Goal: Information Seeking & Learning: Learn about a topic

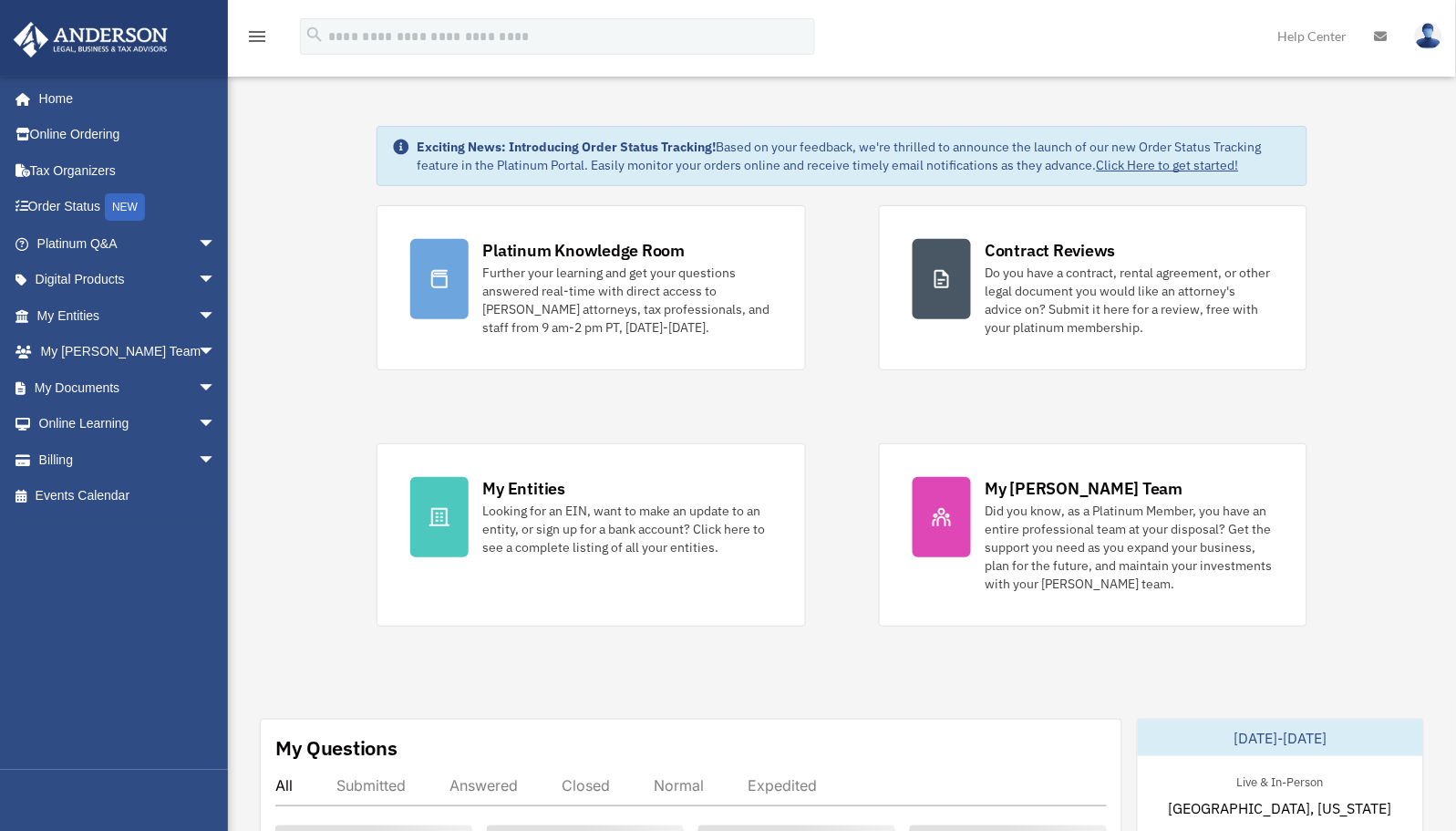
click at [855, 577] on div "Platinum Knowledge Room Further your learning and get your questions answered r…" at bounding box center [842, 416] width 932 height 422
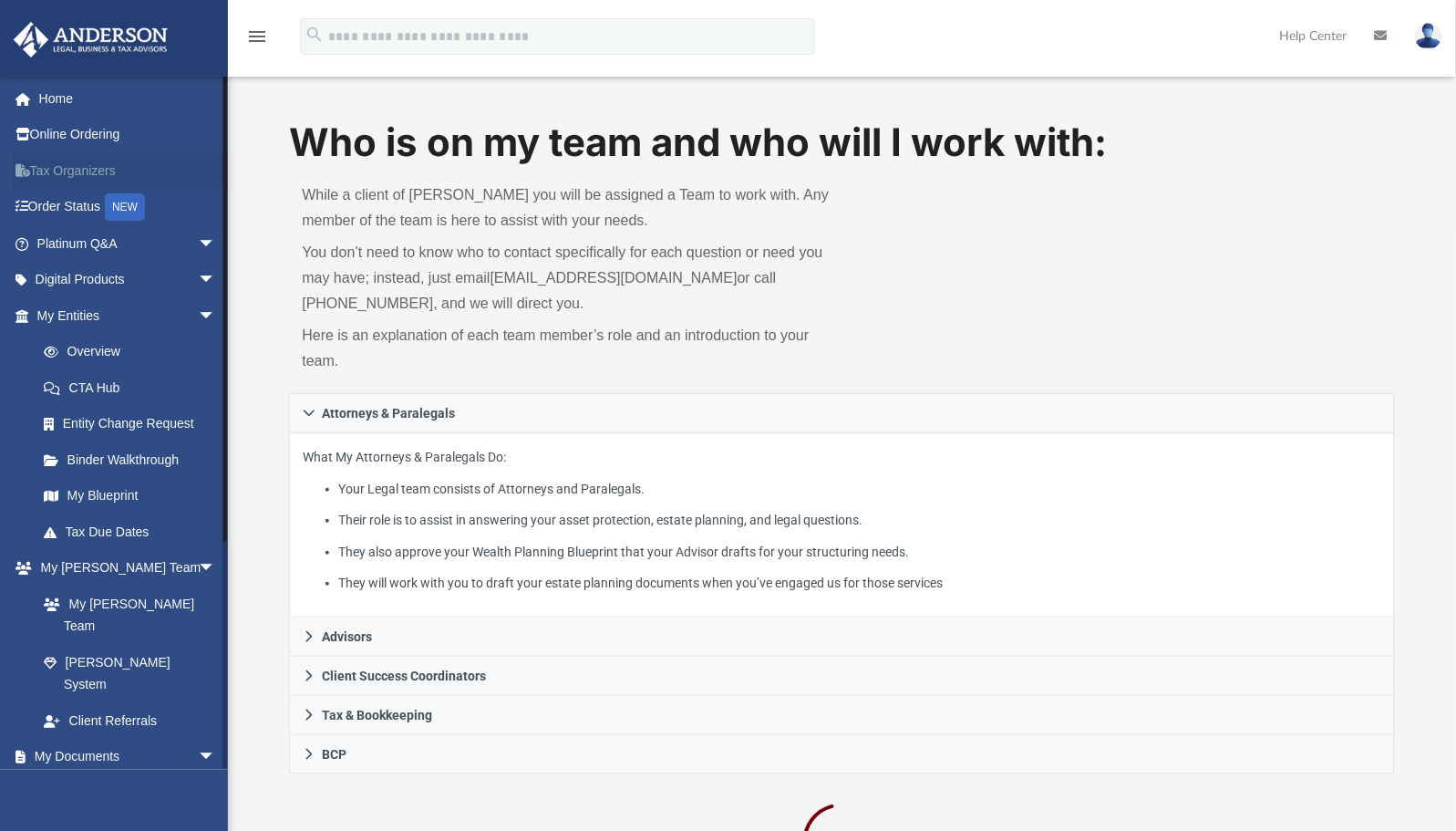
click at [76, 168] on link "Tax Organizers" at bounding box center [128, 170] width 231 height 37
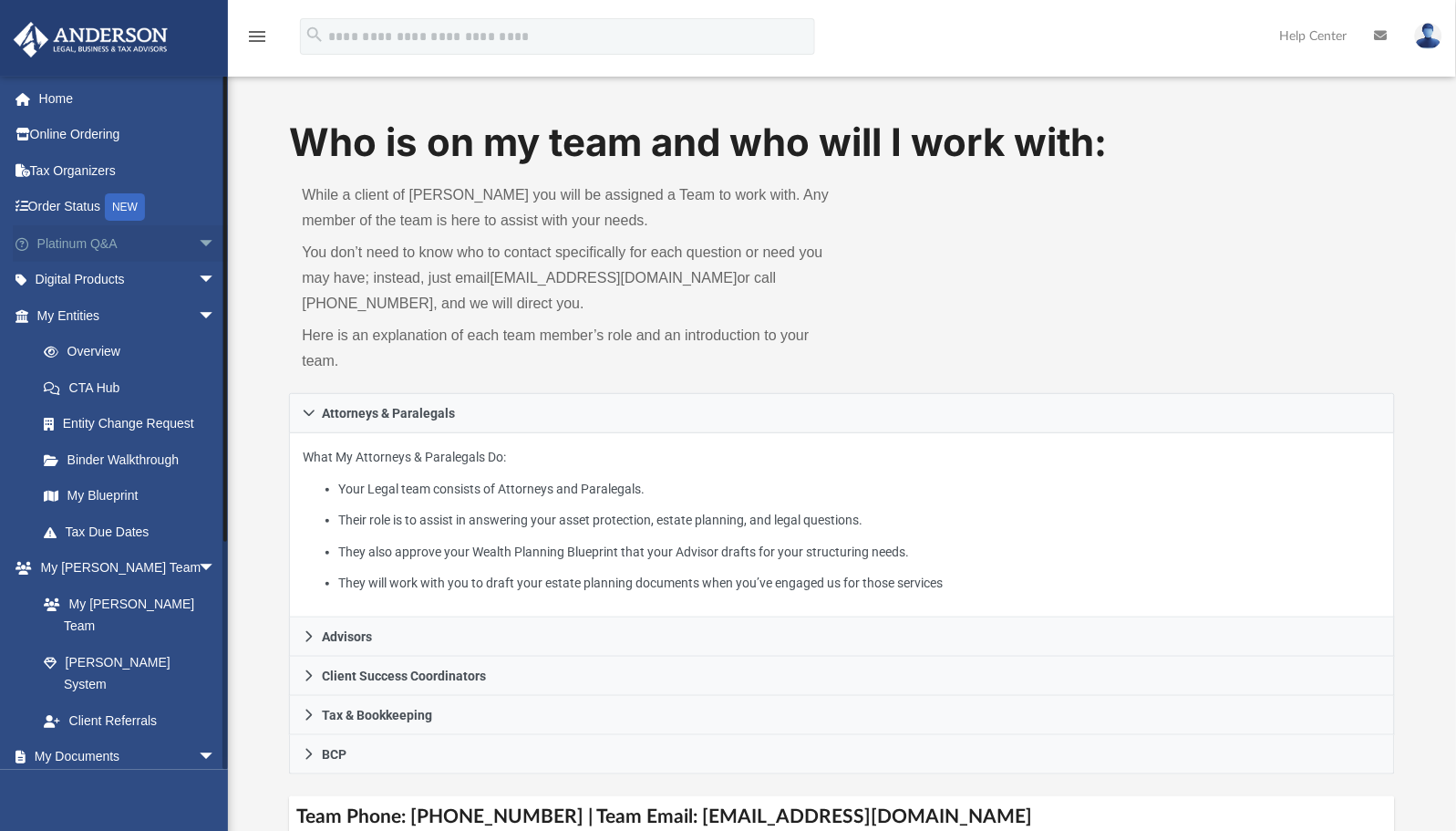
click at [82, 240] on link "Platinum Q&A arrow_drop_down" at bounding box center [128, 243] width 231 height 37
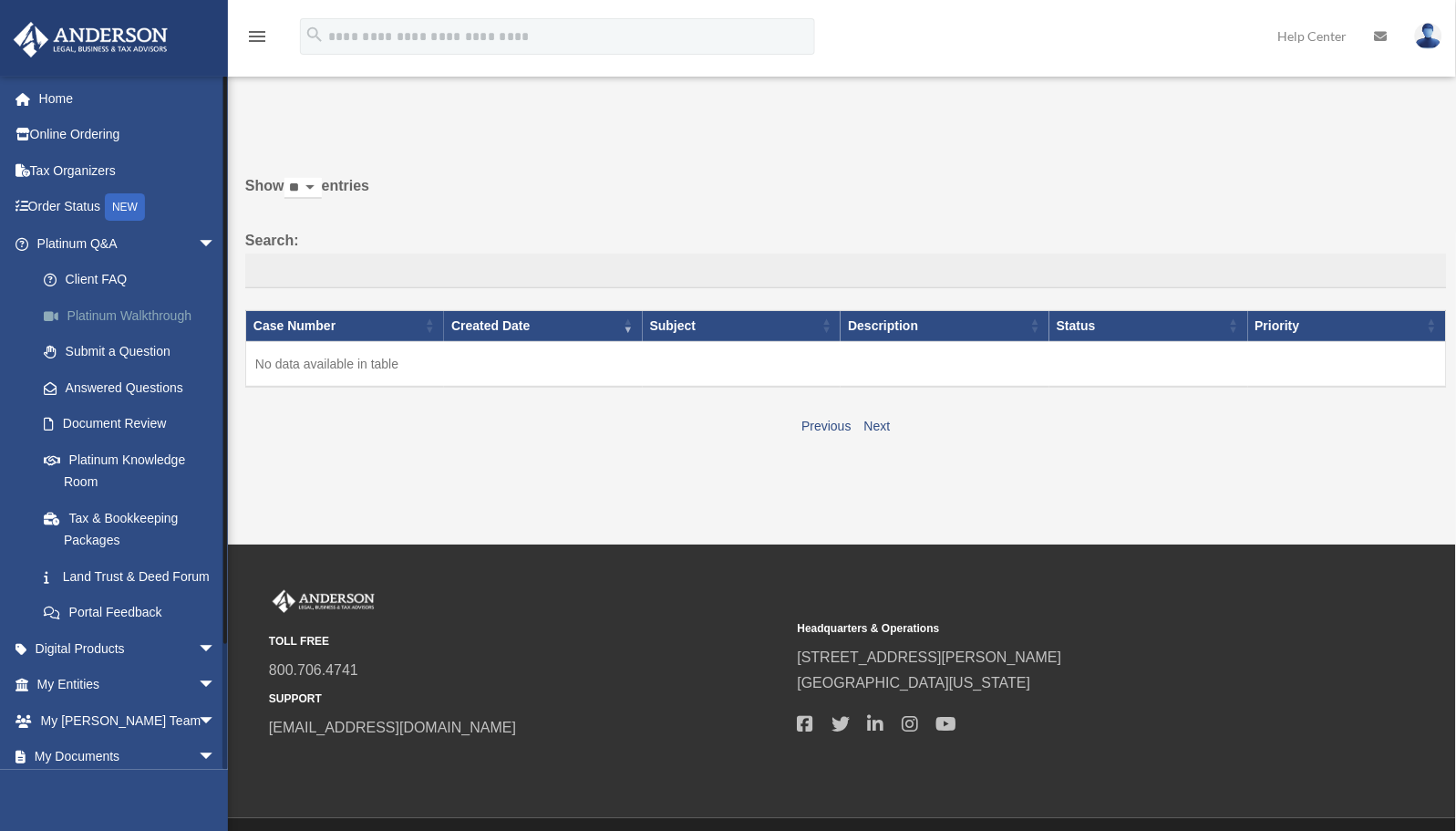
click at [105, 308] on link "Platinum Walkthrough" at bounding box center [134, 316] width 218 height 37
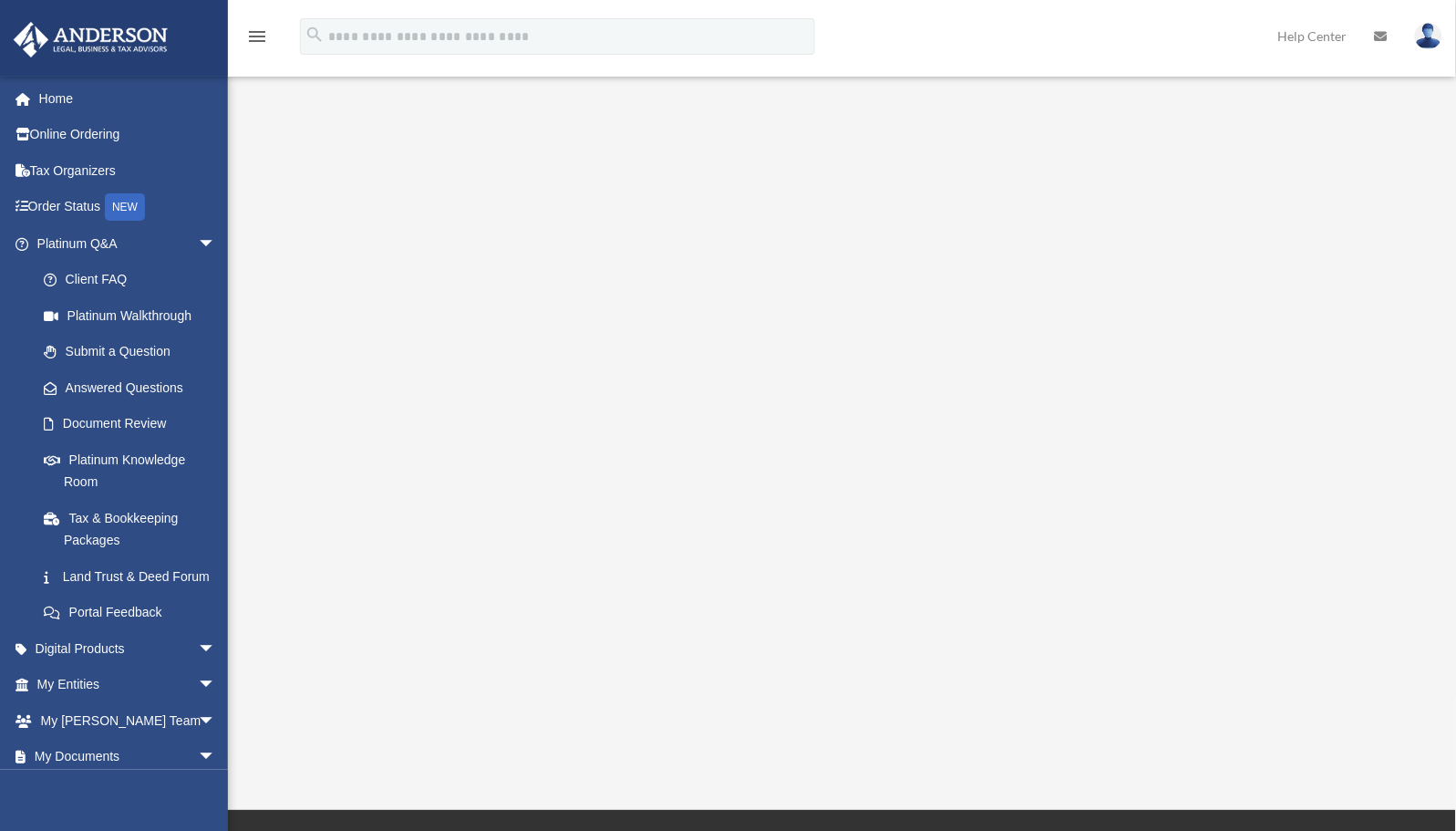
click at [1404, 617] on div "<span data-mce-type="bookmark" style="display: inline-block; width: 0px; overfl…" at bounding box center [839, 421] width 1187 height 618
click at [102, 278] on link "Client FAQ" at bounding box center [134, 280] width 218 height 37
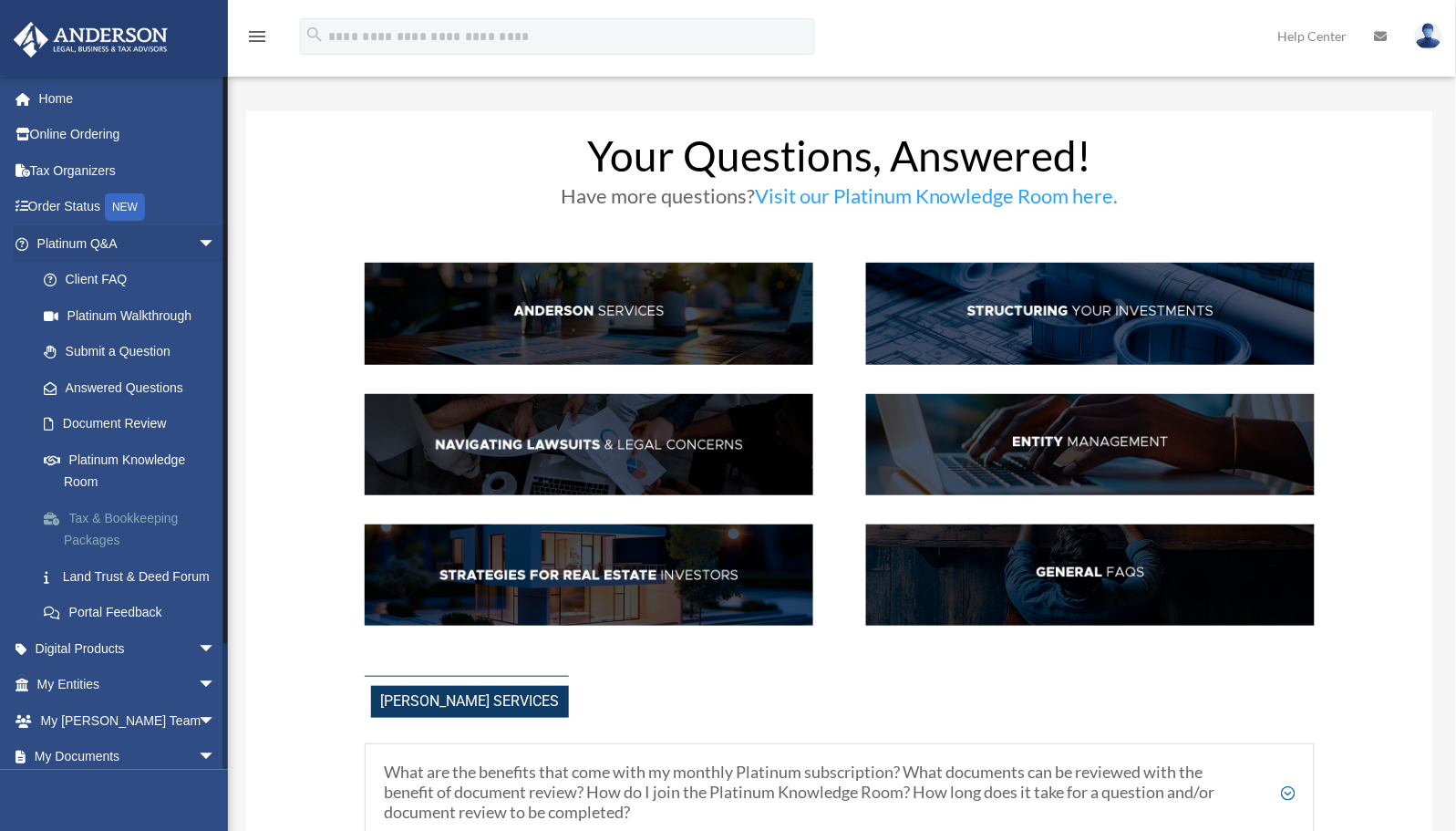
click at [129, 516] on link "Tax & Bookkeeping Packages" at bounding box center [134, 529] width 218 height 59
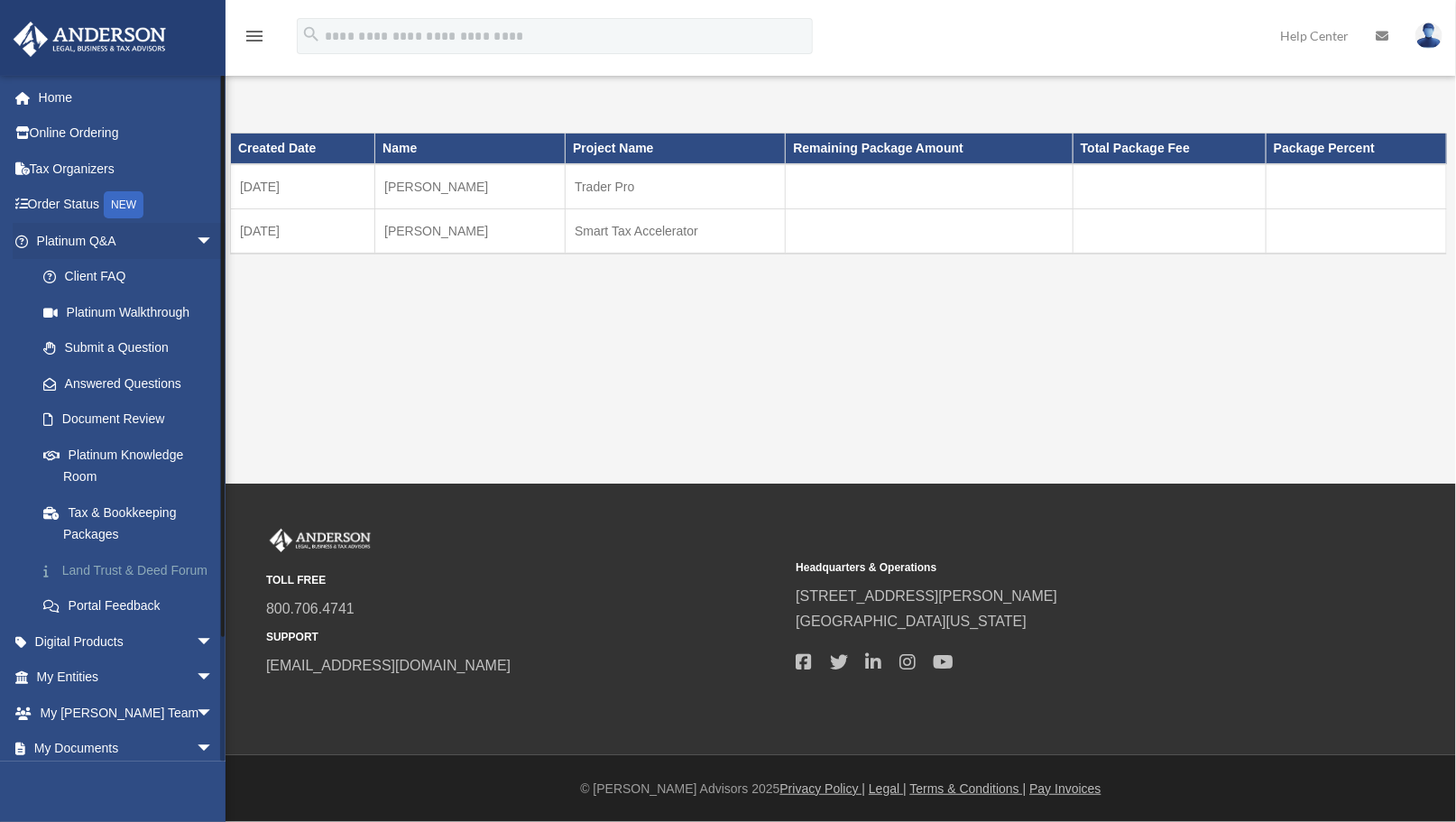
click at [113, 570] on link "Land Trust & Deed Forum" at bounding box center [133, 570] width 216 height 36
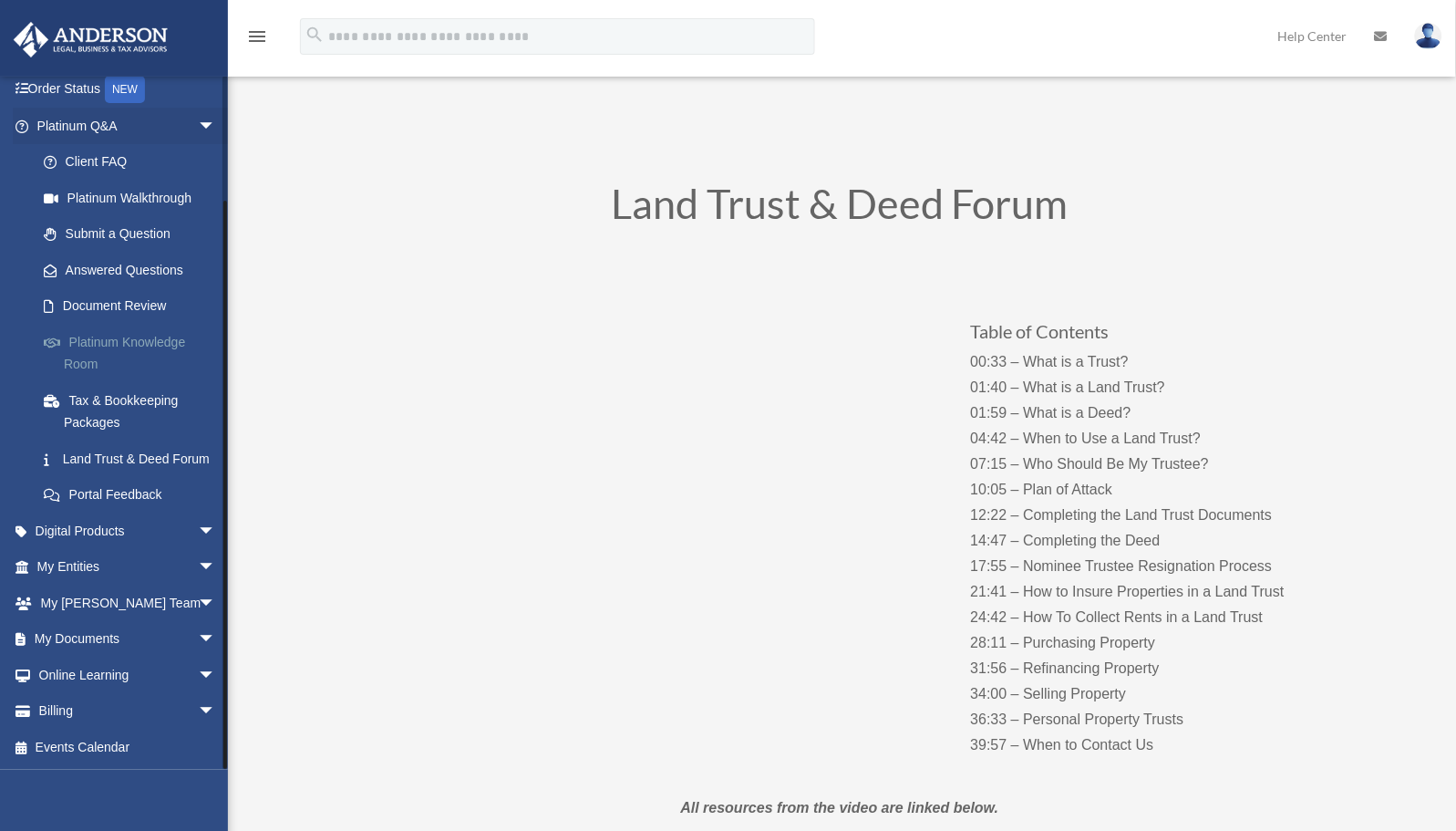
scroll to position [138, 0]
click at [107, 251] on link "Answered Questions" at bounding box center [134, 269] width 218 height 37
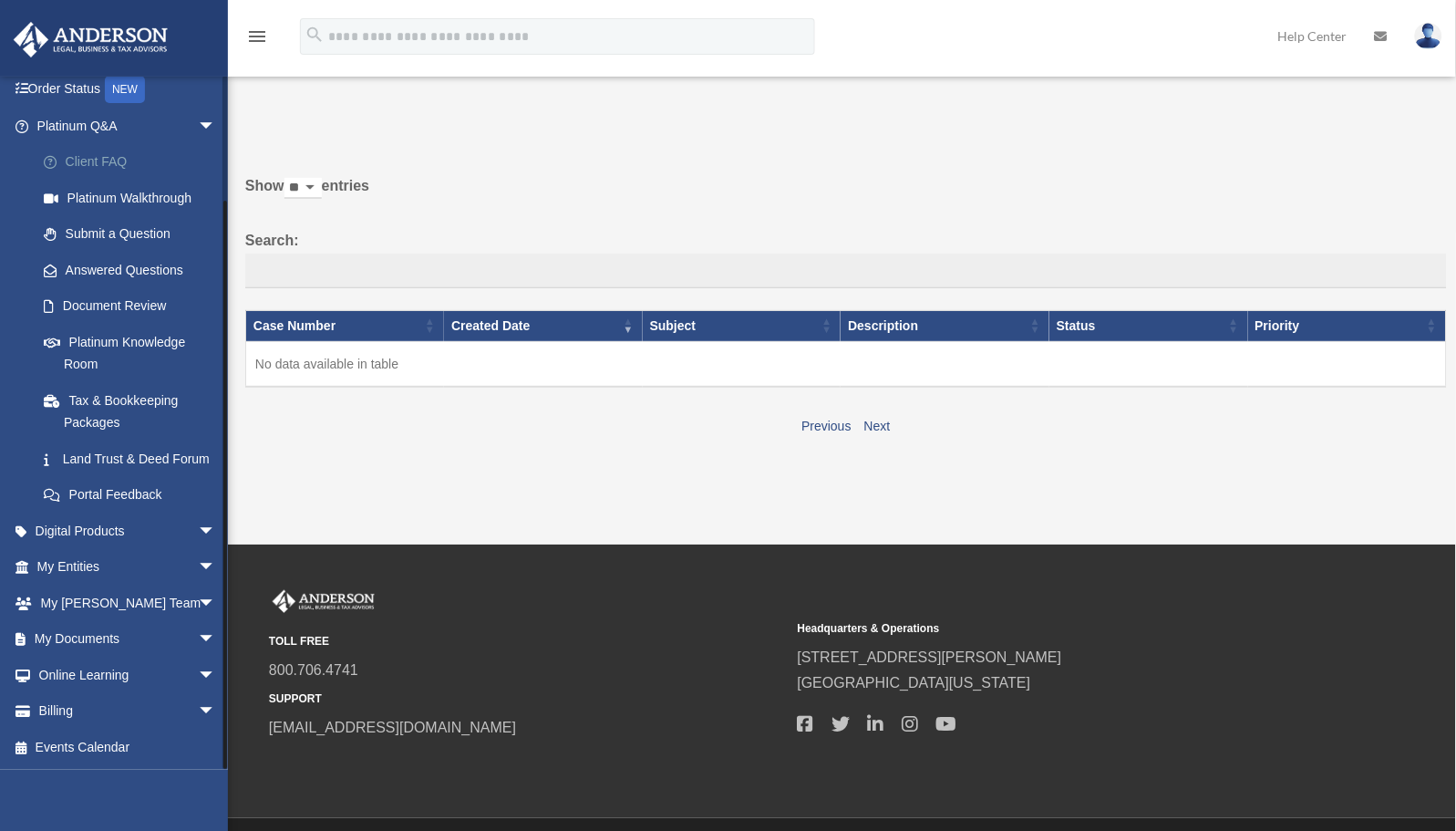
scroll to position [138, 0]
click at [106, 676] on link "Online Learning arrow_drop_down" at bounding box center [128, 675] width 231 height 37
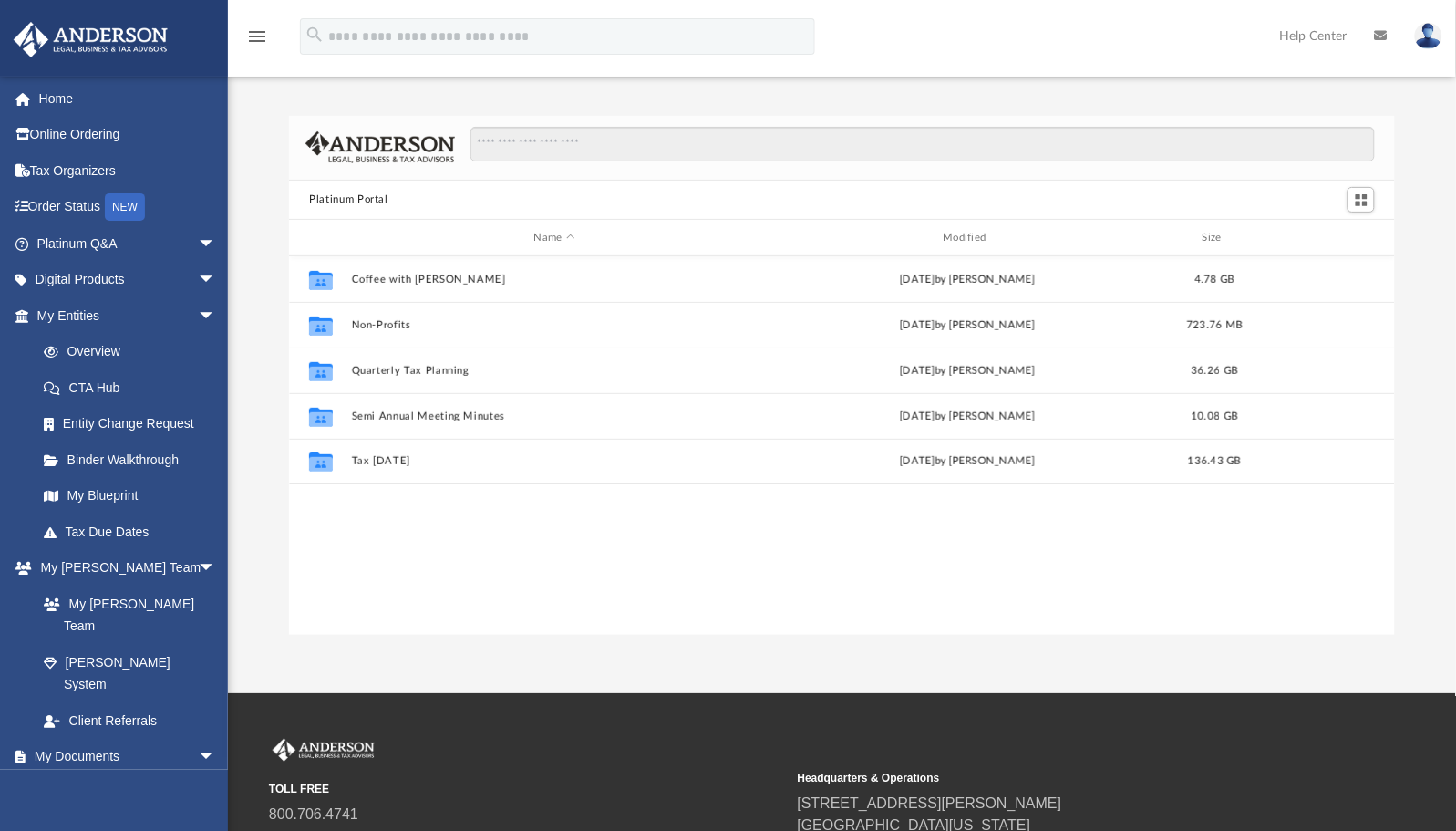
scroll to position [398, 1089]
click at [97, 351] on link "Overview" at bounding box center [134, 352] width 218 height 37
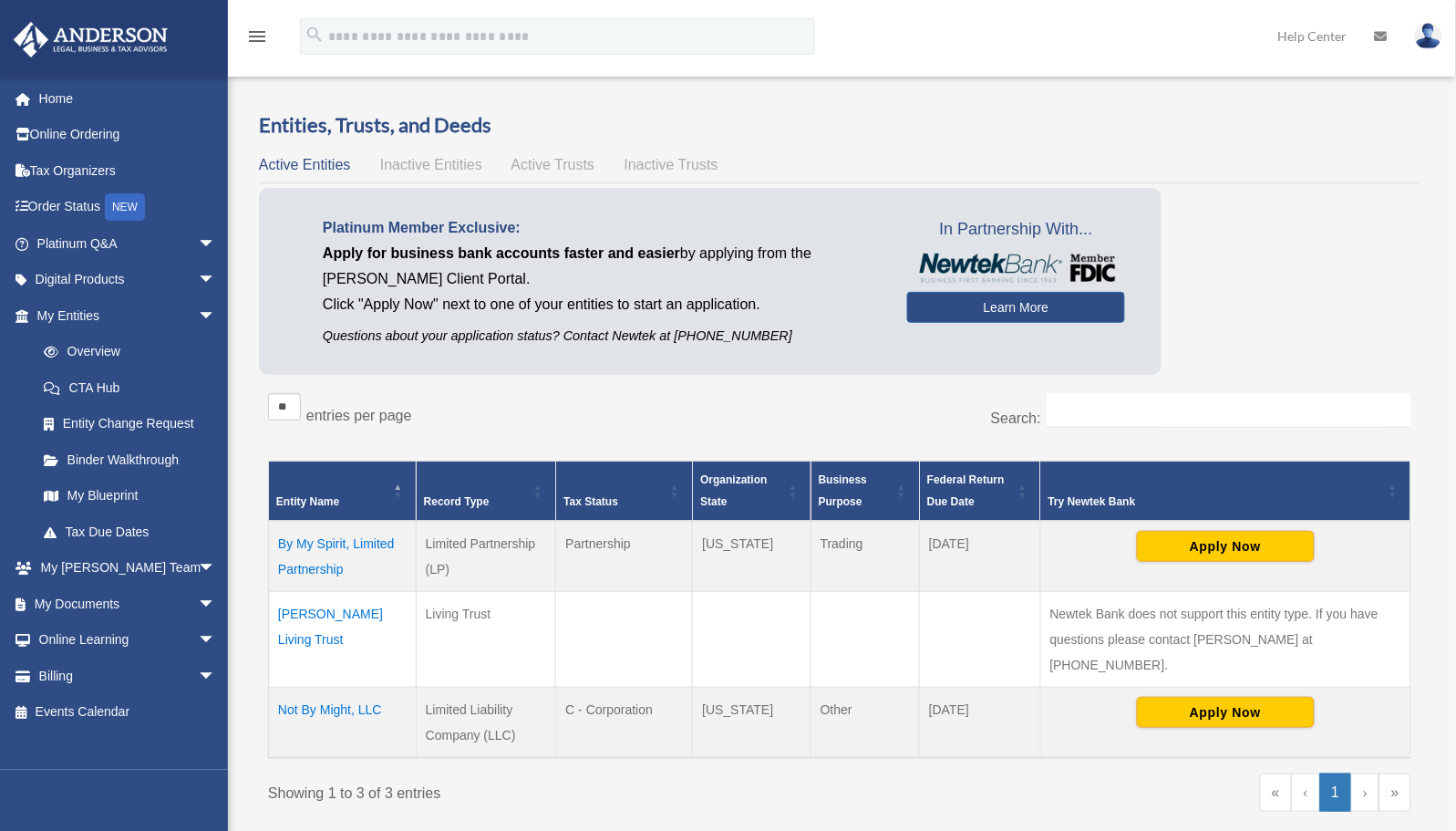
click at [317, 541] on td "By My Spirit, Limited Partnership" at bounding box center [343, 556] width 147 height 71
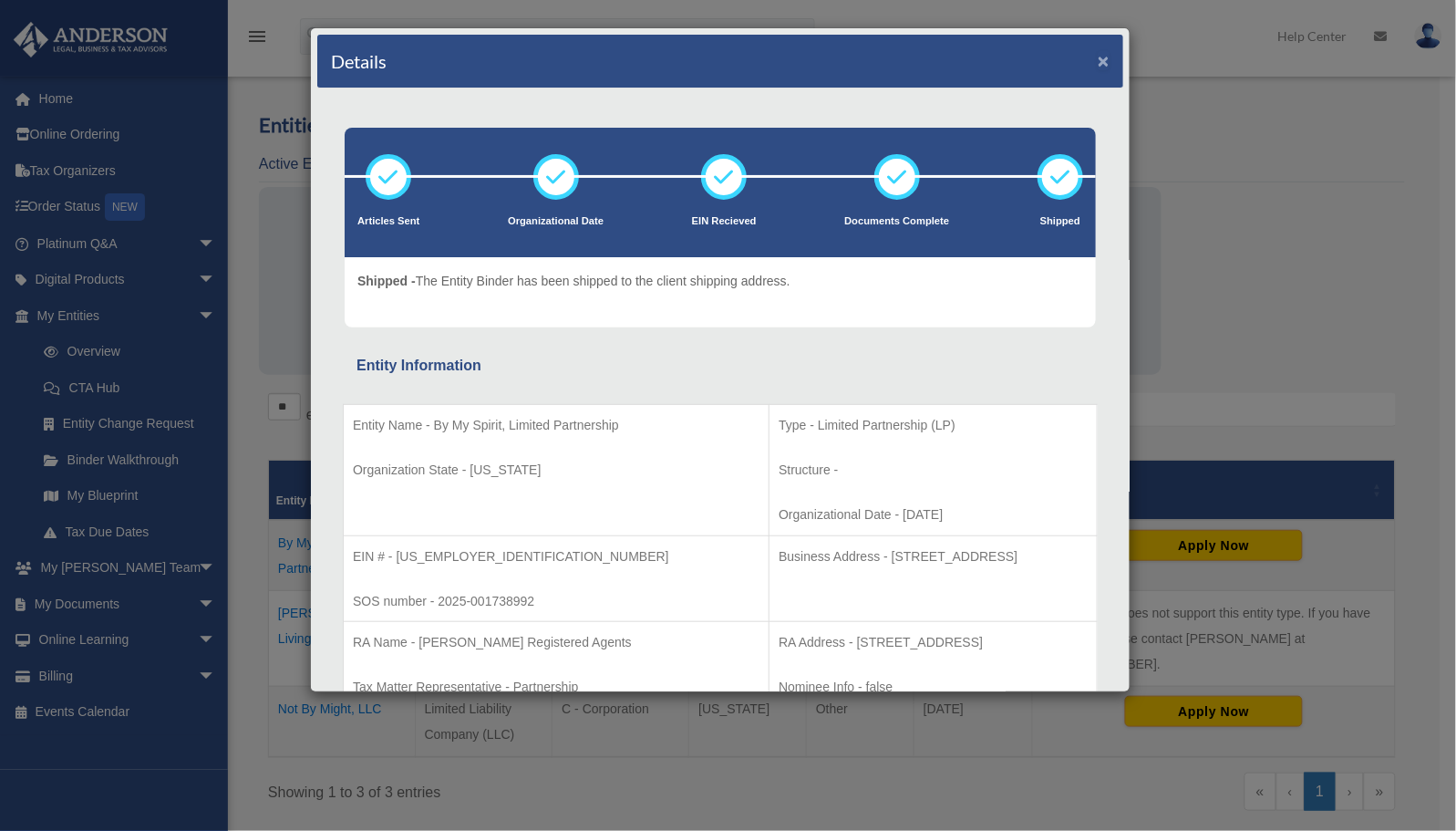
click at [1098, 51] on button "×" at bounding box center [1104, 61] width 12 height 19
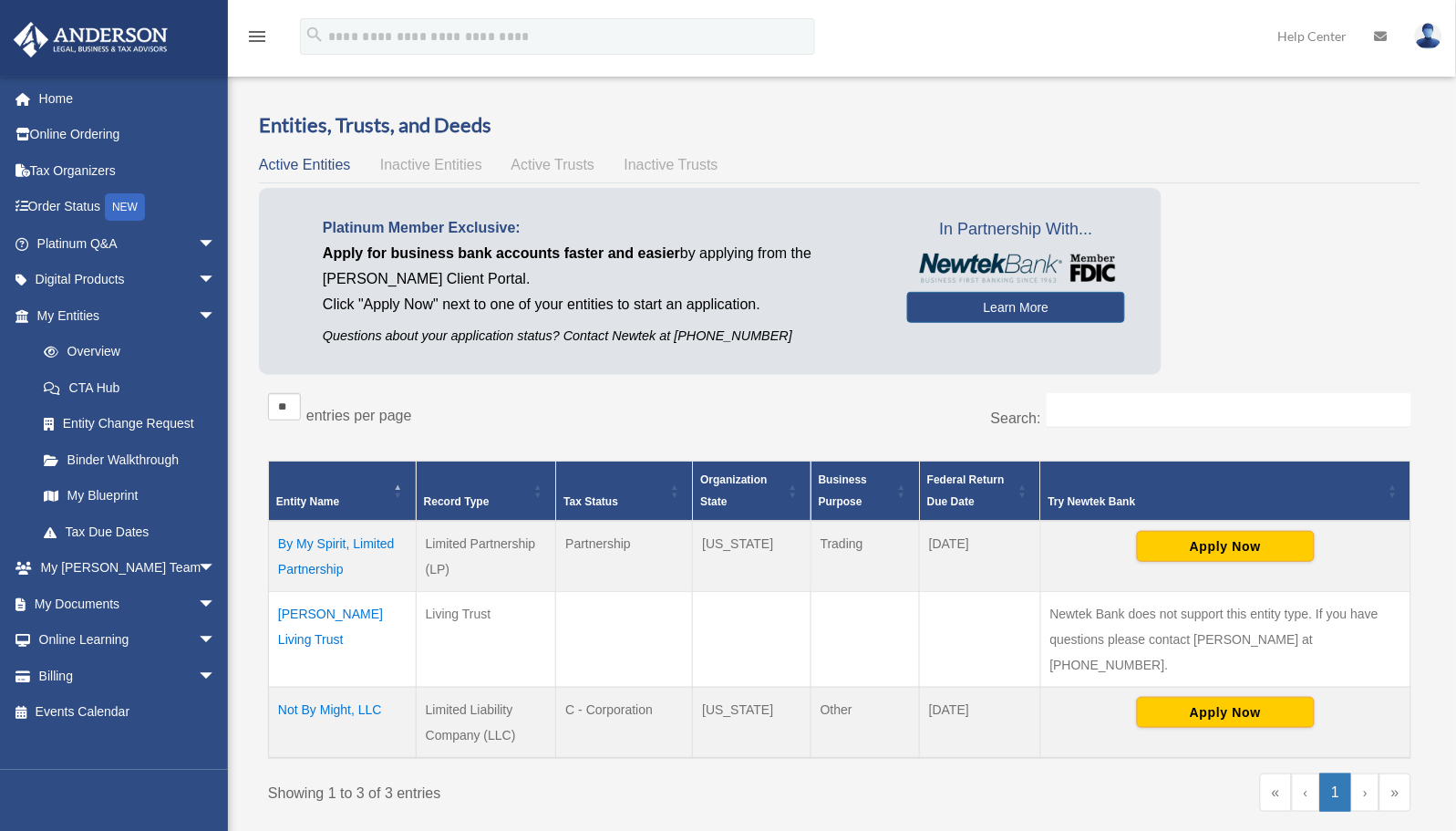
click at [316, 686] on td "Not By Might, LLC" at bounding box center [343, 721] width 147 height 71
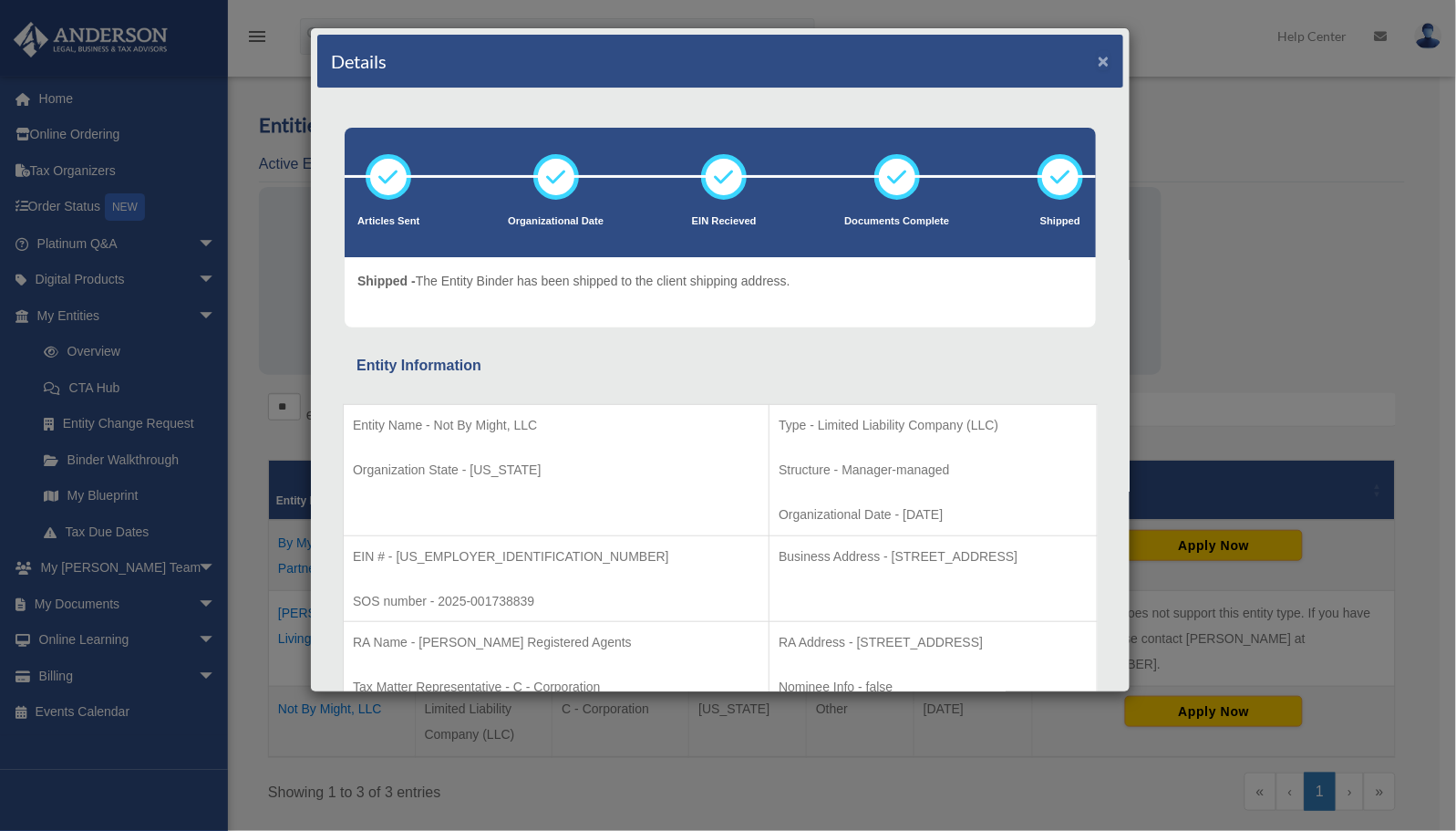
click at [1098, 60] on button "×" at bounding box center [1104, 61] width 12 height 19
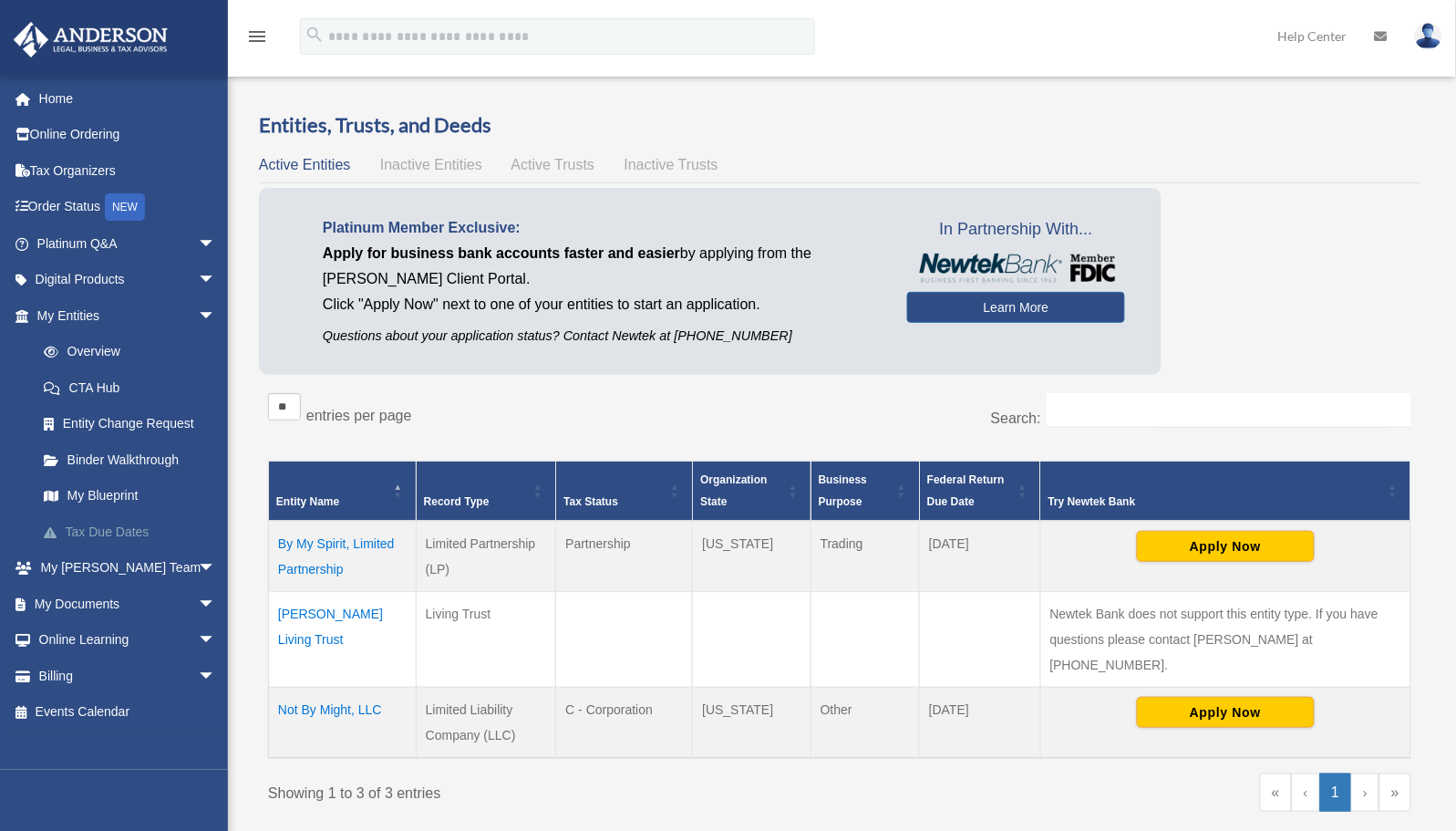
click at [100, 531] on link "Tax Due Dates" at bounding box center [134, 531] width 218 height 37
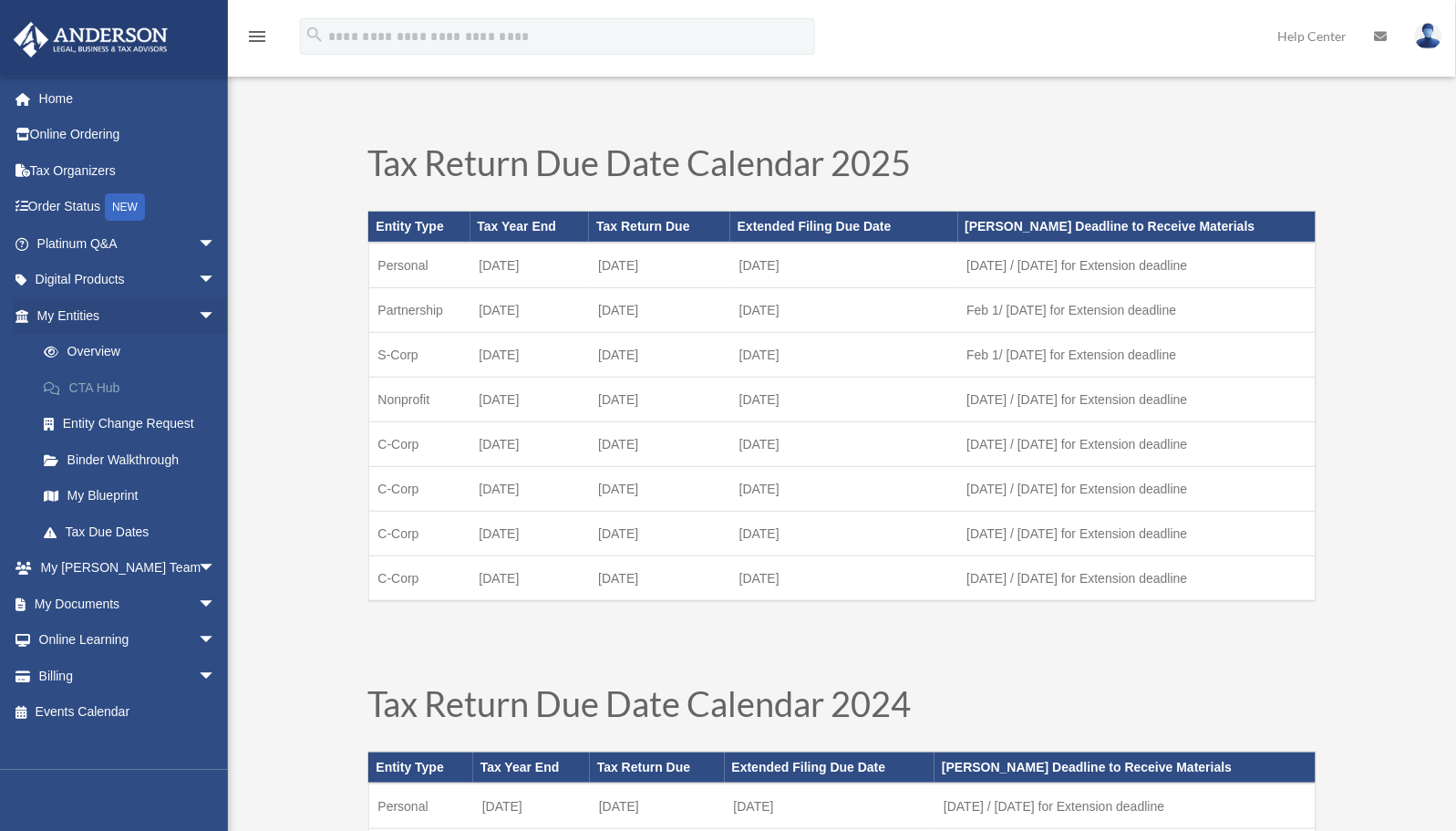
click at [101, 385] on link "CTA Hub" at bounding box center [134, 388] width 218 height 37
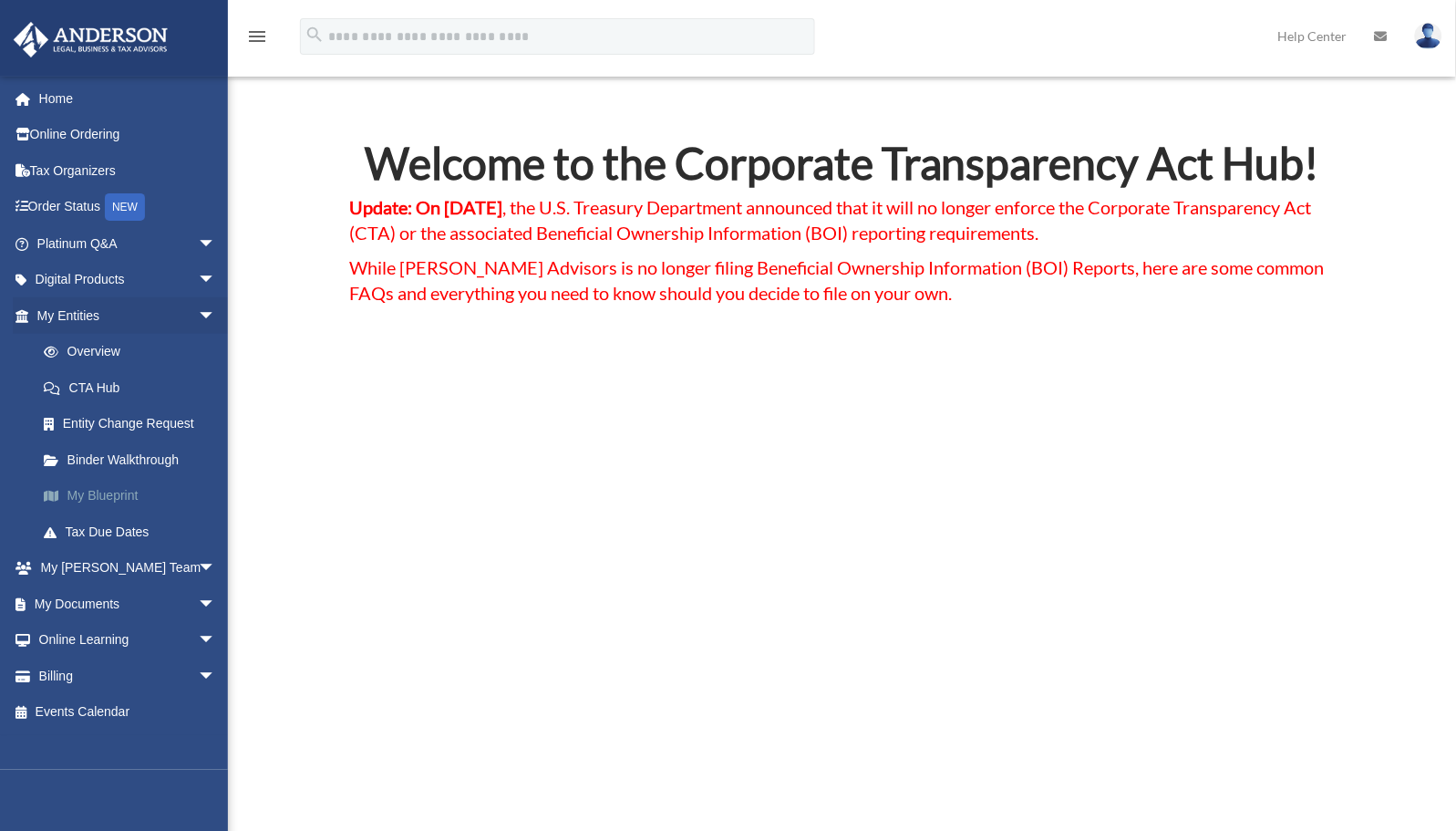
click at [113, 493] on link "My Blueprint" at bounding box center [134, 496] width 218 height 37
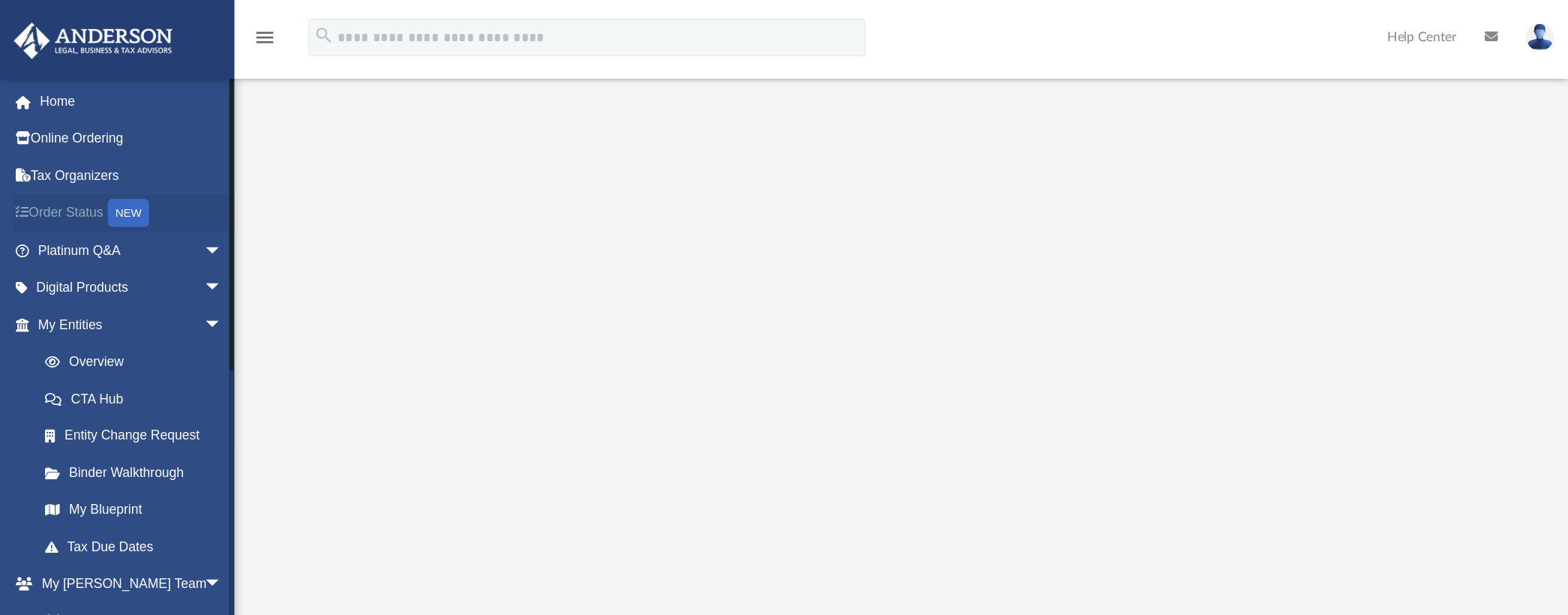
scroll to position [191, 0]
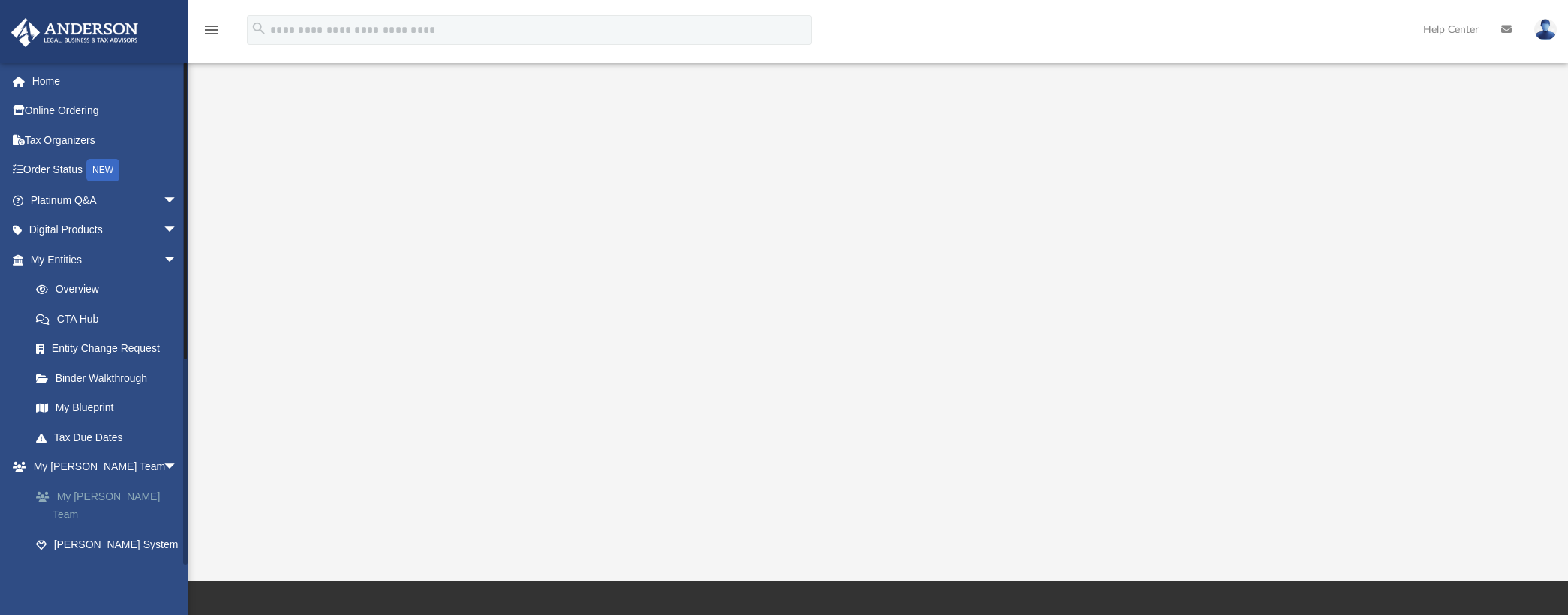
click at [104, 498] on link "My [PERSON_NAME] Team" at bounding box center [110, 505] width 180 height 48
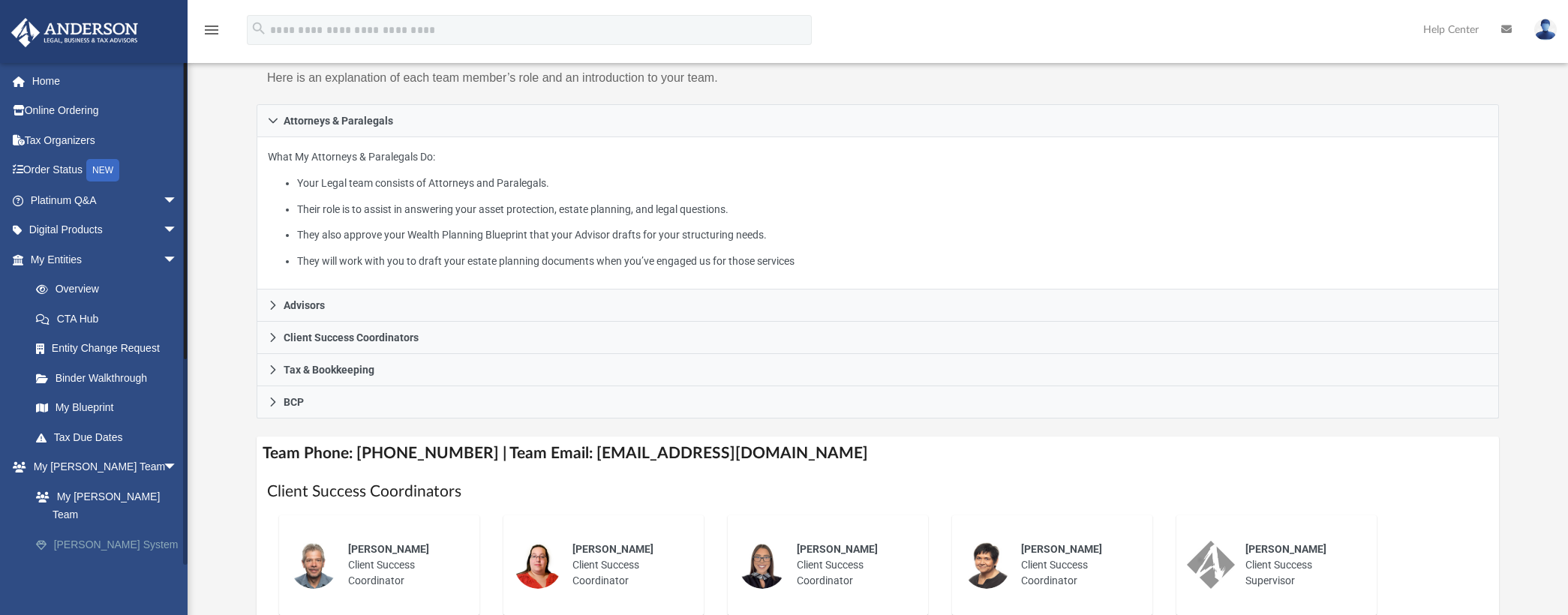
click at [104, 529] on link "[PERSON_NAME] System" at bounding box center [110, 544] width 180 height 30
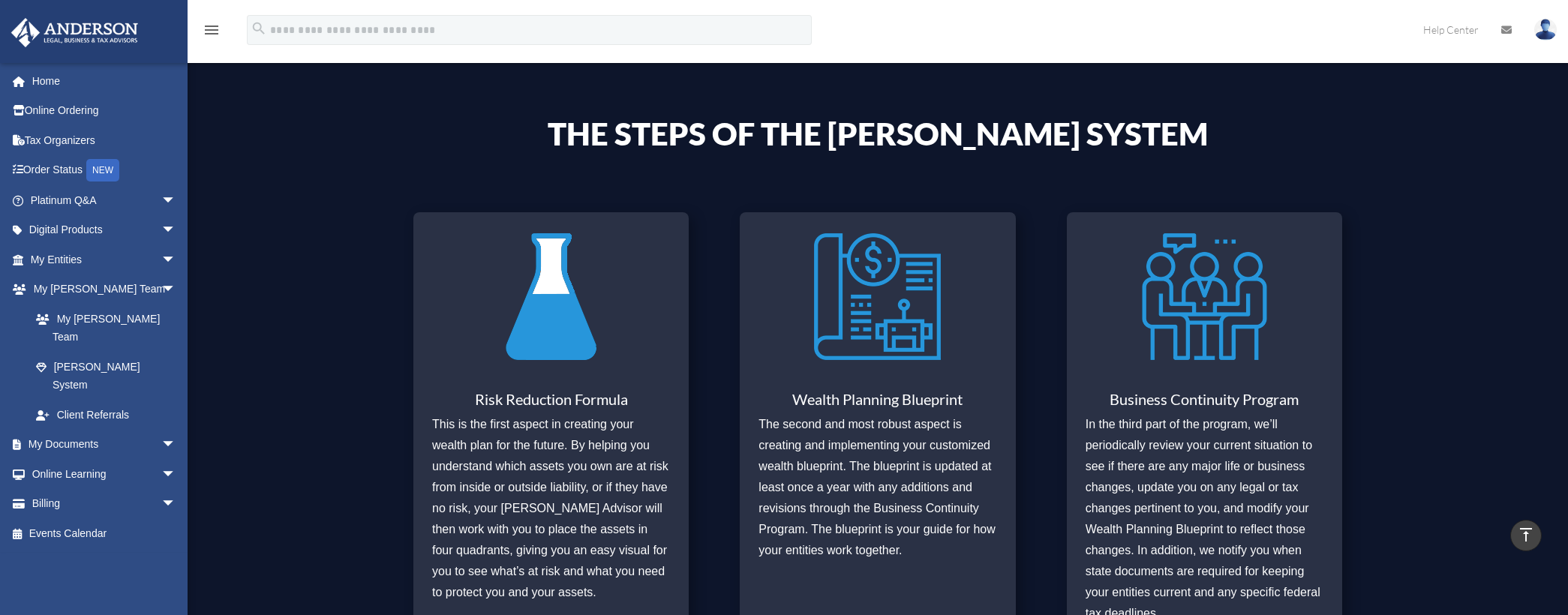
scroll to position [600, 0]
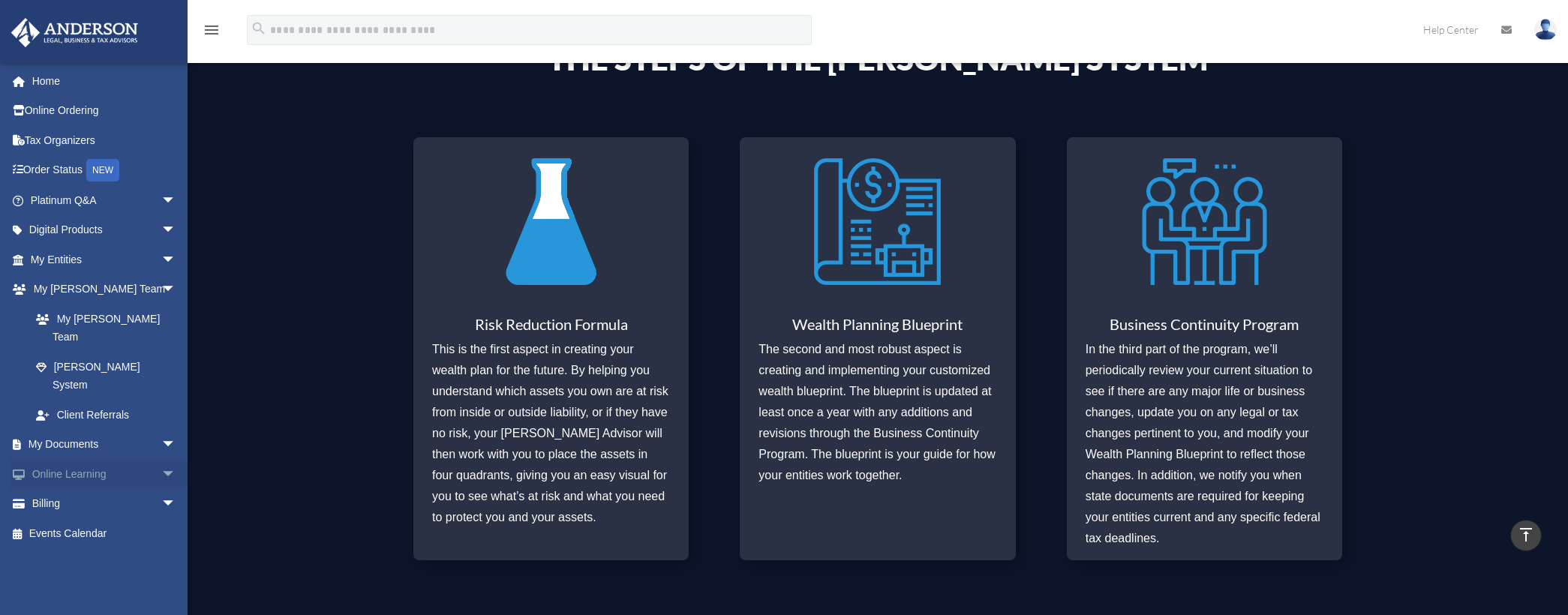
click at [70, 459] on link "Online Learning arrow_drop_down" at bounding box center [105, 473] width 188 height 30
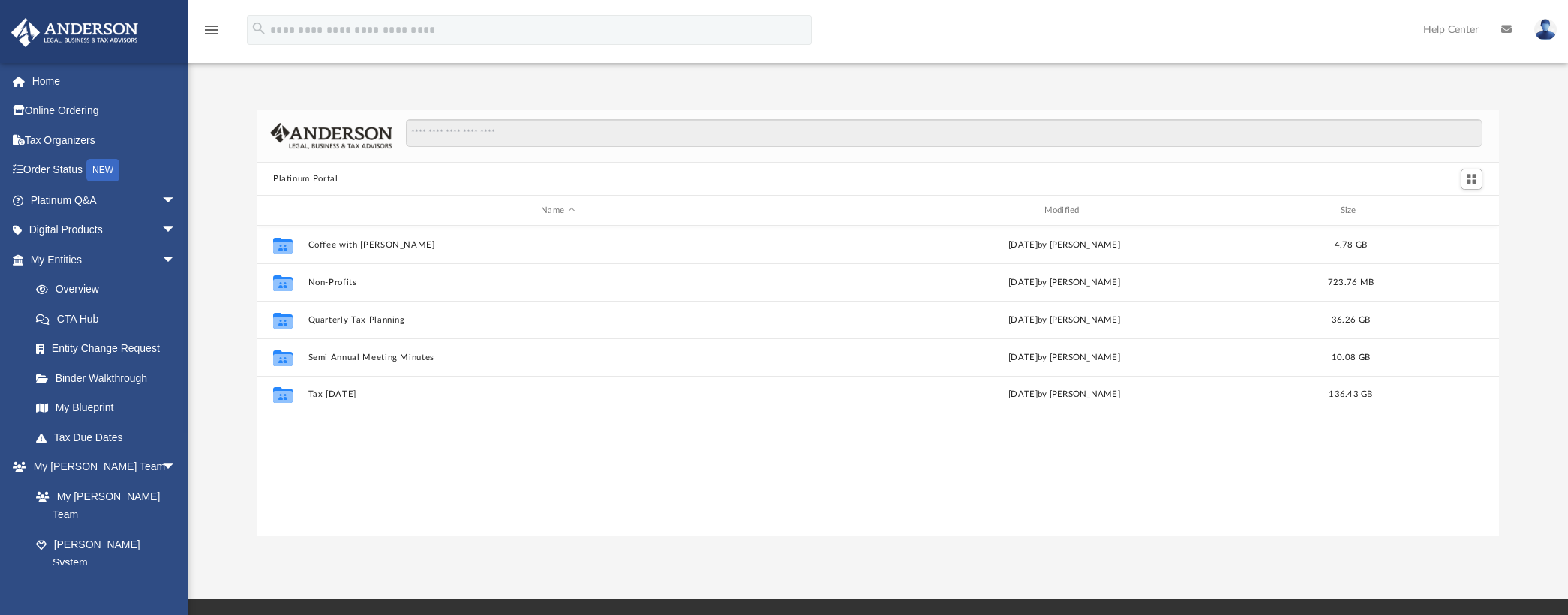
scroll to position [330, 1231]
click at [161, 199] on span "arrow_drop_down" at bounding box center [176, 201] width 30 height 31
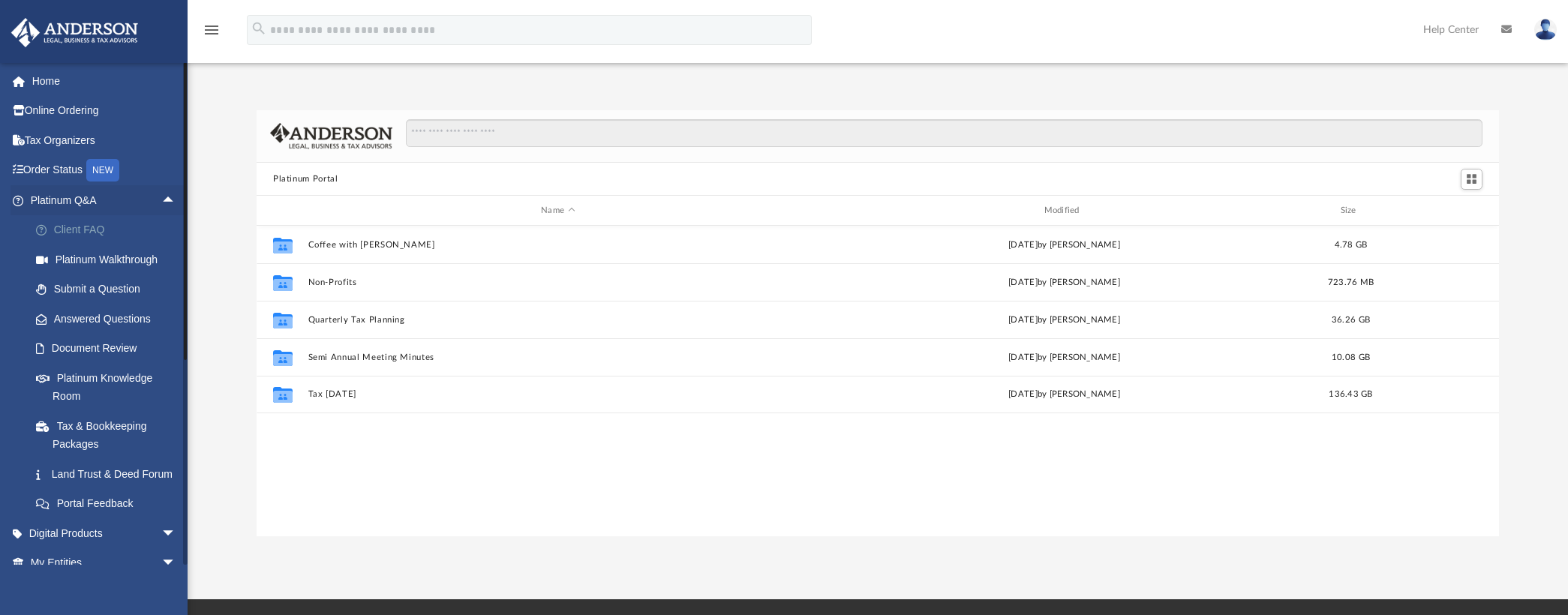
click at [90, 230] on link "Client FAQ" at bounding box center [110, 230] width 178 height 30
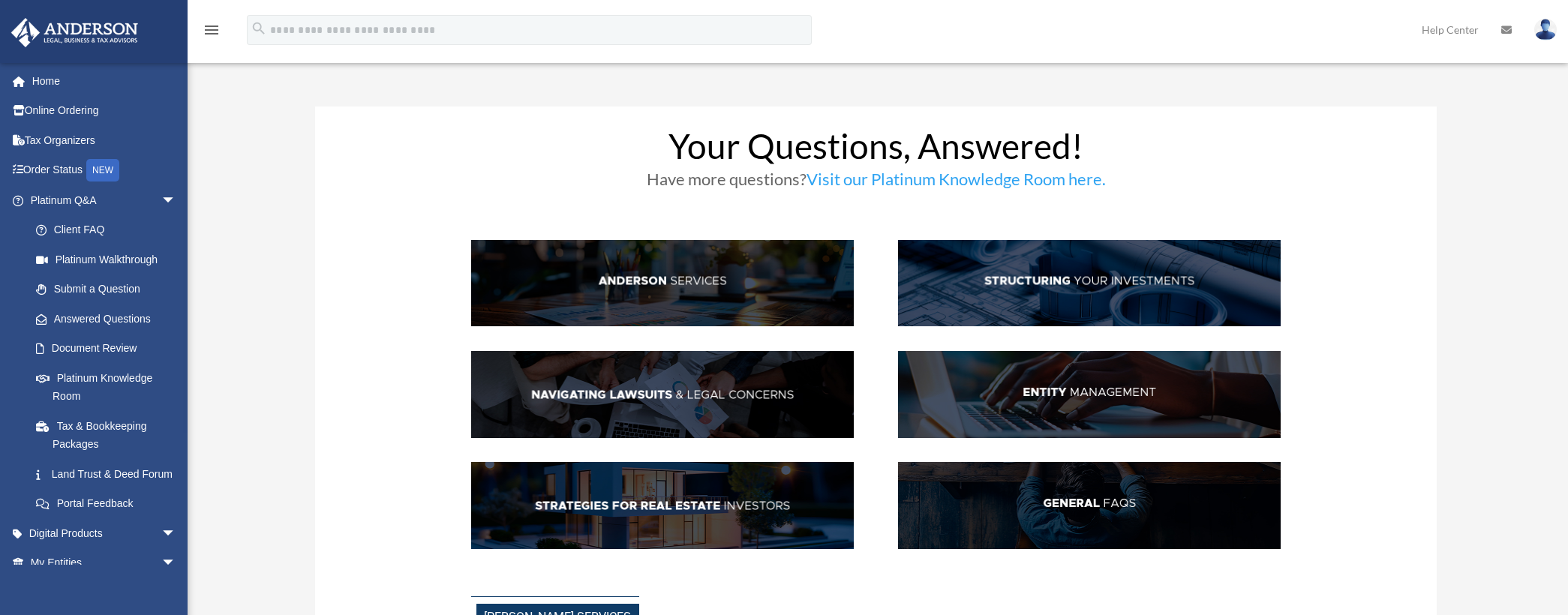
click at [1114, 277] on img at bounding box center [1090, 284] width 383 height 87
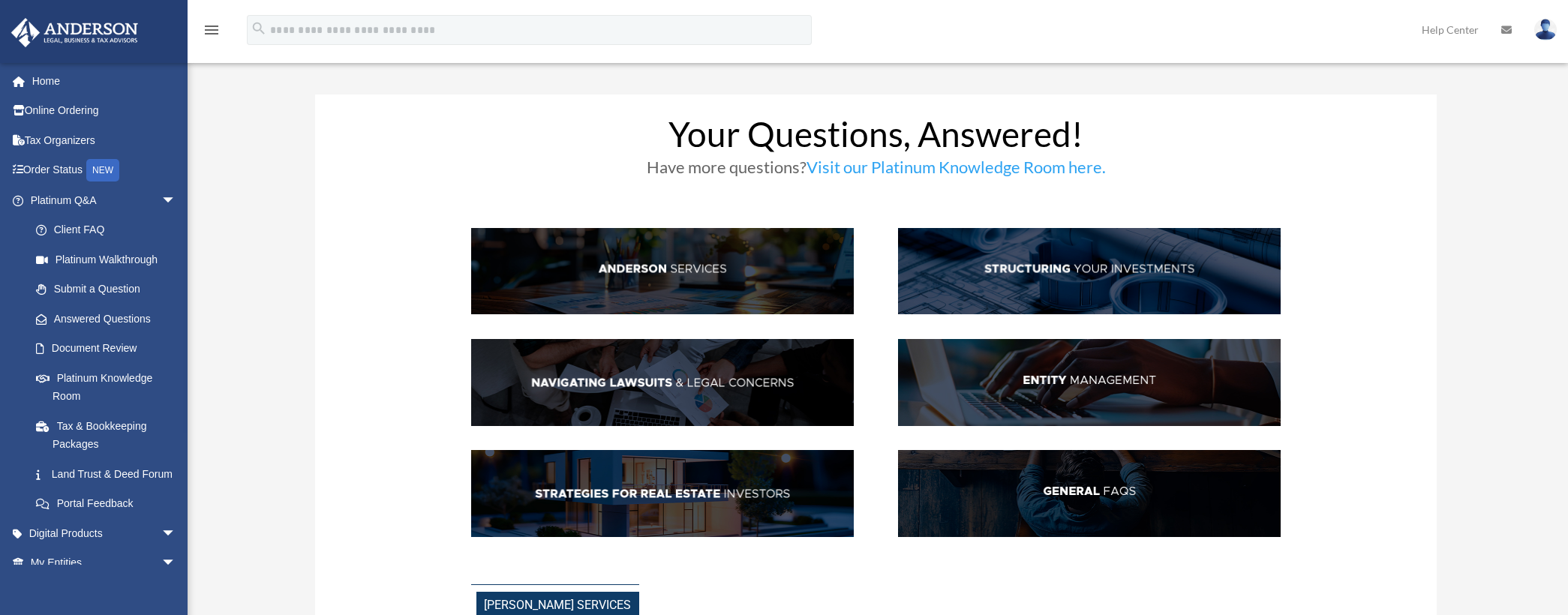
click at [1114, 277] on img at bounding box center [1090, 271] width 383 height 87
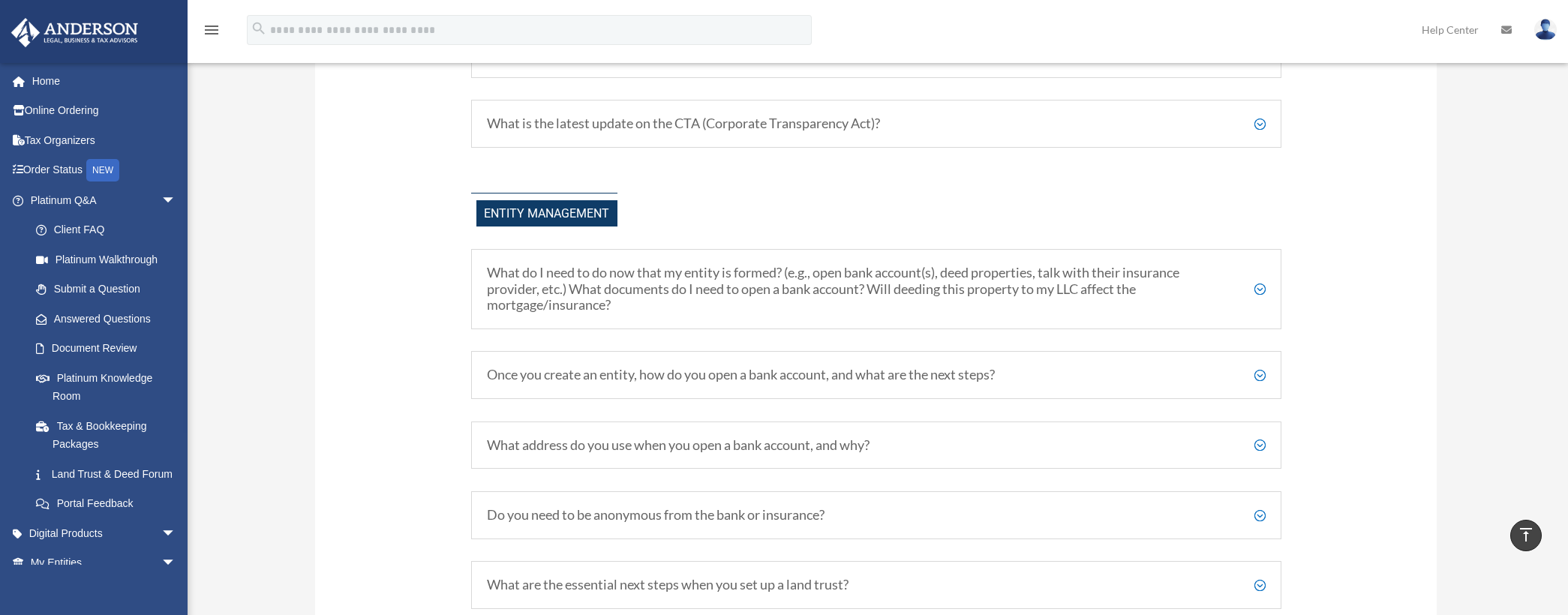
scroll to position [1728, 0]
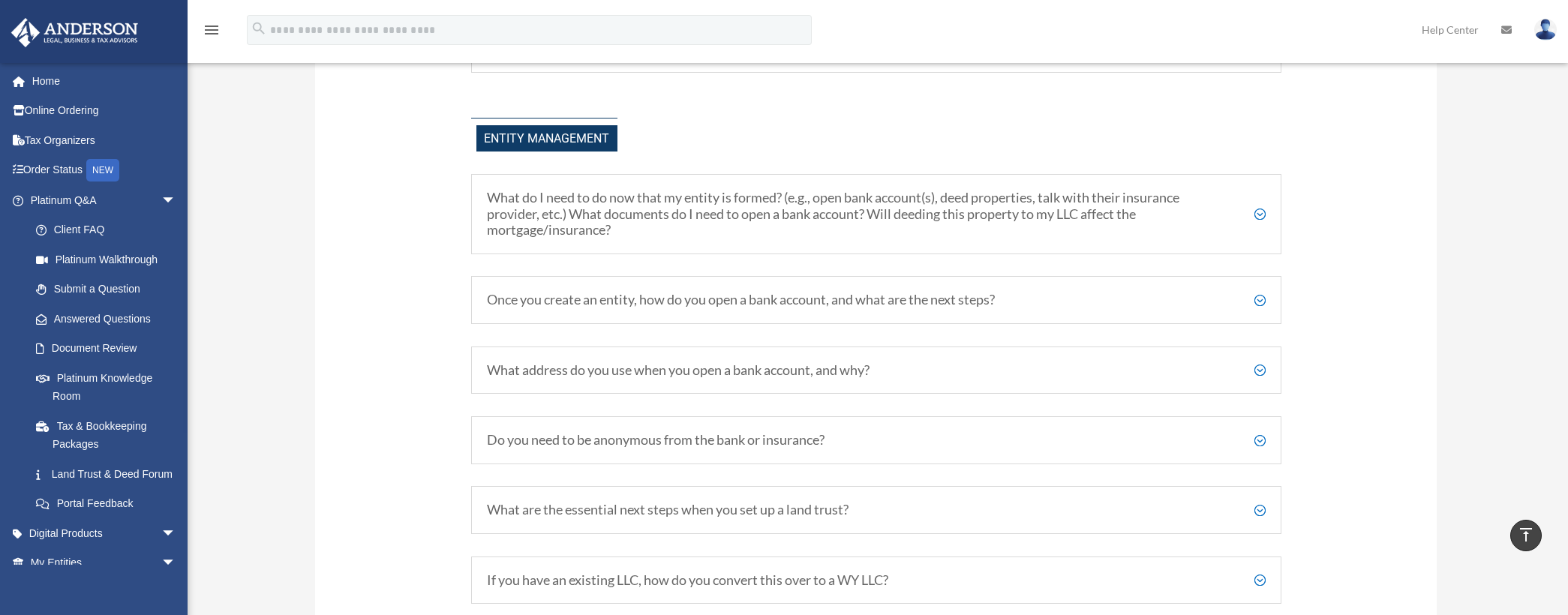
click at [817, 229] on h5 "What do I need to do now that my entity is formed? (e.g., open bank account(s),…" at bounding box center [876, 214] width 779 height 49
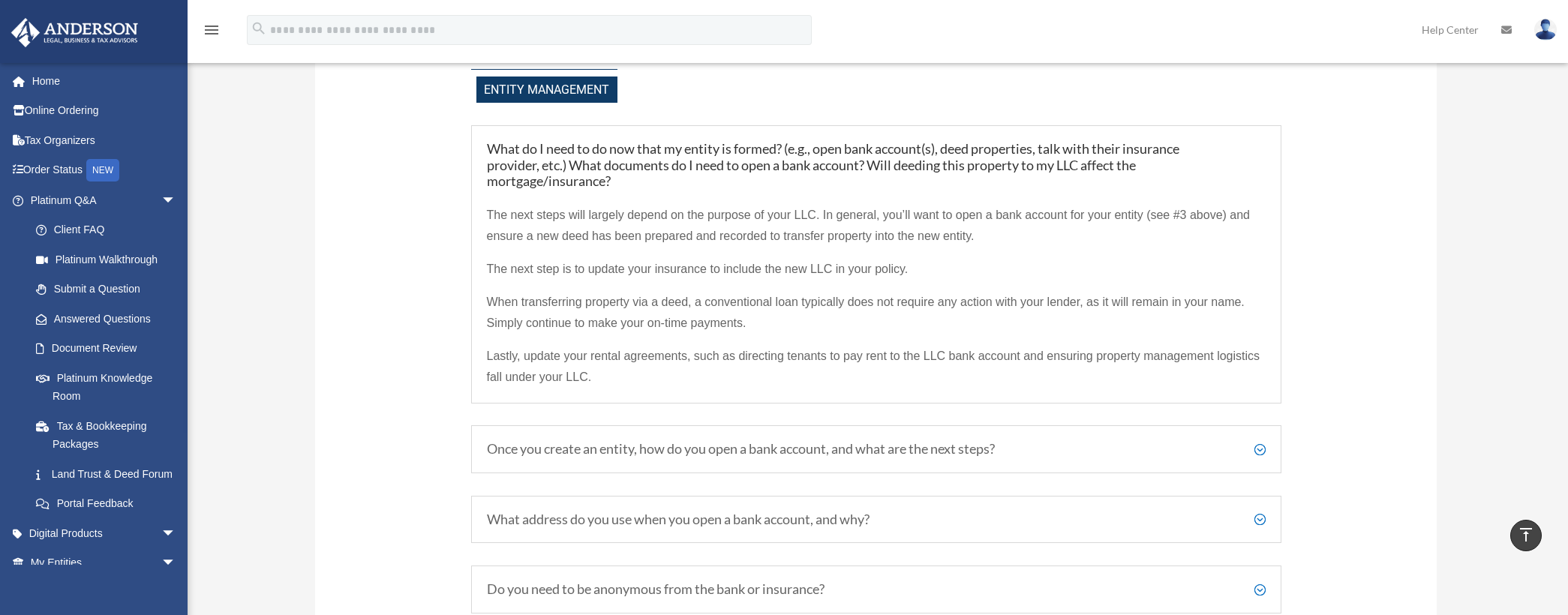
scroll to position [1802, 0]
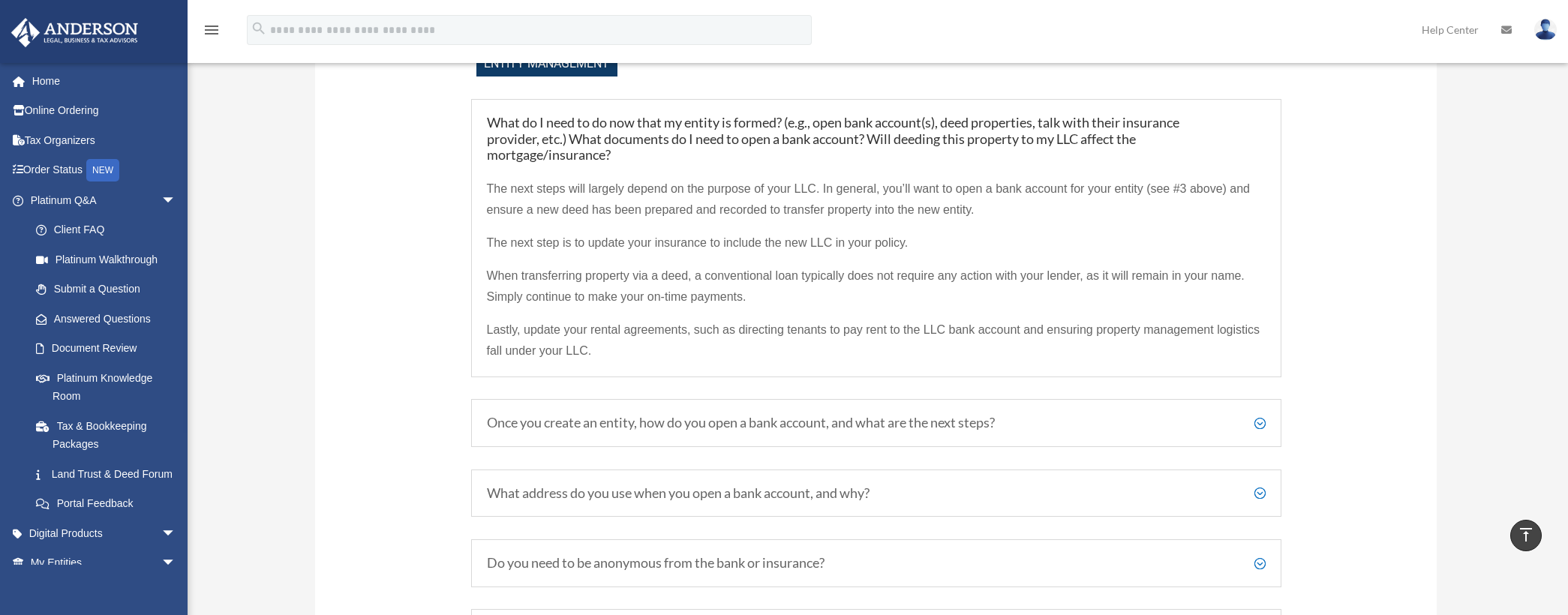
click at [619, 425] on h5 "Once you create an entity, how do you open a bank account, and what are the nex…" at bounding box center [876, 422] width 779 height 16
click at [1256, 422] on h5 "Once you create an entity, how do you open a bank account, and what are the nex…" at bounding box center [876, 422] width 779 height 16
click at [1259, 423] on h5 "Once you create an entity, how do you open a bank account, and what are the nex…" at bounding box center [876, 422] width 779 height 16
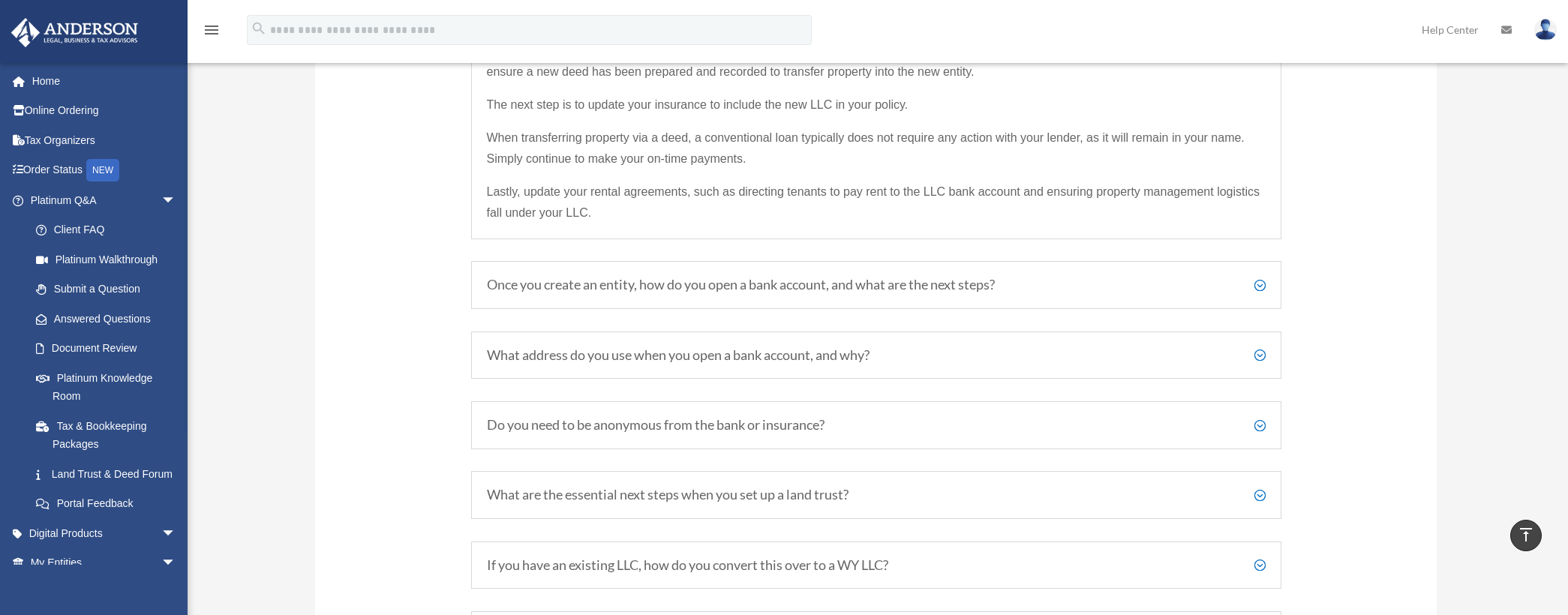
scroll to position [1952, 0]
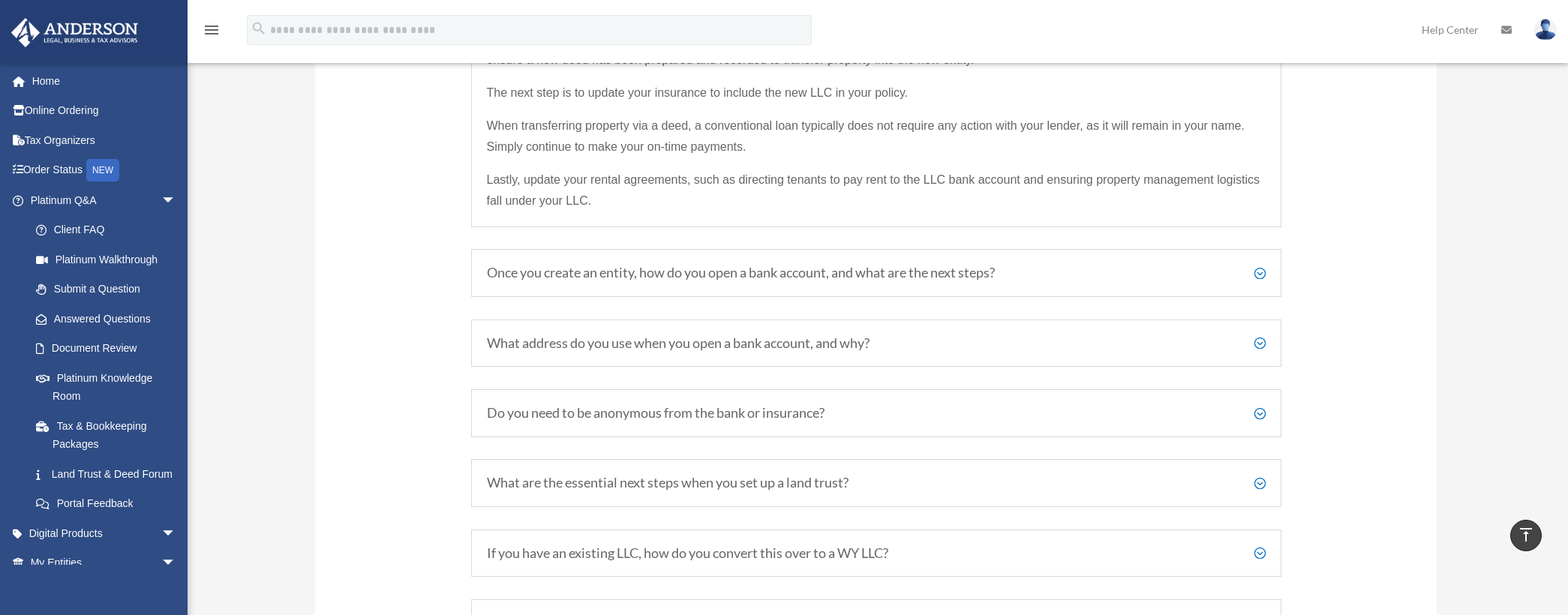
click at [606, 280] on h5 "Once you create an entity, how do you open a bank account, and what are the nex…" at bounding box center [876, 273] width 779 height 16
click at [1262, 272] on h5 "Once you create an entity, how do you open a bank account, and what are the nex…" at bounding box center [876, 273] width 779 height 16
click at [622, 342] on h5 "What address do you use when you open a bank account, and why?" at bounding box center [876, 343] width 779 height 16
click at [607, 406] on h5 "Do you need to be anonymous from the bank or insurance?" at bounding box center [876, 413] width 779 height 16
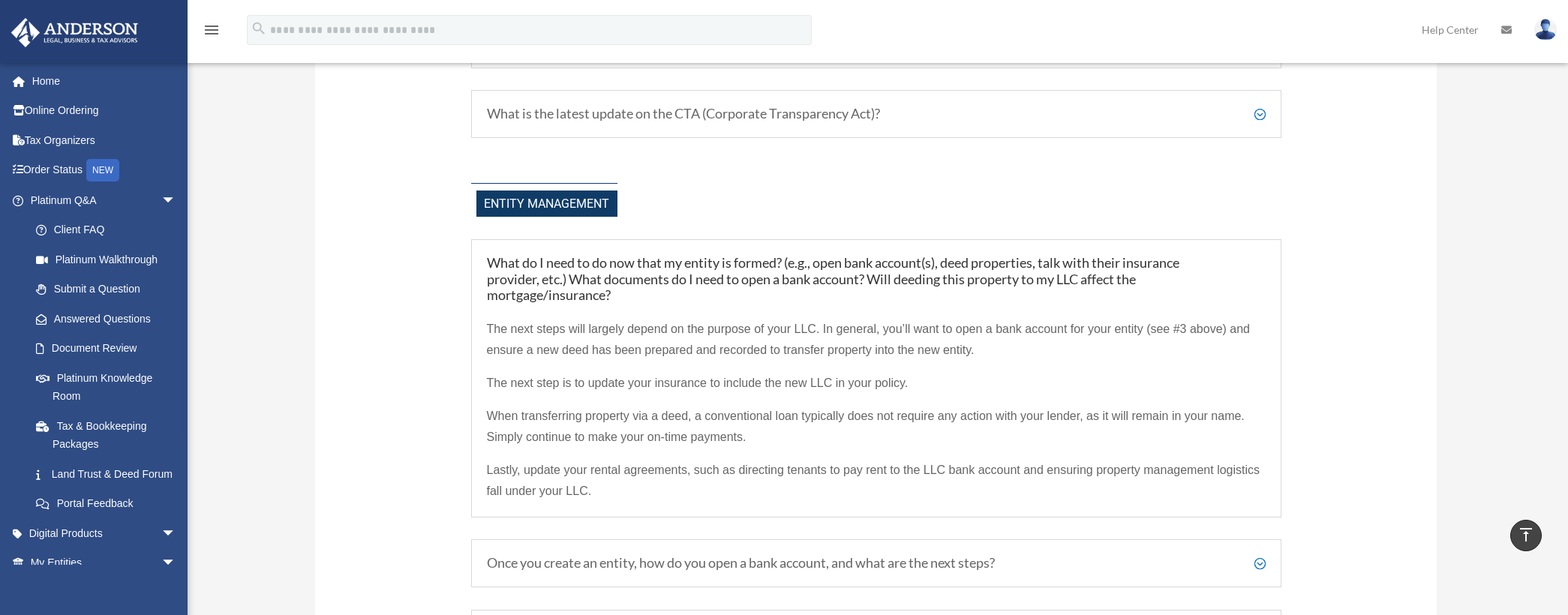
scroll to position [1652, 0]
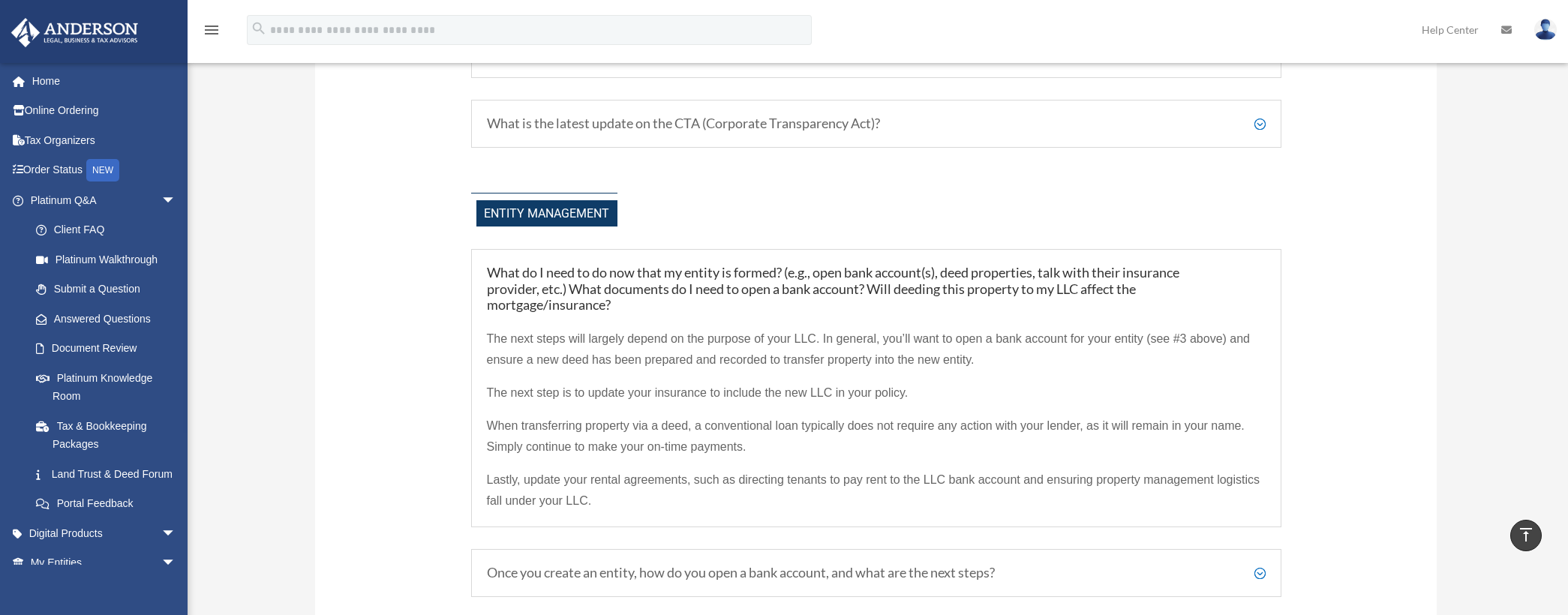
click at [576, 222] on span "Entity Management" at bounding box center [547, 214] width 141 height 26
click at [578, 271] on h5 "What do I need to do now that my entity is formed? (e.g., open bank account(s),…" at bounding box center [876, 289] width 779 height 49
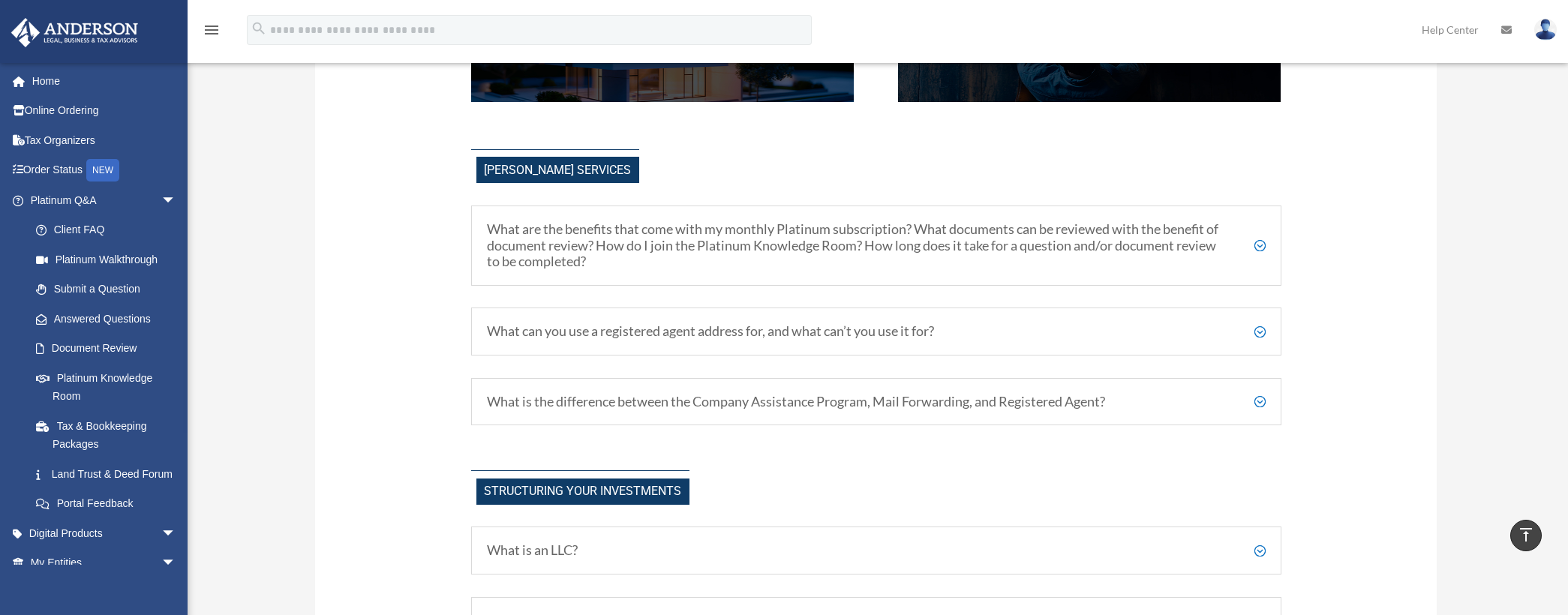
scroll to position [450, 0]
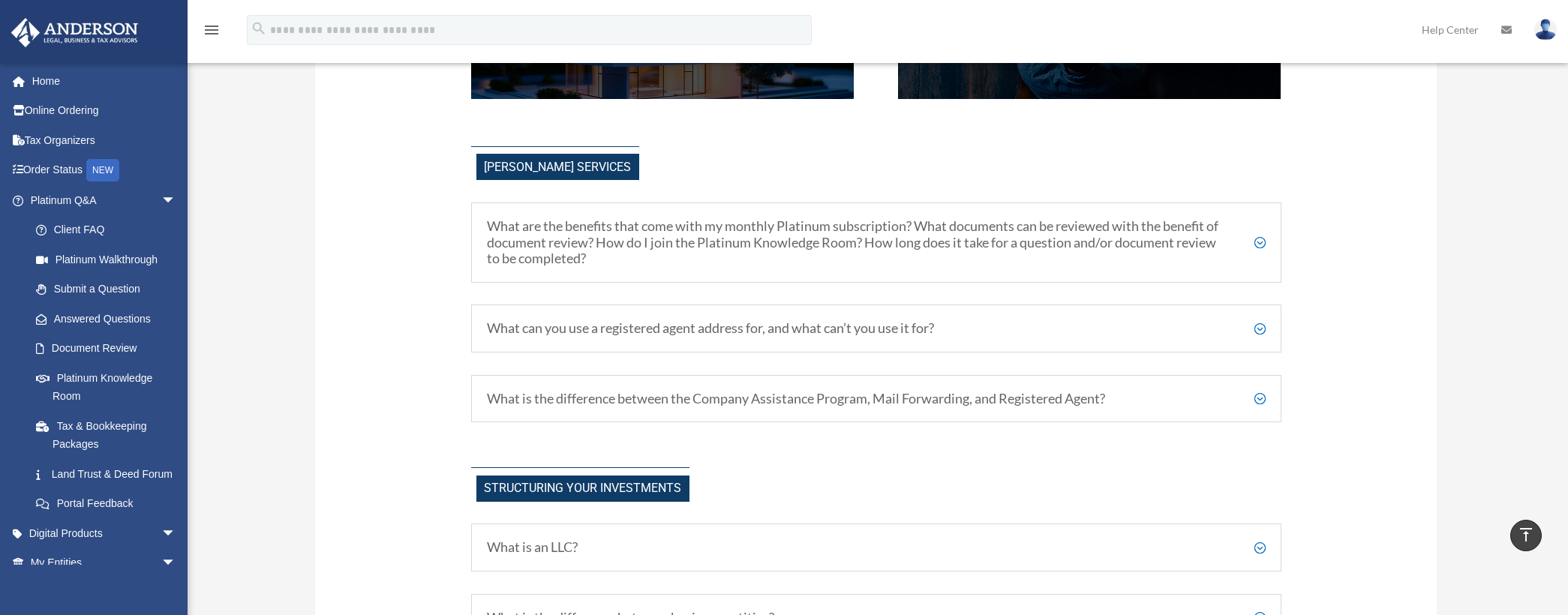
click at [649, 231] on h5 "What are the benefits that come with my monthly Platinum subscription? What doc…" at bounding box center [876, 243] width 779 height 49
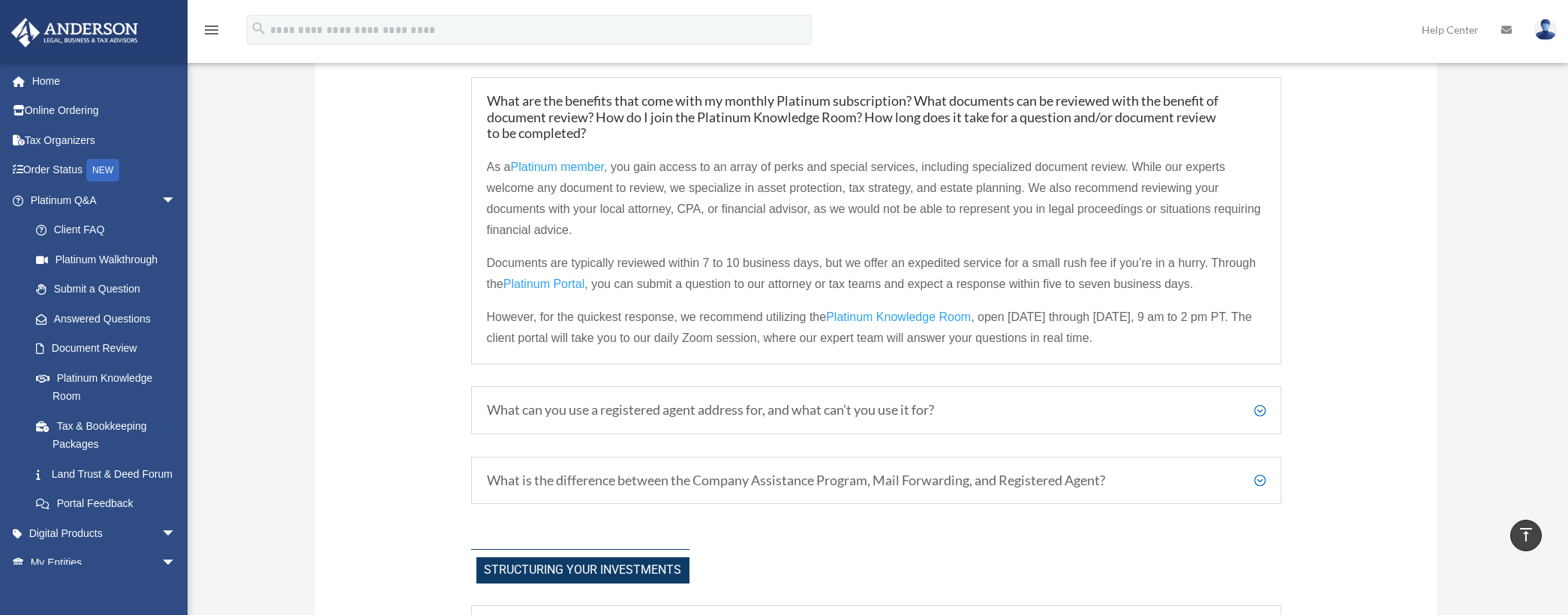
scroll to position [600, 0]
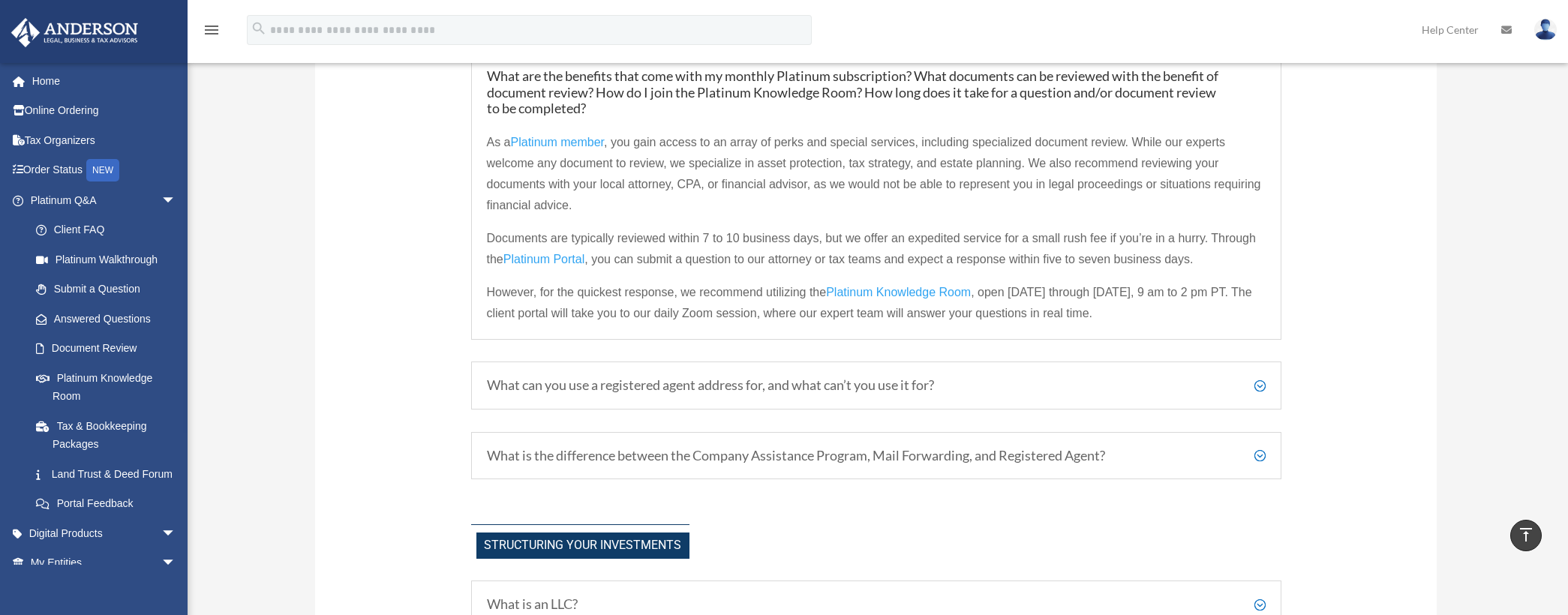
click at [625, 390] on h5 "What can you use a registered agent address for, and what can’t you use it for?" at bounding box center [876, 385] width 779 height 16
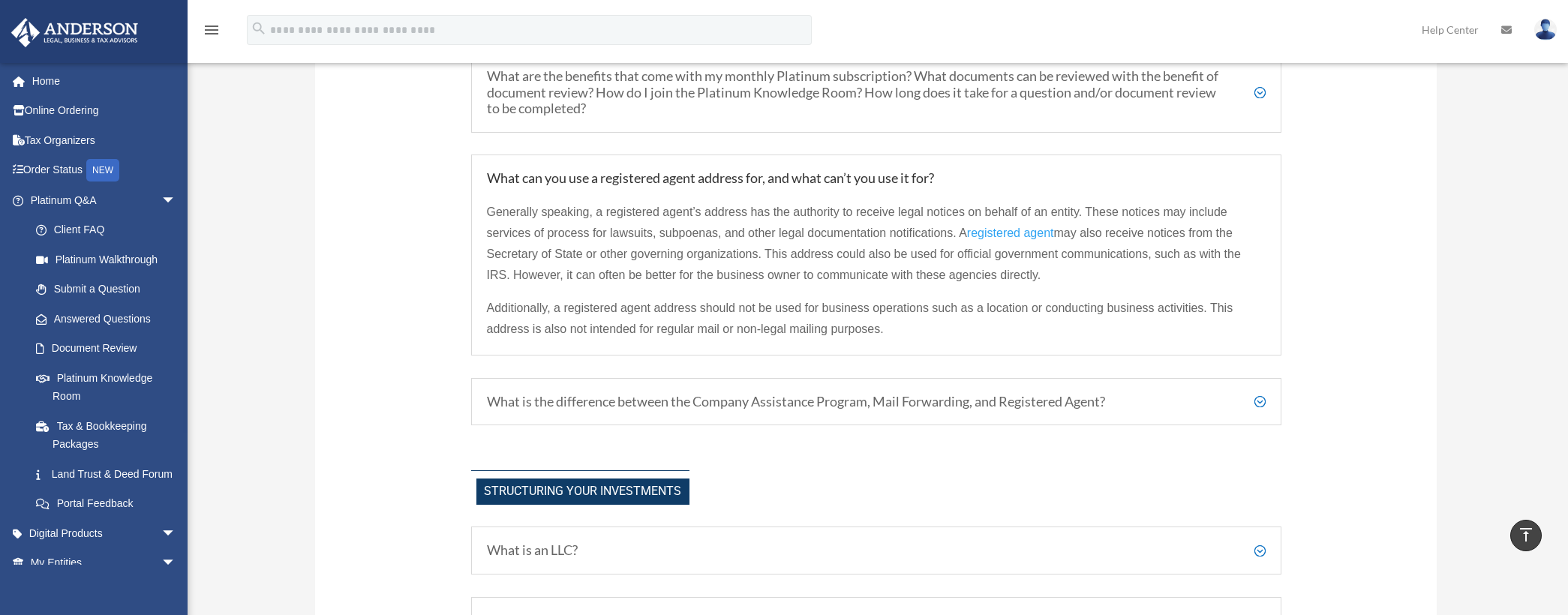
click at [607, 405] on h5 "What is the difference between the Company Assistance Program, Mail Forwarding,…" at bounding box center [876, 401] width 779 height 16
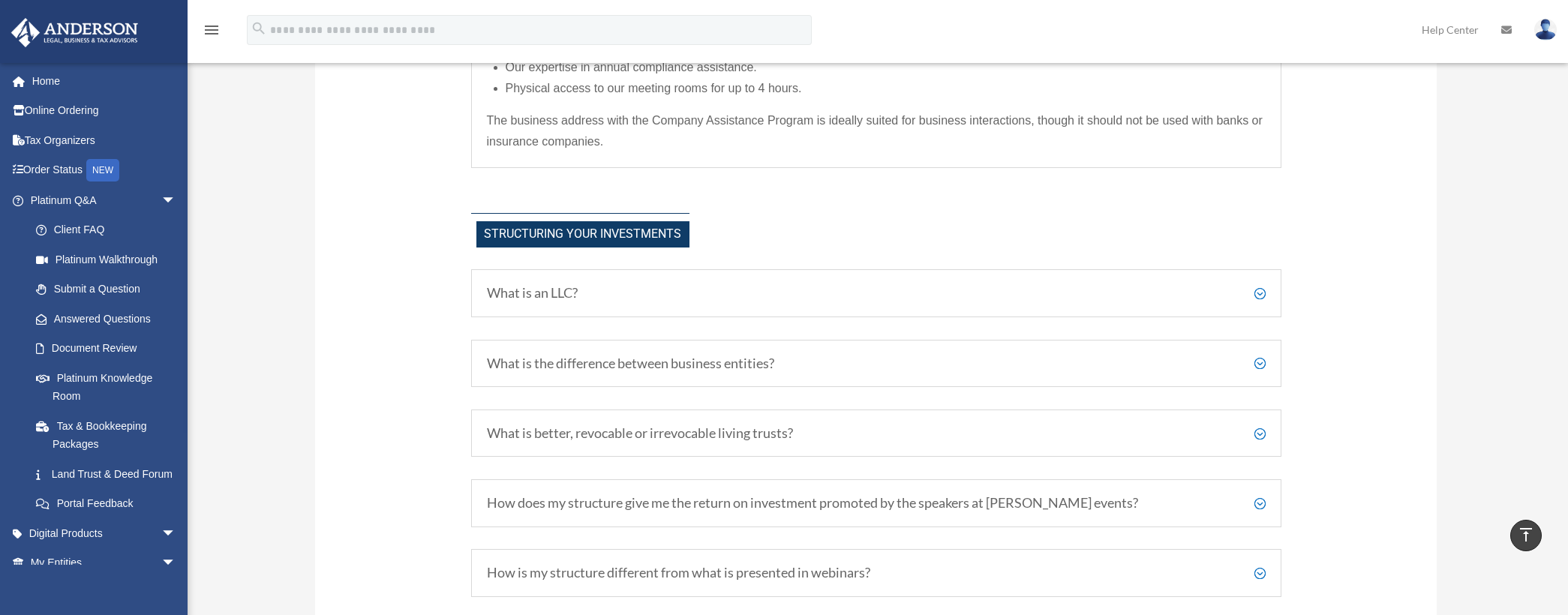
scroll to position [975, 0]
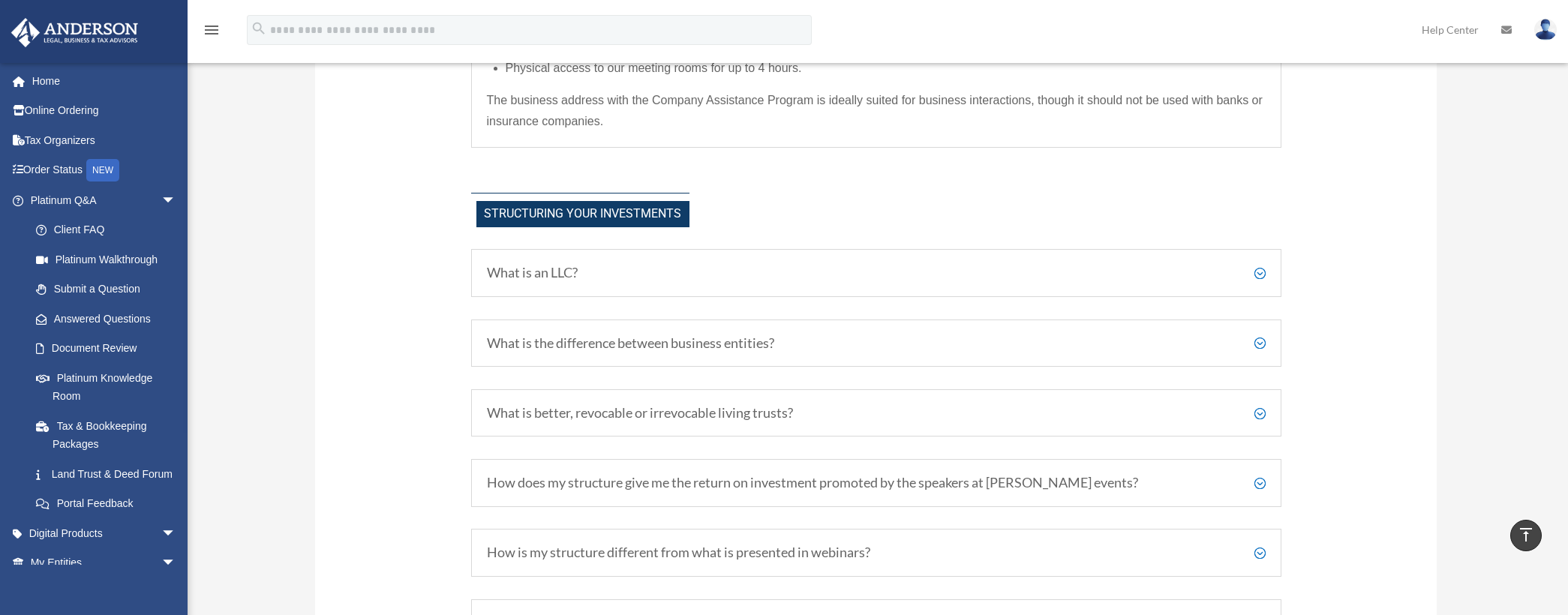
click at [611, 278] on h5 "What is an LLC?" at bounding box center [876, 273] width 779 height 16
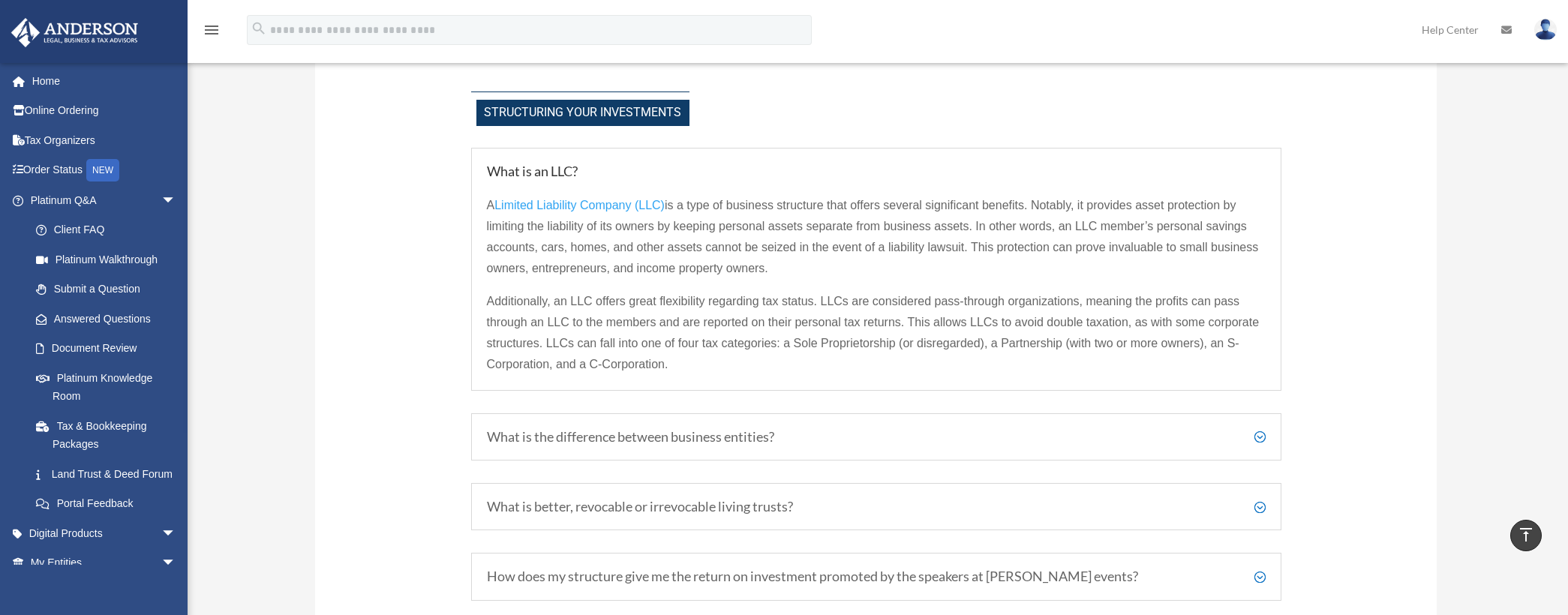
scroll to position [1125, 0]
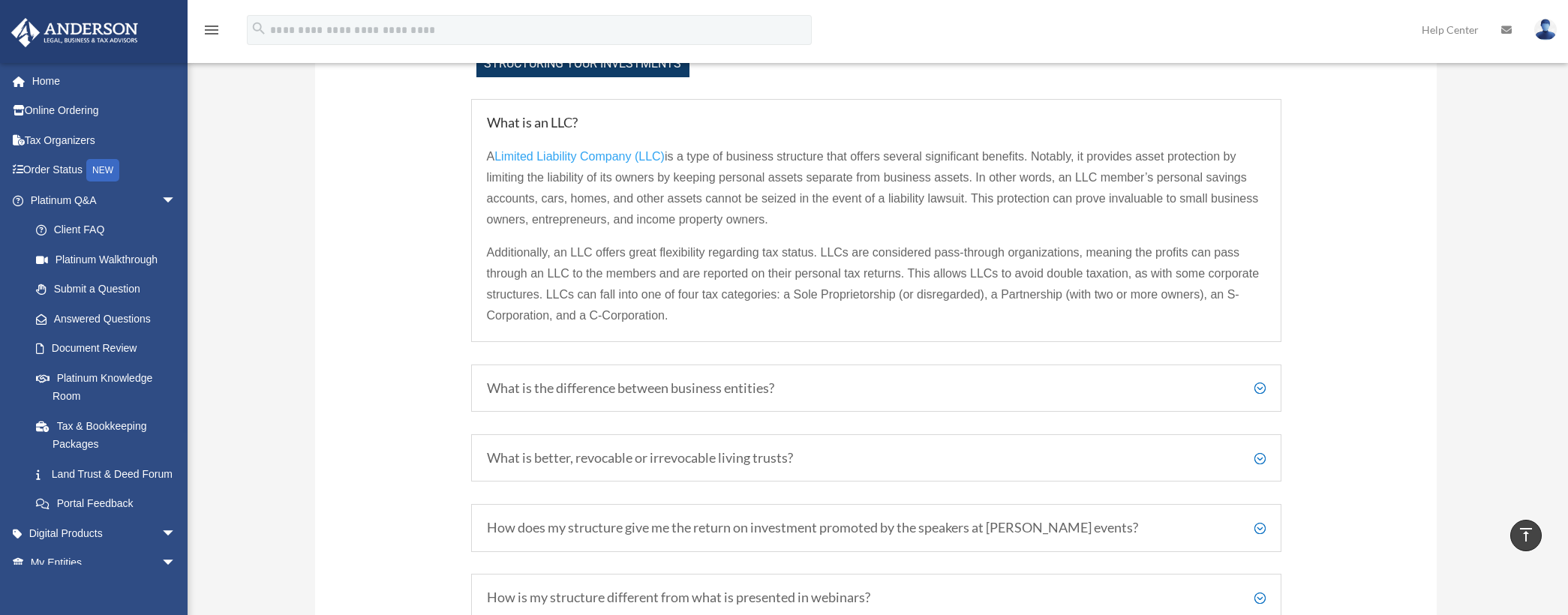
click at [607, 394] on h5 "What is the difference between business entities?" at bounding box center [876, 388] width 779 height 16
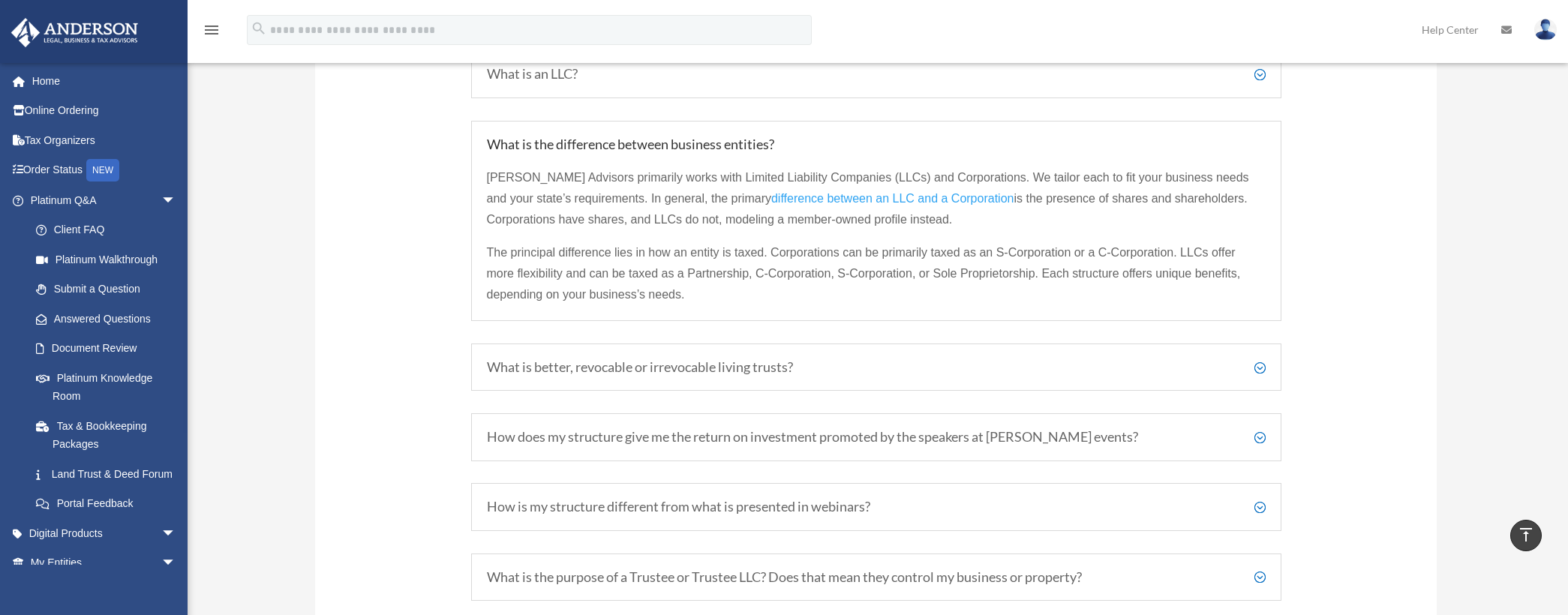
scroll to position [1200, 0]
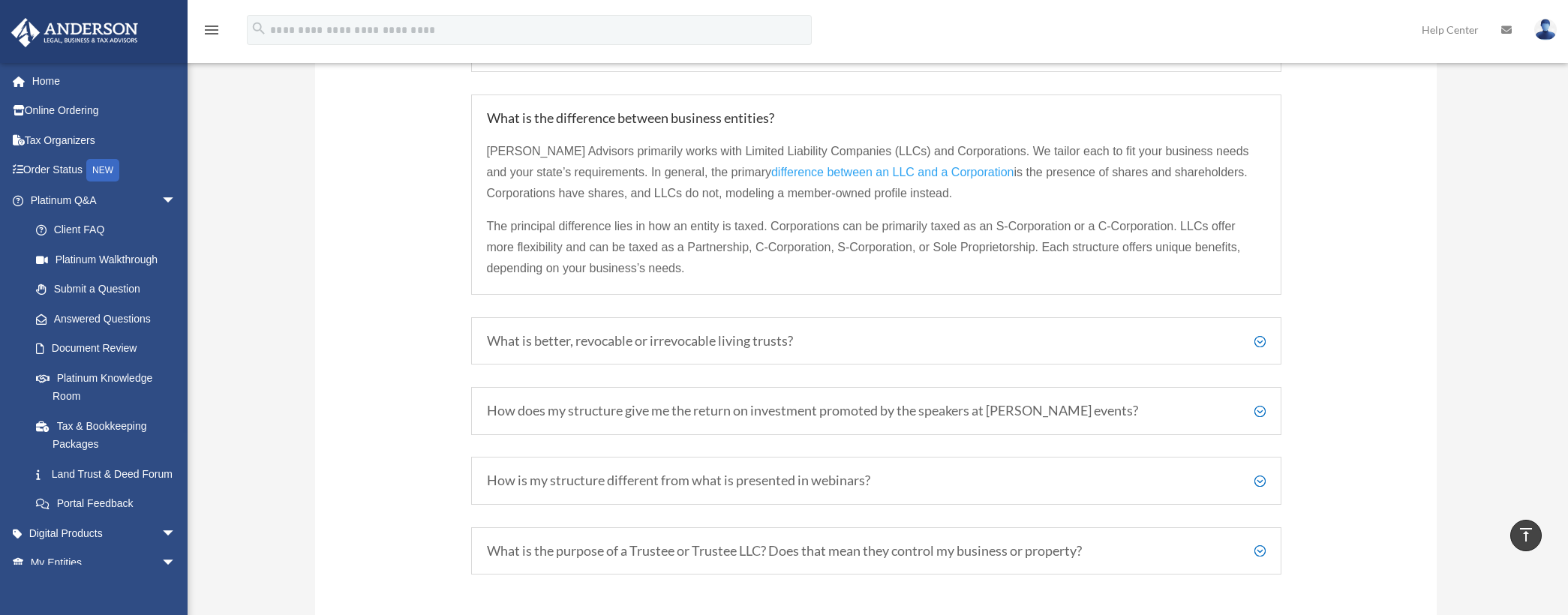
click at [571, 418] on h5 "How does my structure give me the return on investment promoted by the speakers…" at bounding box center [876, 411] width 779 height 16
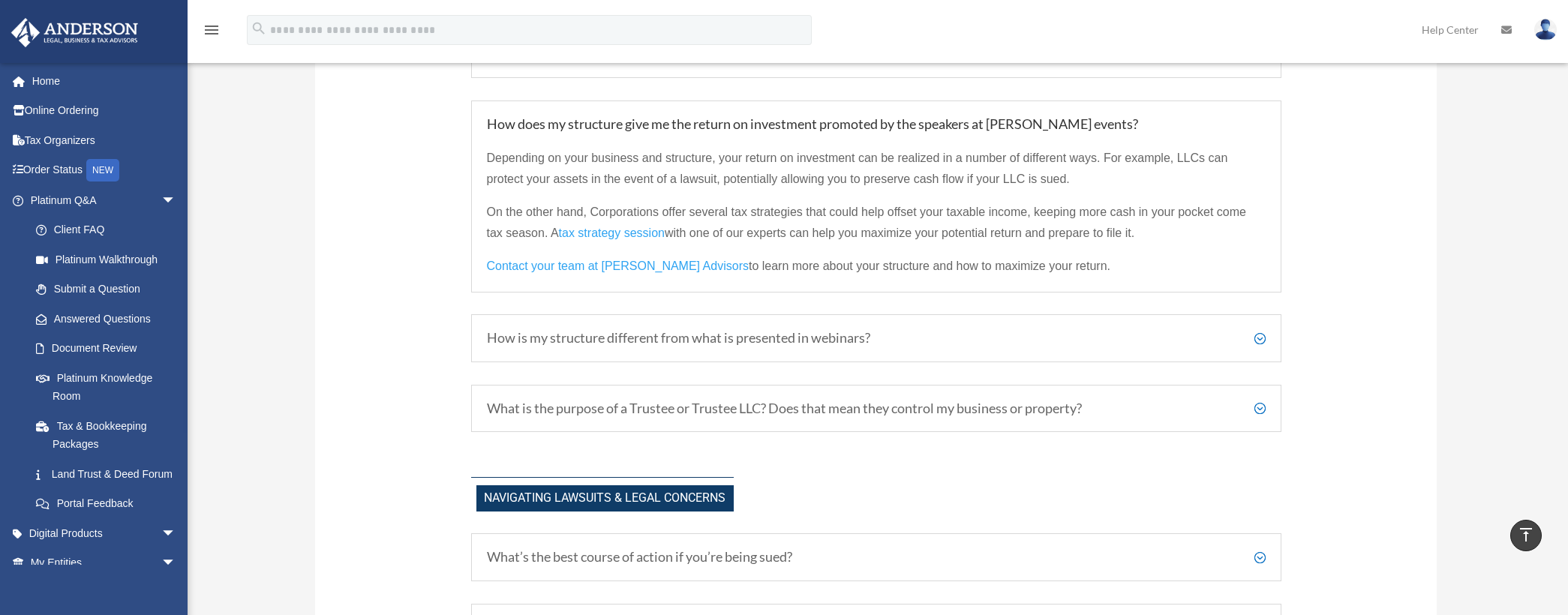
scroll to position [1351, 0]
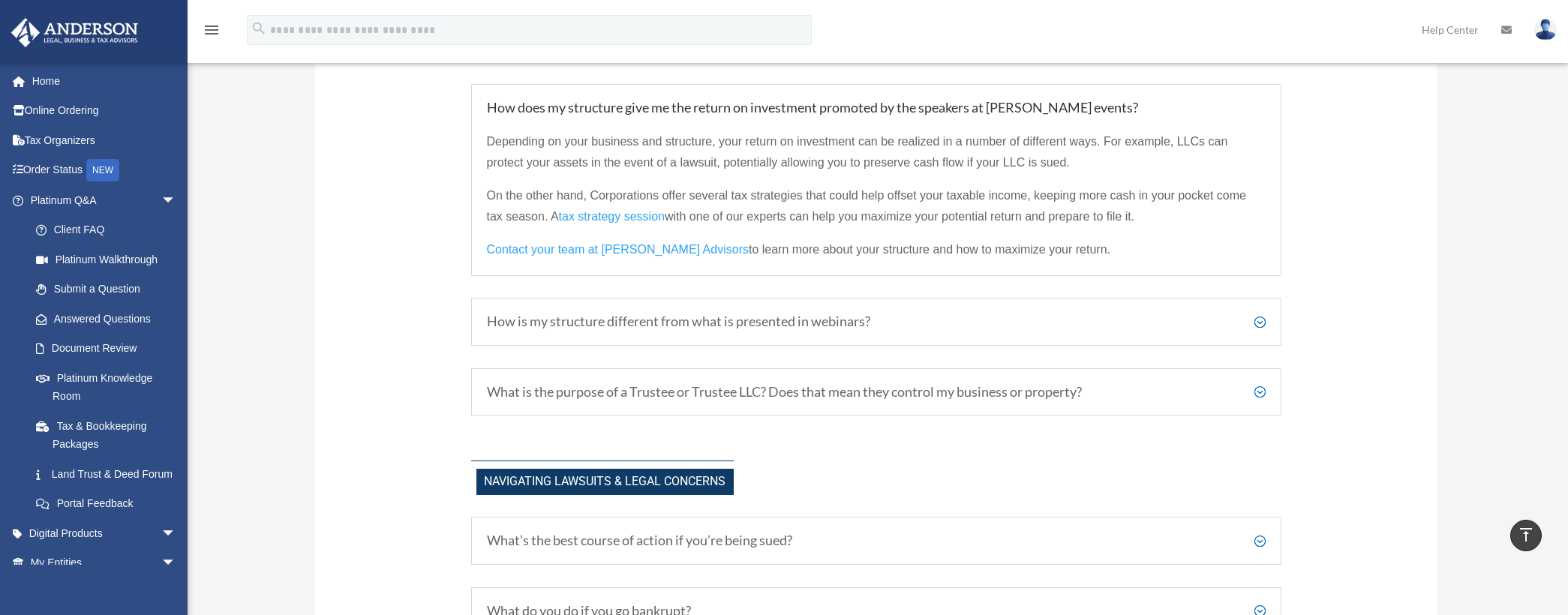
click at [660, 323] on h5 "How is my structure different from what is presented in webinars?" at bounding box center [876, 321] width 779 height 16
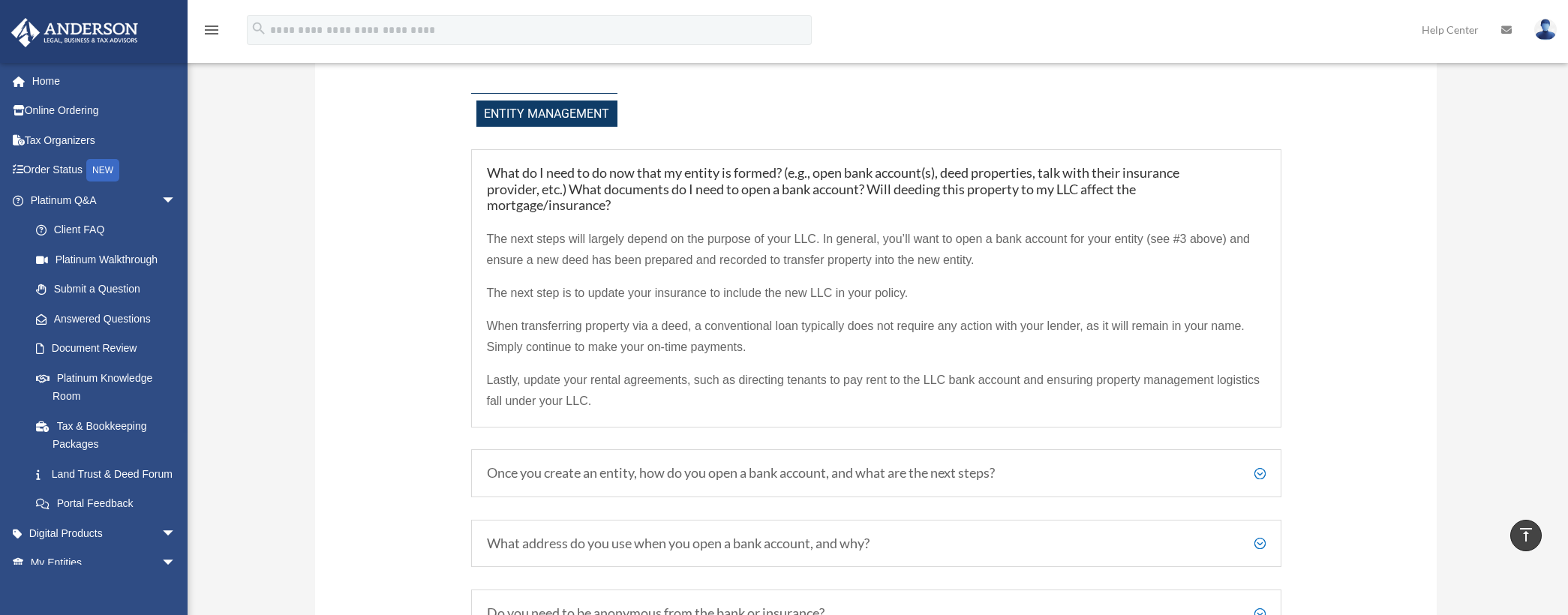
scroll to position [2175, 0]
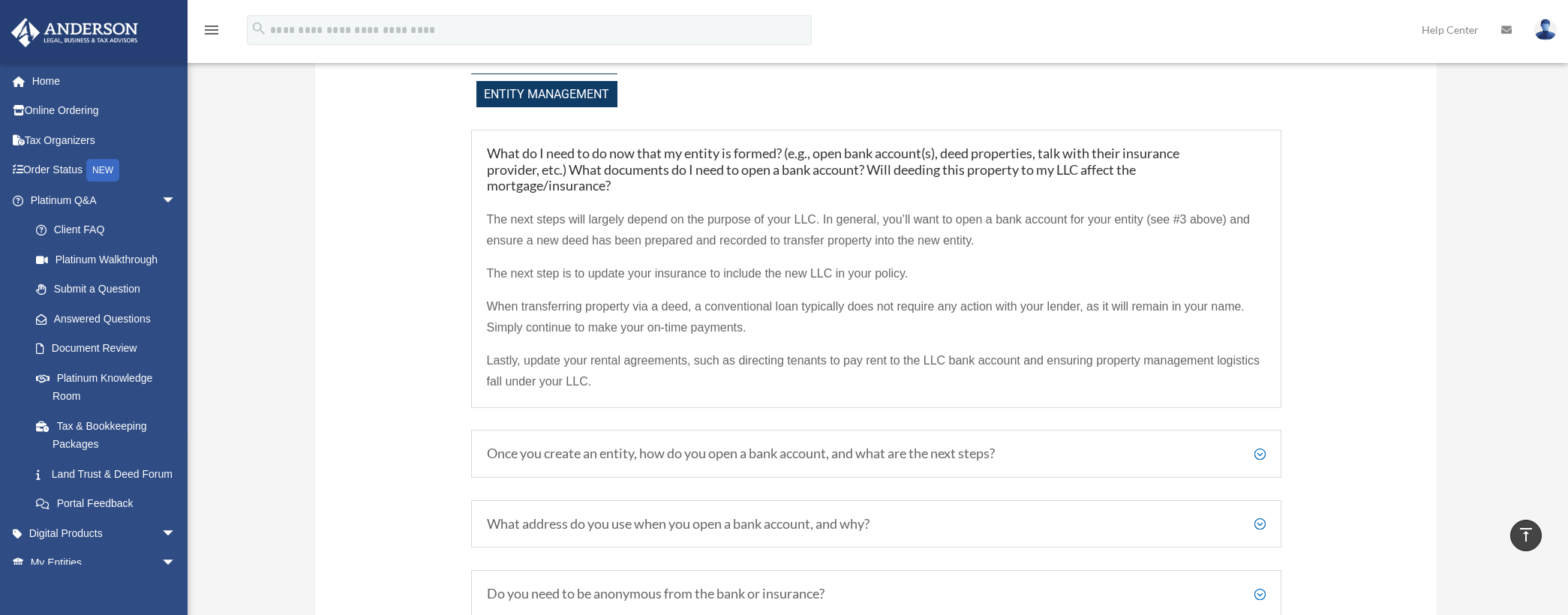
click at [755, 180] on h5 "What do I need to do now that my entity is formed? (e.g., open bank account(s),…" at bounding box center [876, 169] width 779 height 49
click at [747, 163] on h5 "What do I need to do now that my entity is formed? (e.g., open bank account(s),…" at bounding box center [876, 169] width 779 height 49
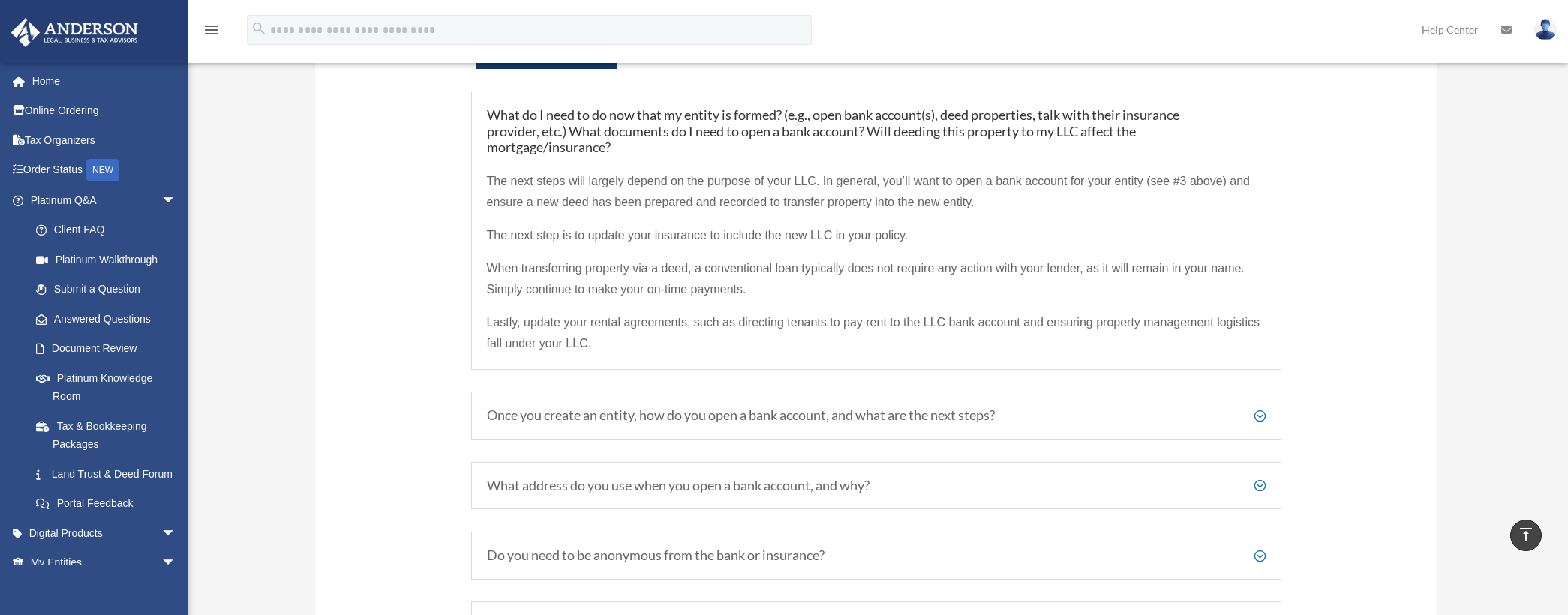
scroll to position [2250, 0]
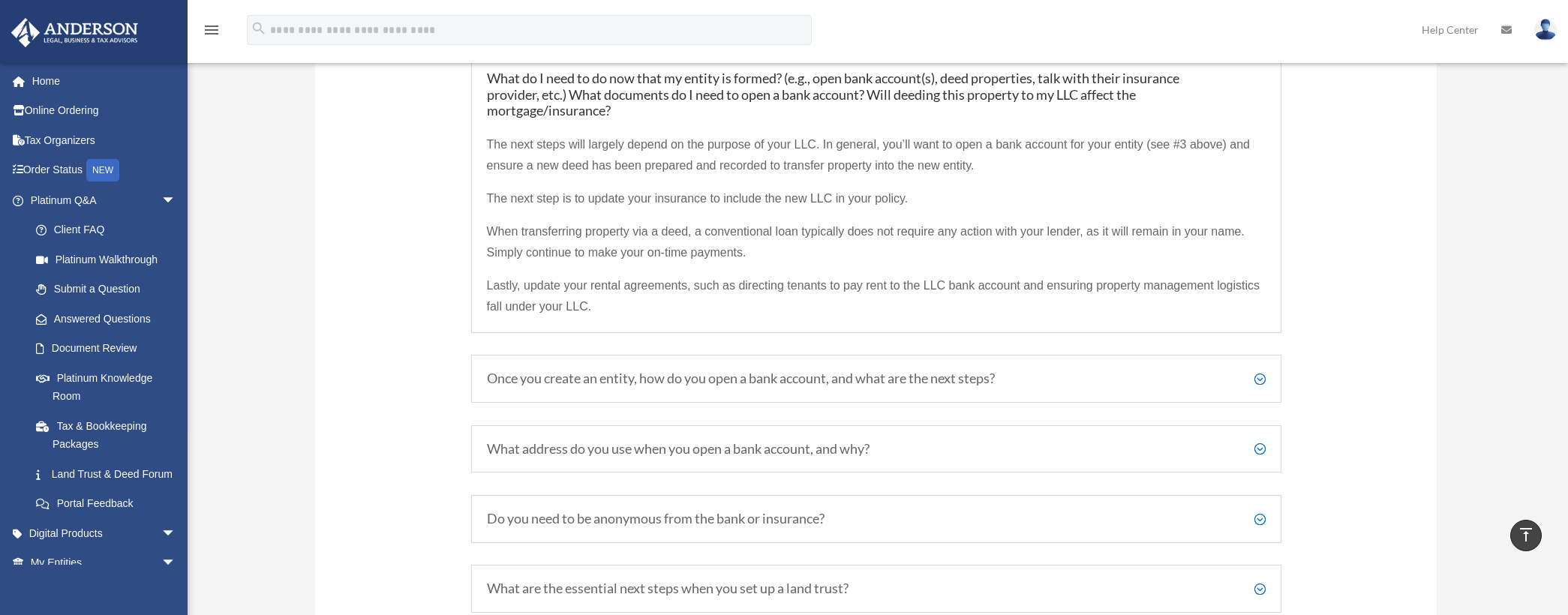
click at [734, 381] on h5 "Once you create an entity, how do you open a bank account, and what are the nex…" at bounding box center [876, 379] width 779 height 16
click at [603, 365] on div "Once you create an entity, how do you open a bank account, and what are the nex…" at bounding box center [877, 379] width 810 height 48
click at [596, 379] on h5 "Once you create an entity, how do you open a bank account, and what are the nex…" at bounding box center [876, 379] width 779 height 16
click at [600, 450] on h5 "What address do you use when you open a bank account, and why?" at bounding box center [876, 449] width 779 height 16
click at [600, 451] on h5 "What address do you use when you open a bank account, and why?" at bounding box center [876, 449] width 779 height 16
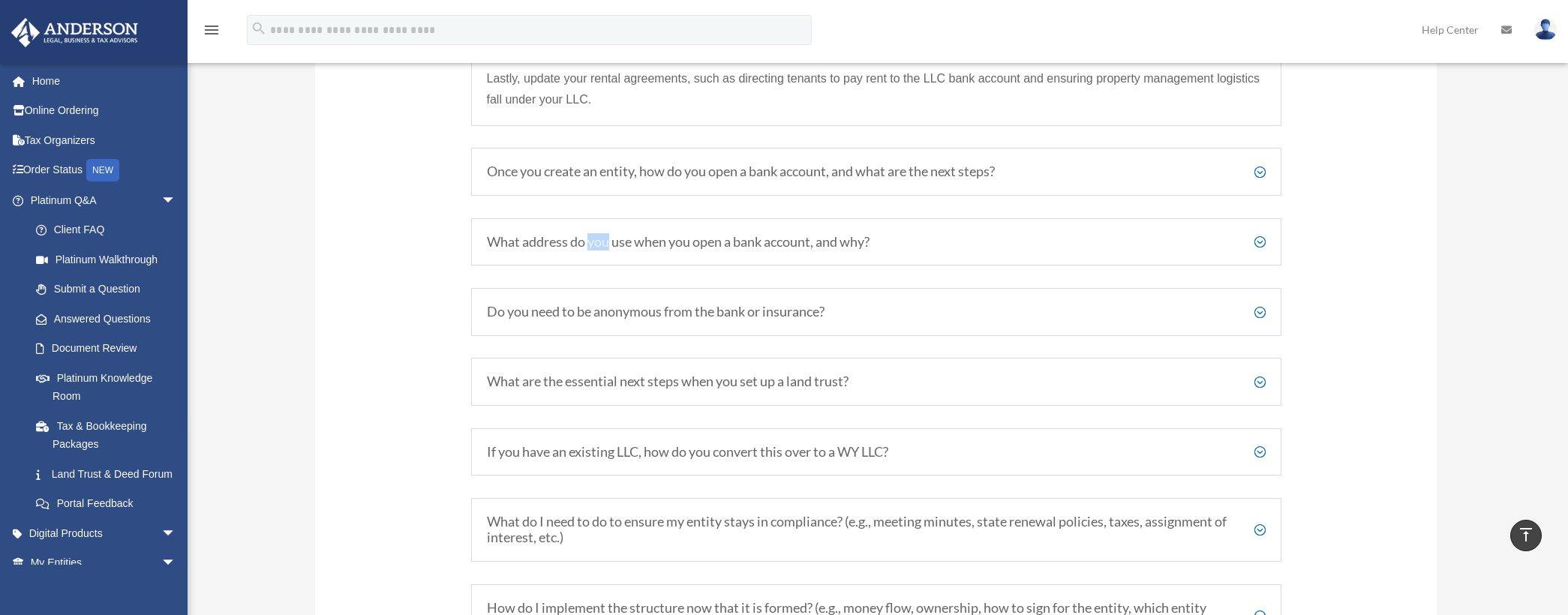
scroll to position [2476, 0]
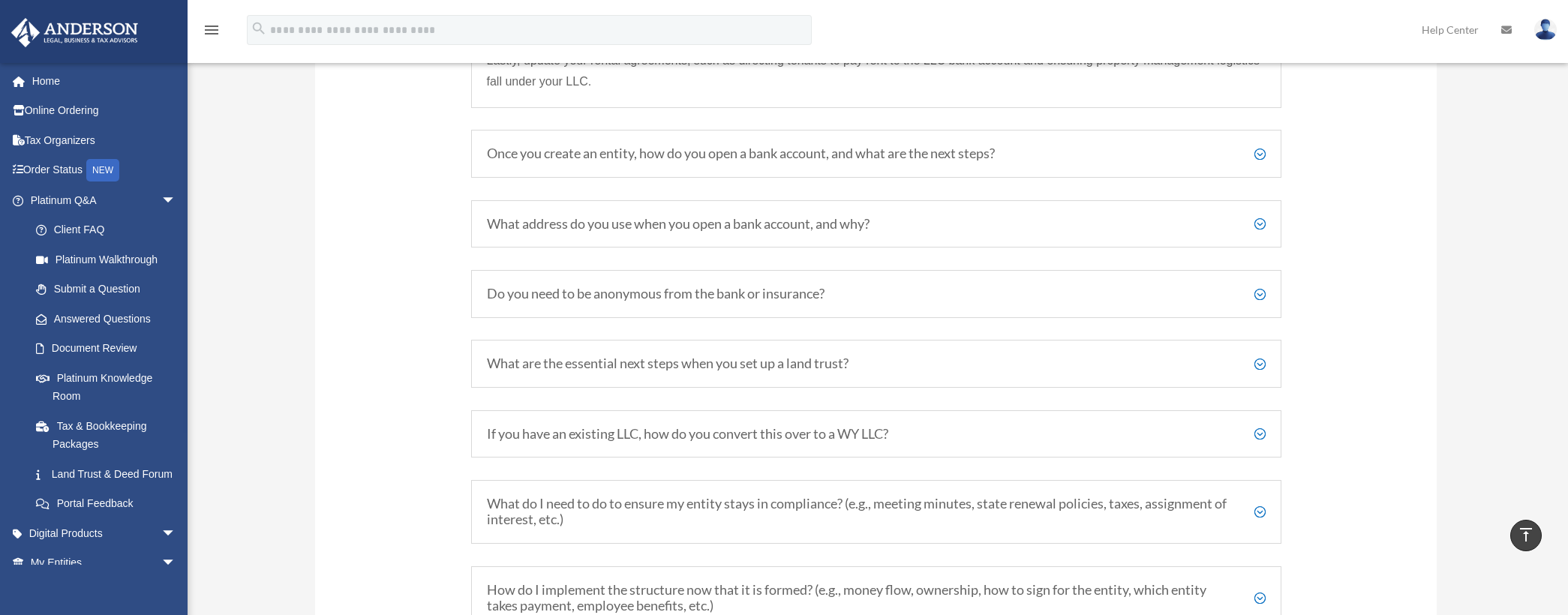
click at [589, 295] on h5 "Do you need to be anonymous from the bank or insurance?" at bounding box center [876, 294] width 779 height 16
click at [590, 355] on h5 "What are the essential next steps when you set up a land trust?" at bounding box center [876, 363] width 779 height 16
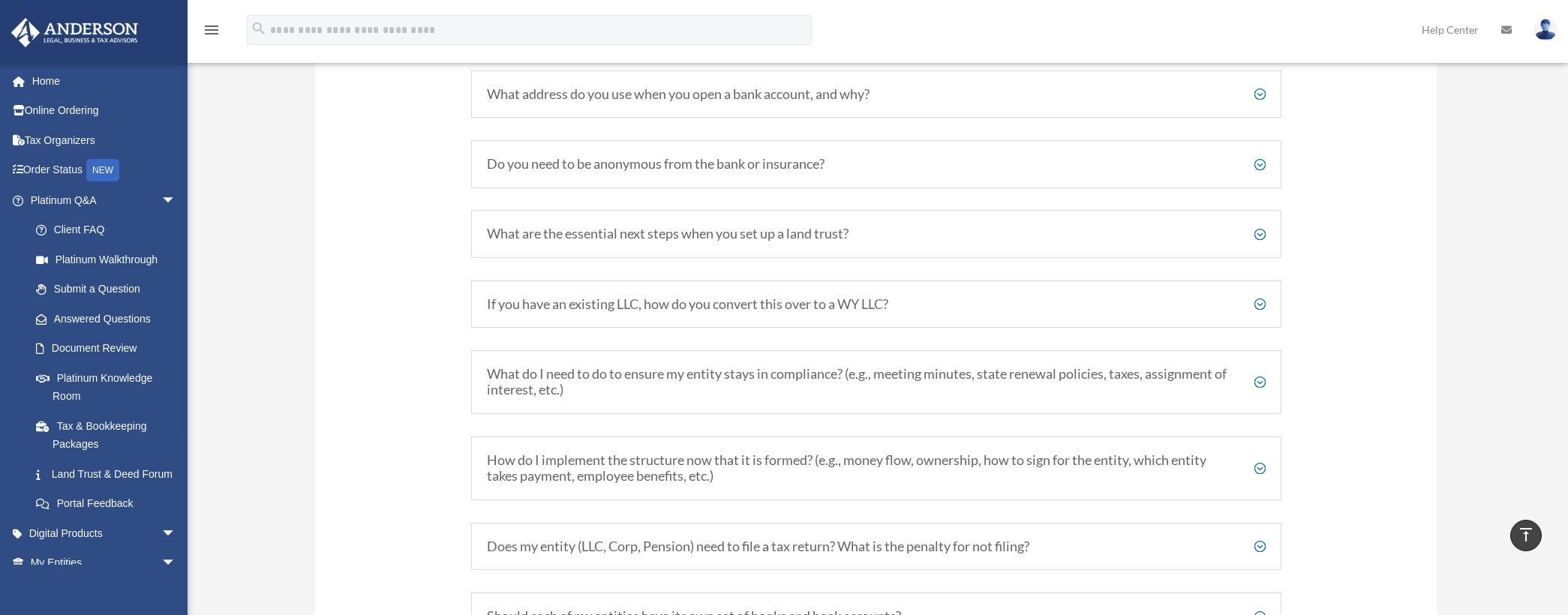
scroll to position [2626, 0]
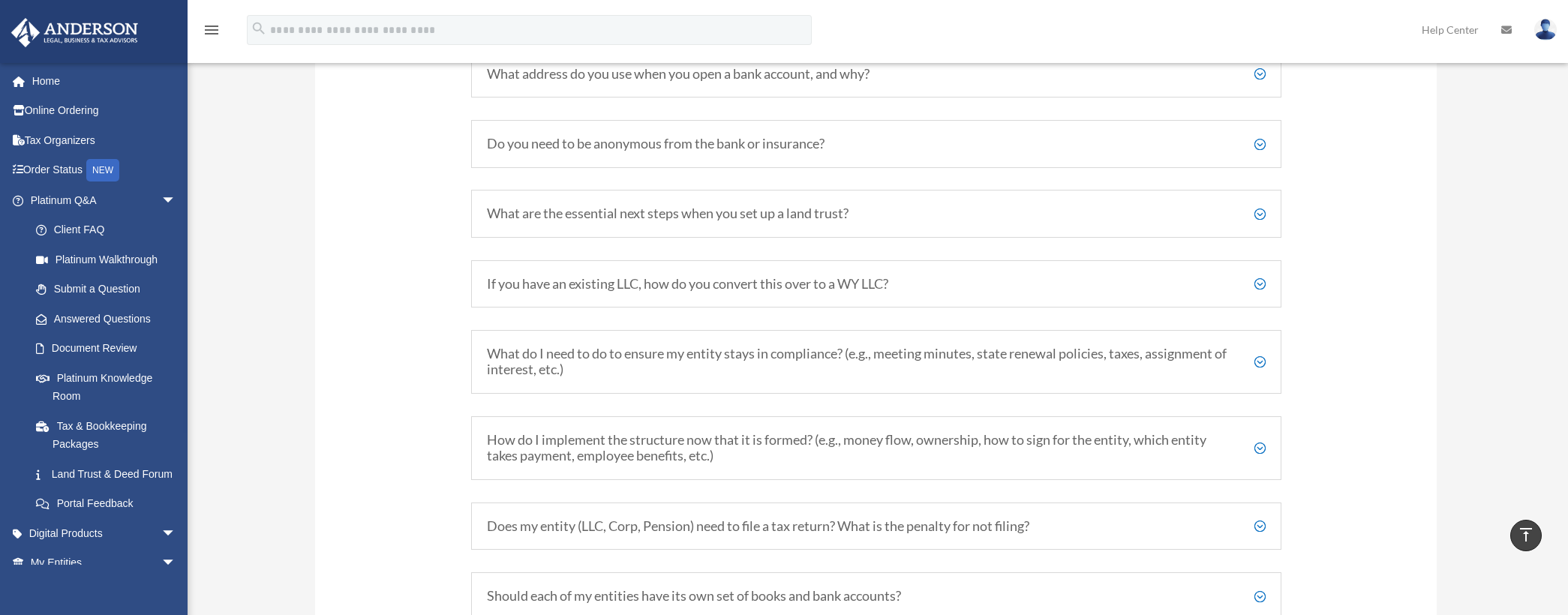
click at [625, 287] on h5 "If you have an existing LLC, how do you convert this over to a WY LLC?" at bounding box center [876, 284] width 779 height 16
click at [613, 357] on h5 "What do I need to do to ensure my entity stays in compliance? (e.g., meeting mi…" at bounding box center [876, 362] width 779 height 32
click at [1261, 362] on h5 "What do I need to do to ensure my entity stays in compliance? (e.g., meeting mi…" at bounding box center [876, 362] width 779 height 32
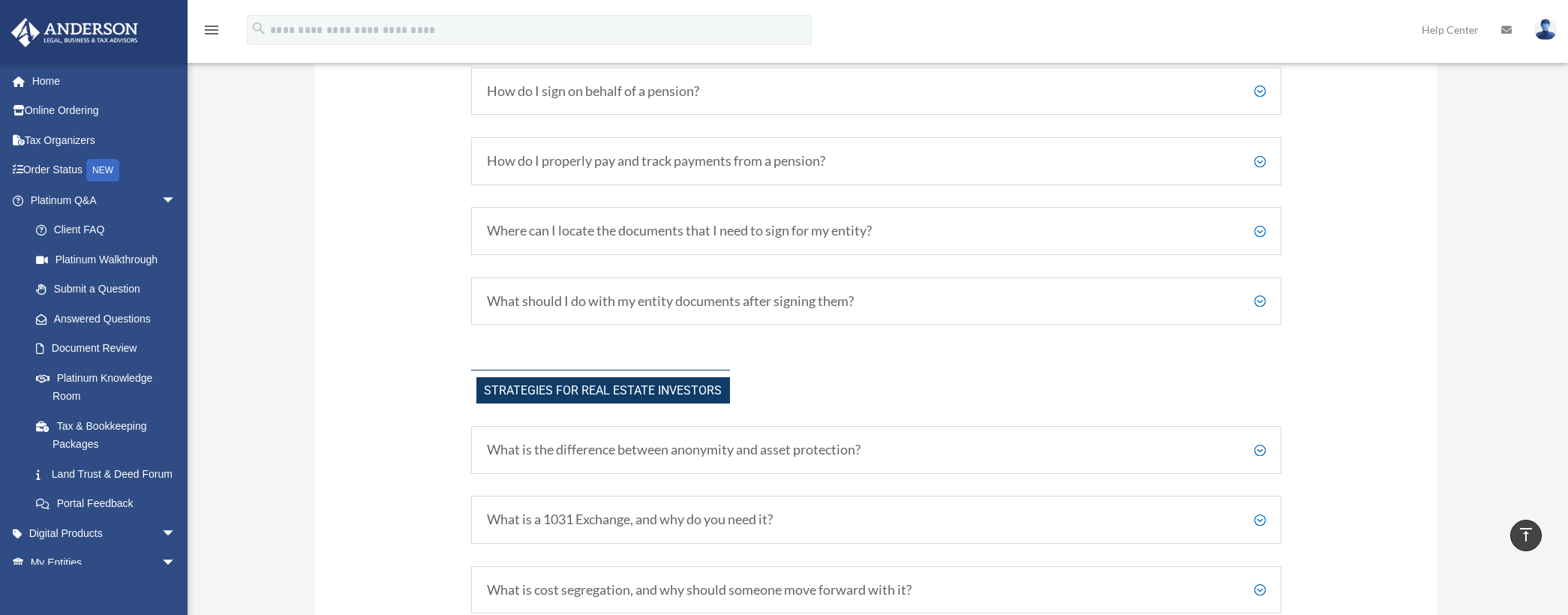
scroll to position [3375, 0]
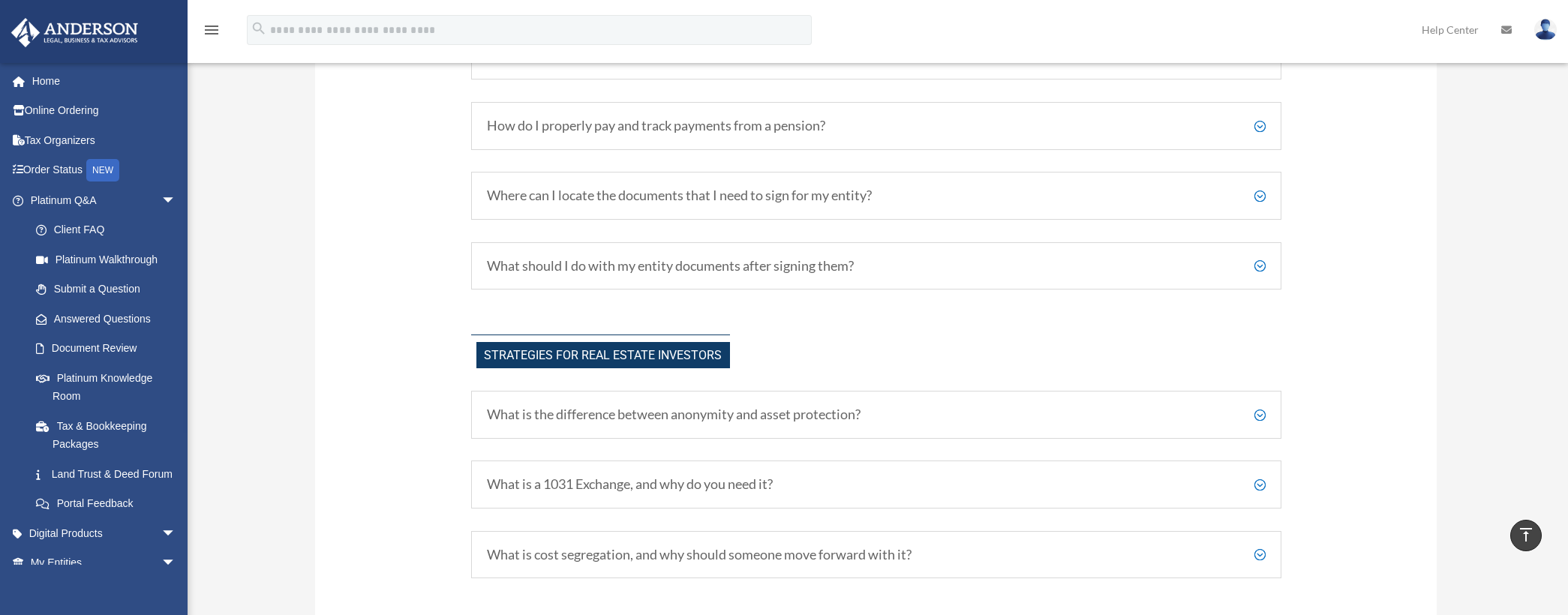
click at [687, 129] on h5 "How do I properly pay and track payments from a pension?" at bounding box center [876, 125] width 779 height 16
click at [100, 427] on link "Tax & Bookkeeping Packages" at bounding box center [110, 435] width 178 height 48
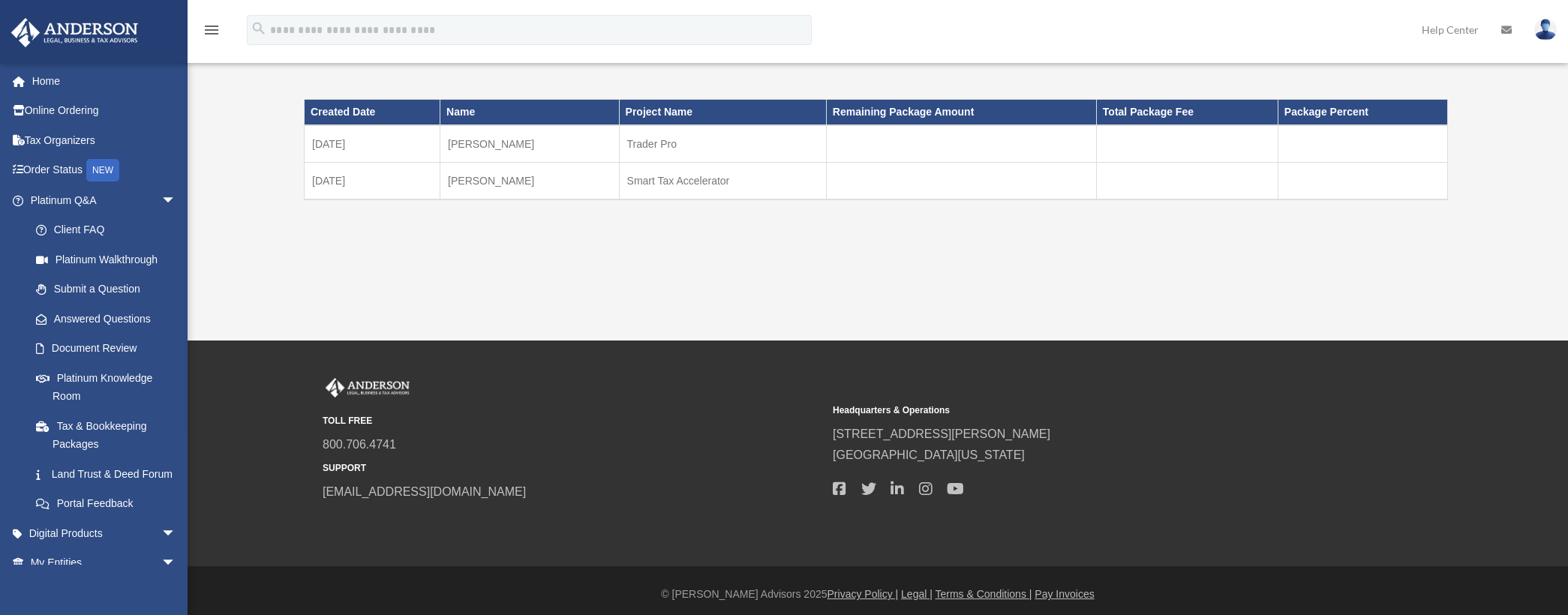
scroll to position [33, 0]
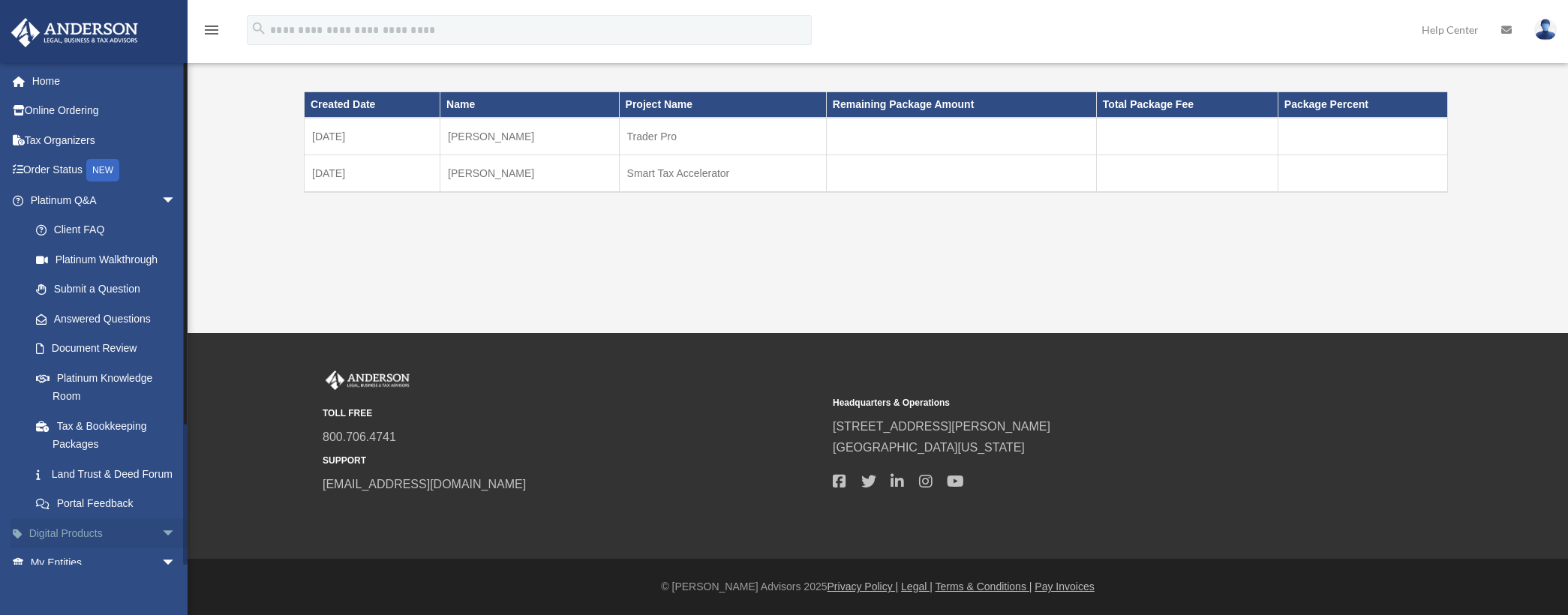
click at [161, 549] on span "arrow_drop_down" at bounding box center [176, 534] width 30 height 31
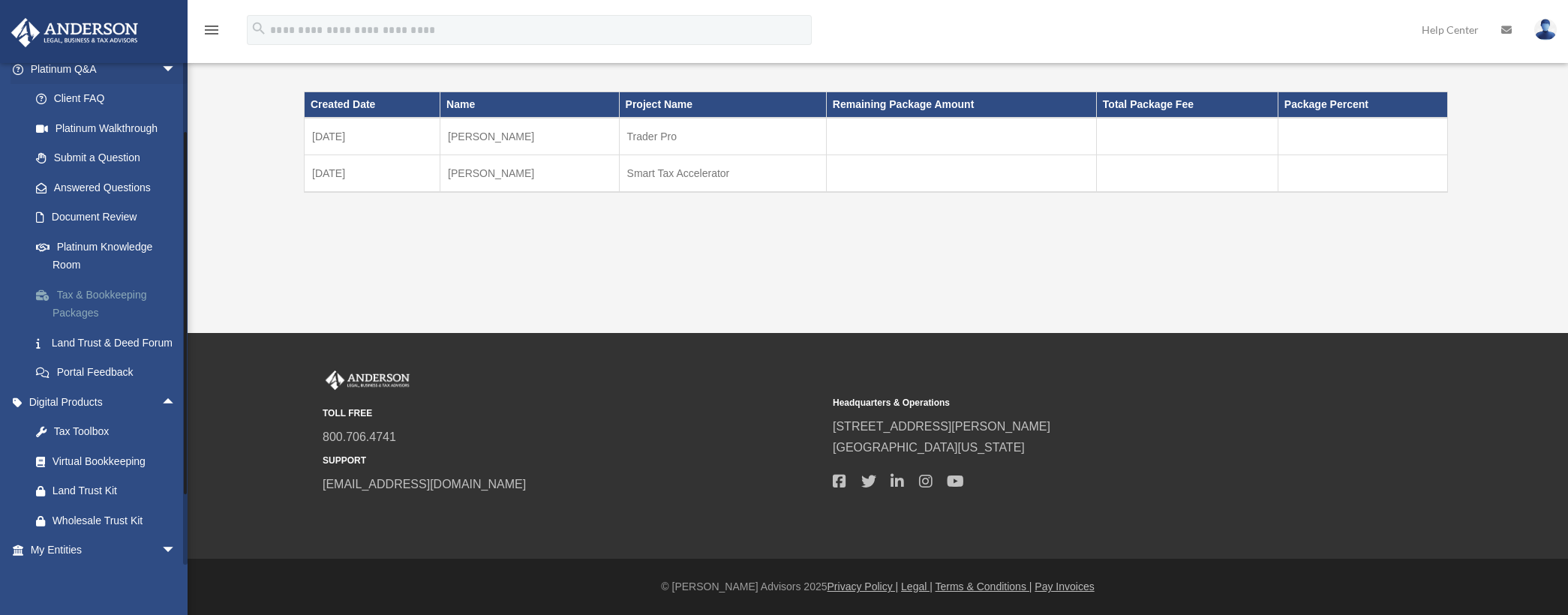
scroll to position [150, 0]
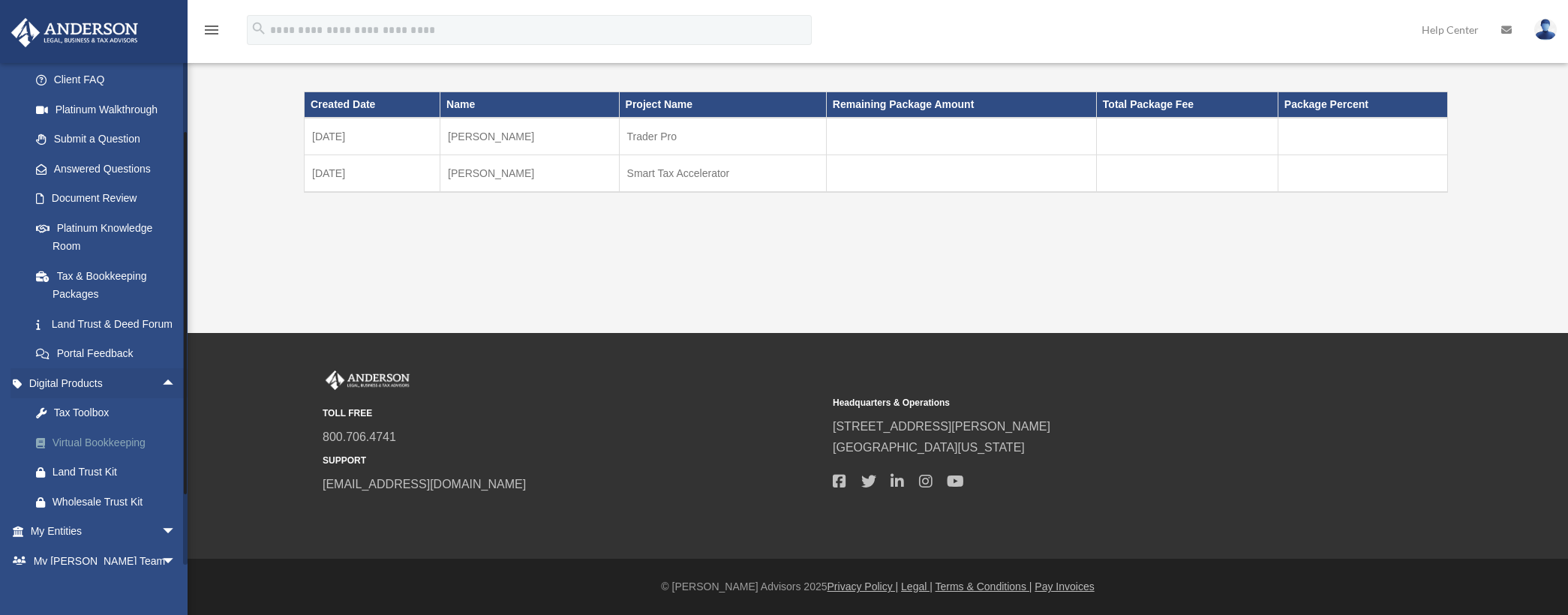
click at [104, 453] on div "Virtual Bookkeeping" at bounding box center [117, 443] width 128 height 19
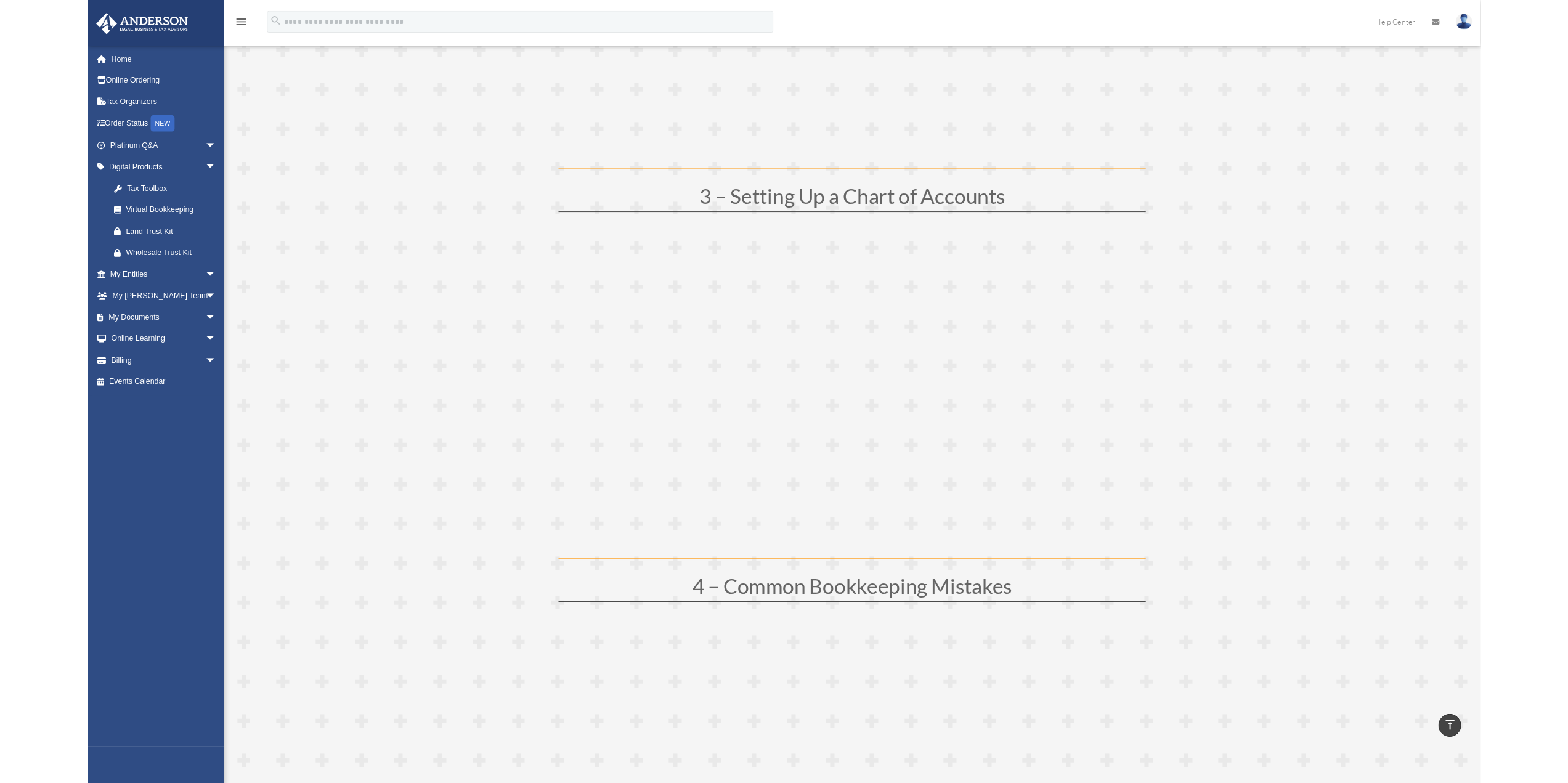
scroll to position [935, 0]
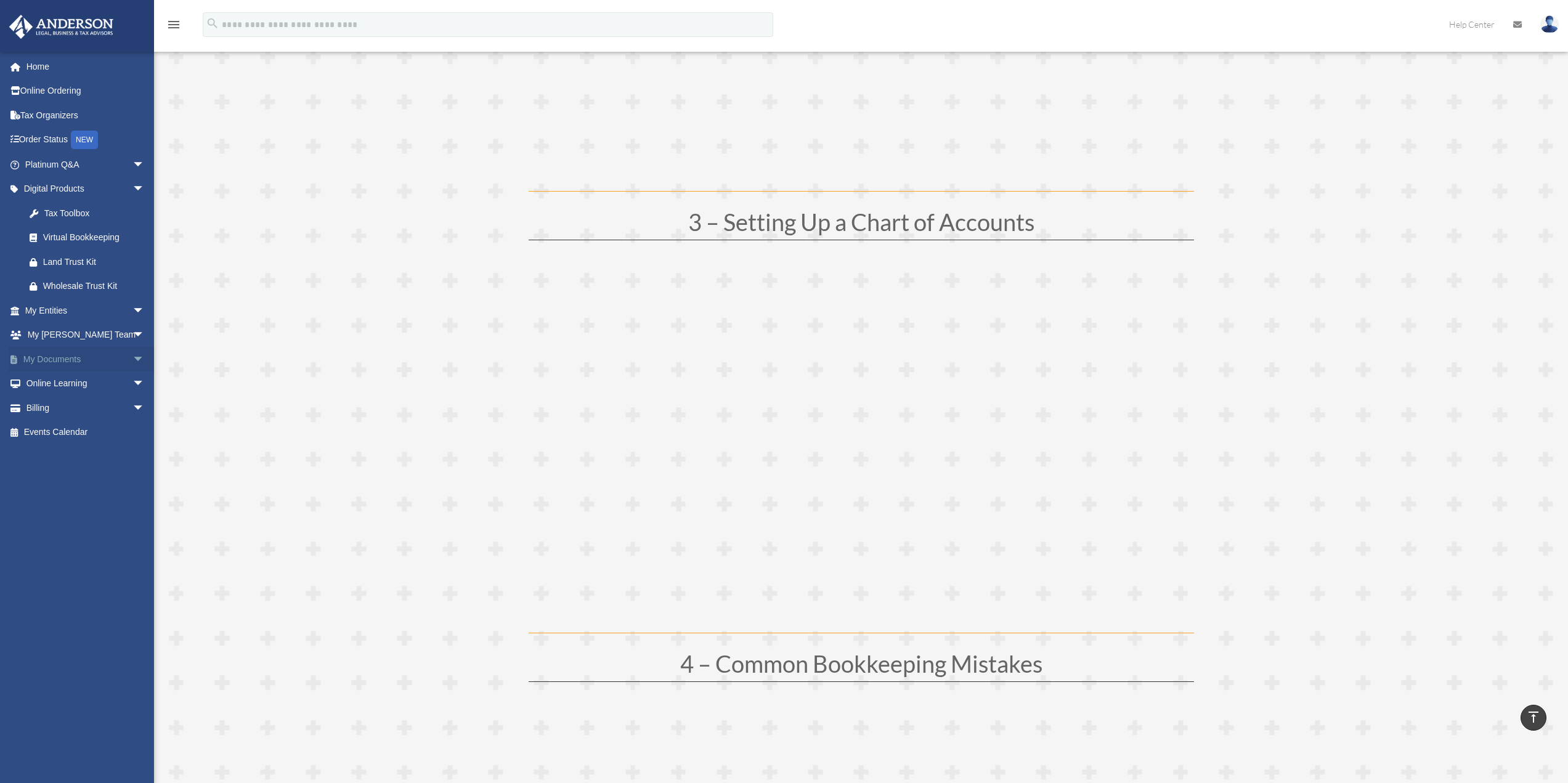
click at [82, 365] on link "My Documents arrow_drop_down" at bounding box center [86, 359] width 155 height 25
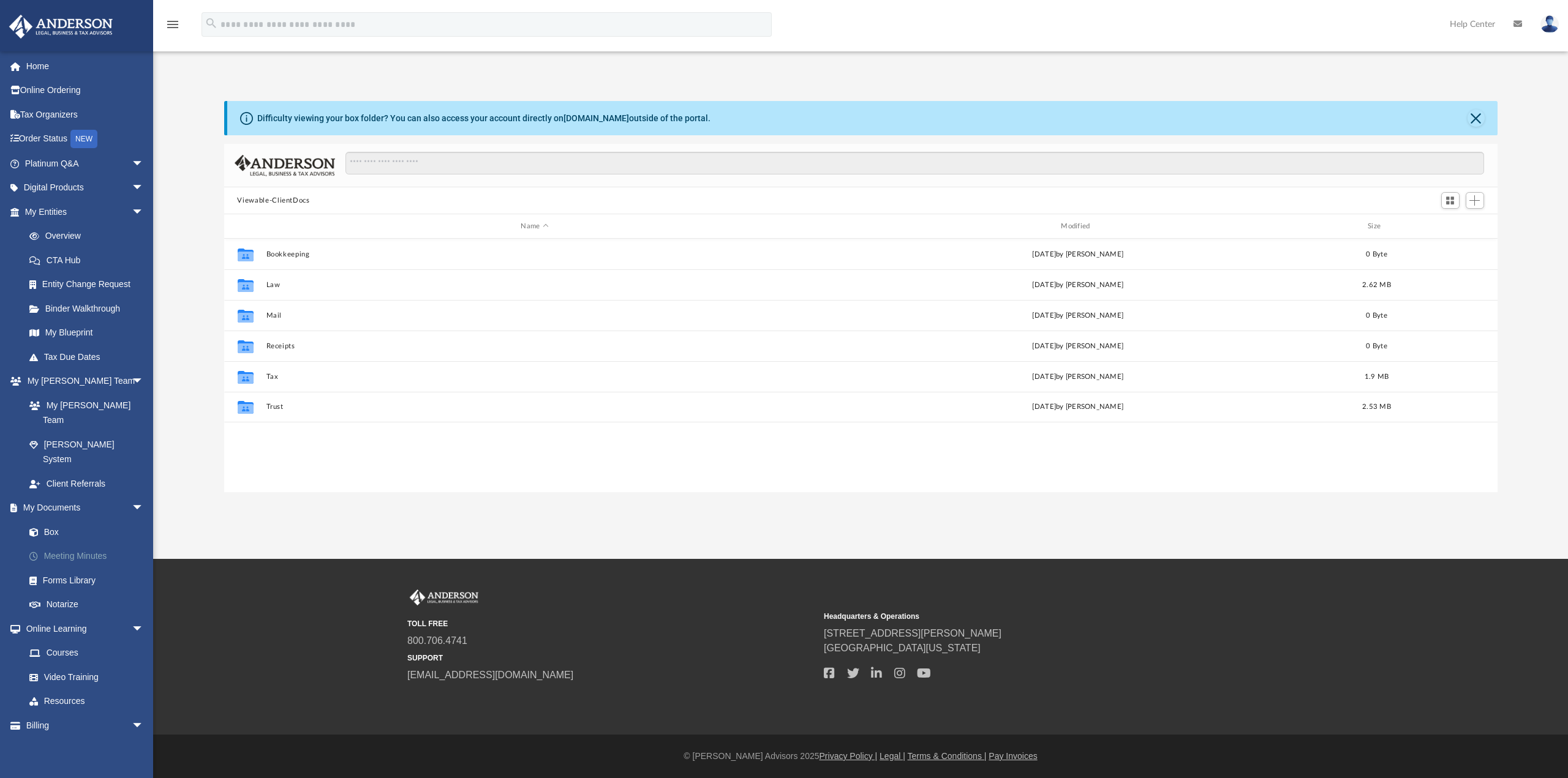
scroll to position [269, 1264]
click at [74, 689] on link "Resources" at bounding box center [90, 701] width 145 height 25
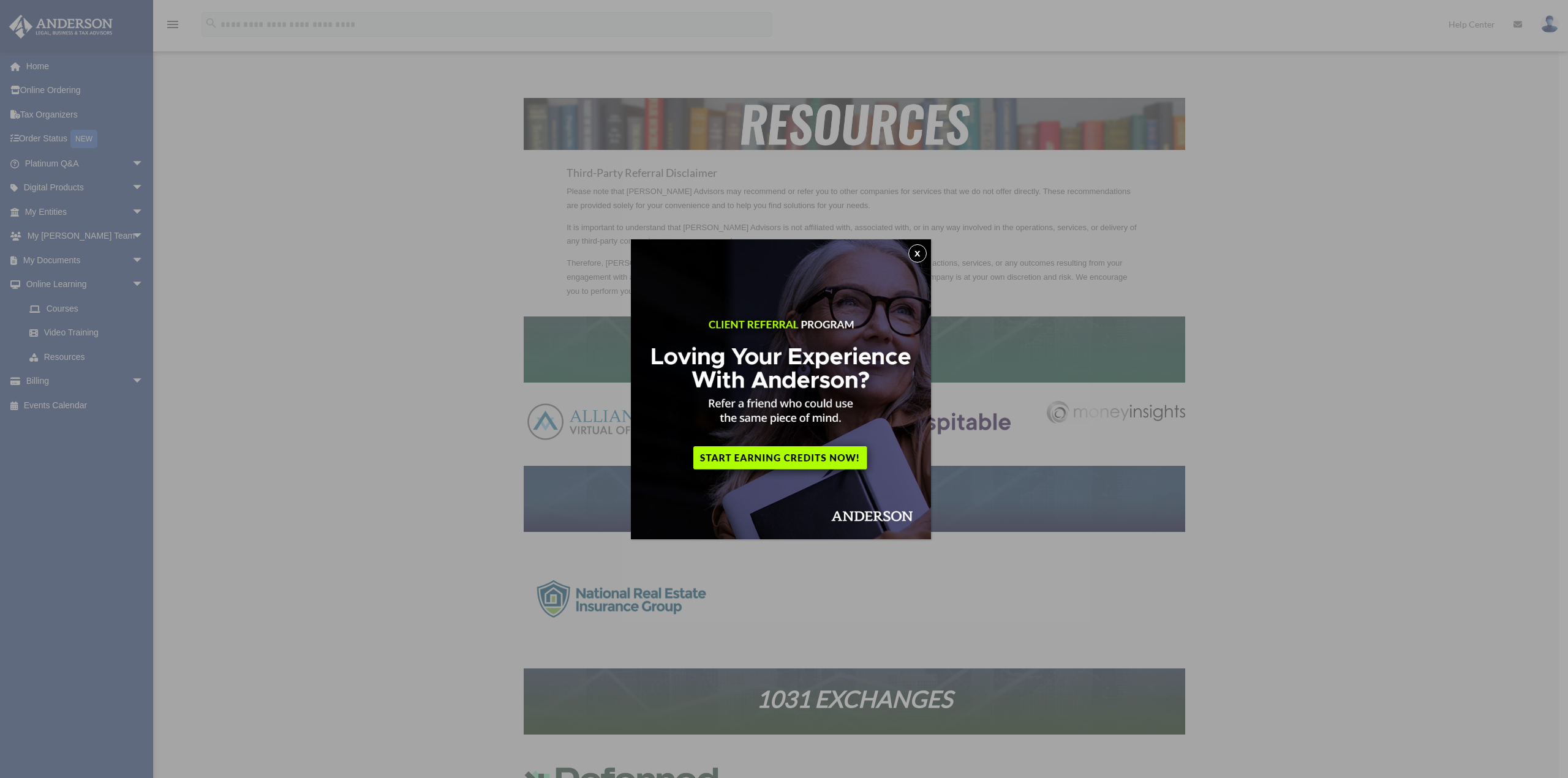
click at [920, 250] on button "x" at bounding box center [917, 253] width 18 height 18
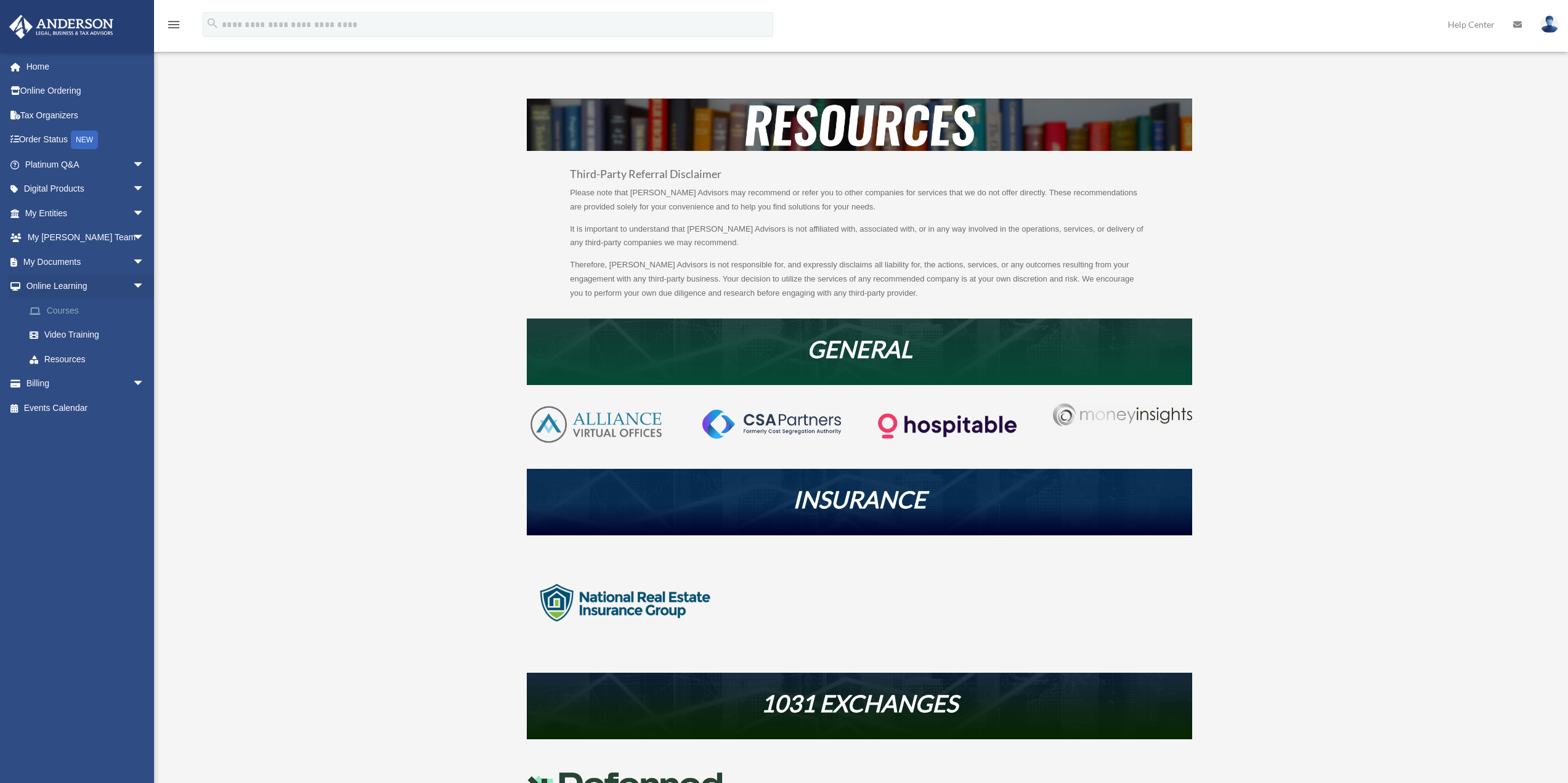
click at [61, 310] on link "Courses" at bounding box center [90, 310] width 146 height 25
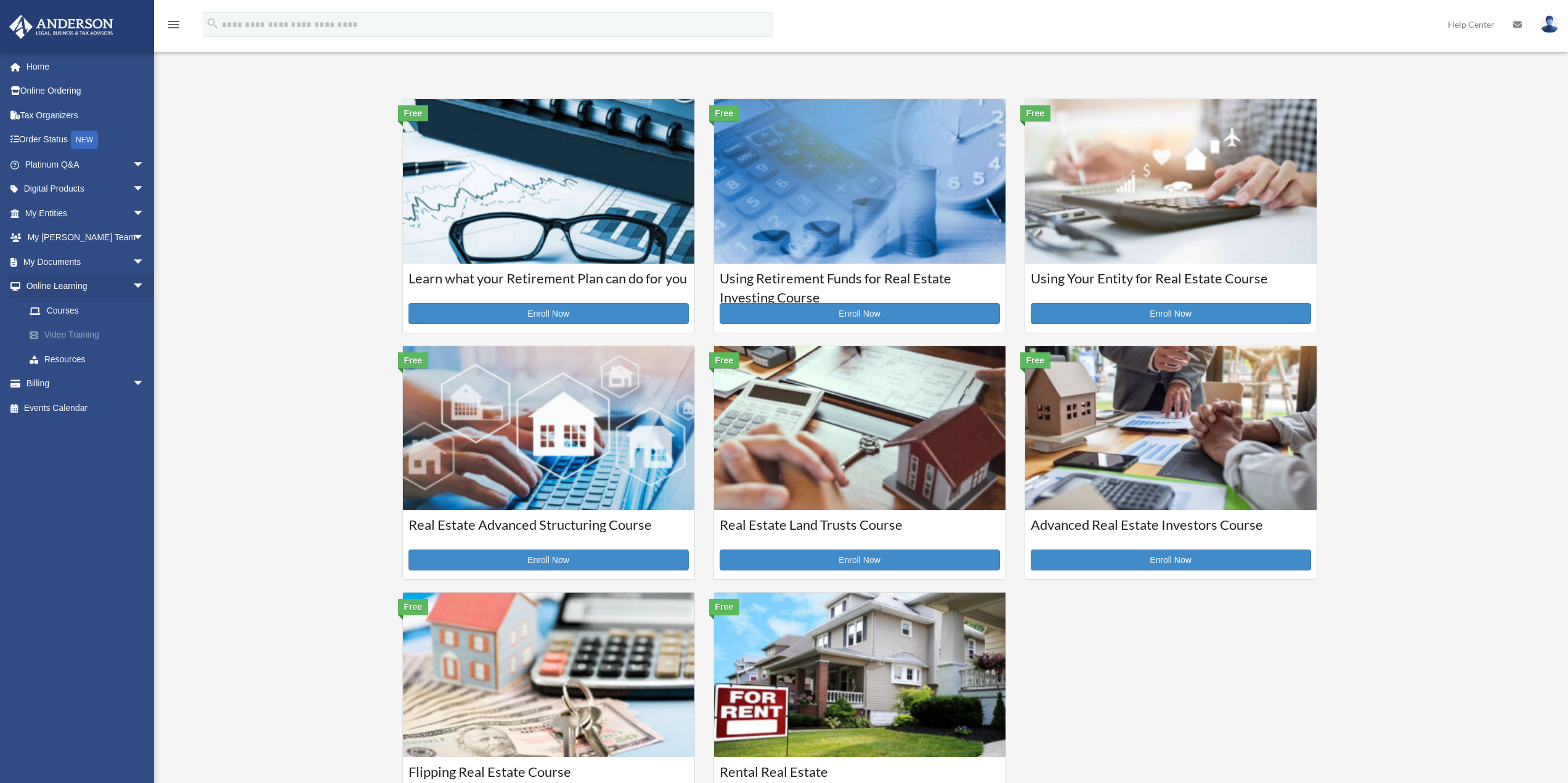
click at [60, 333] on link "Video Training" at bounding box center [90, 335] width 146 height 25
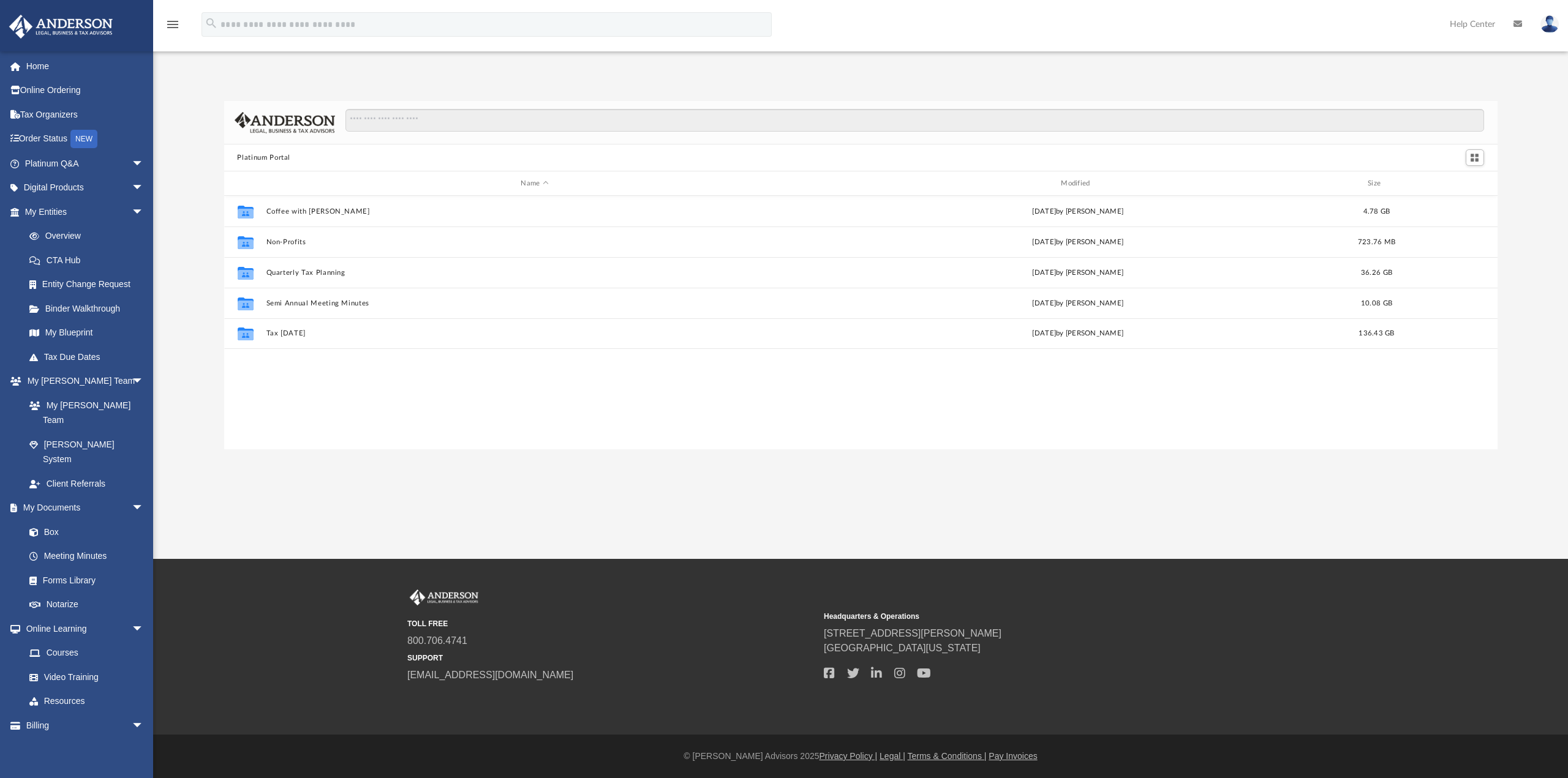
scroll to position [269, 1264]
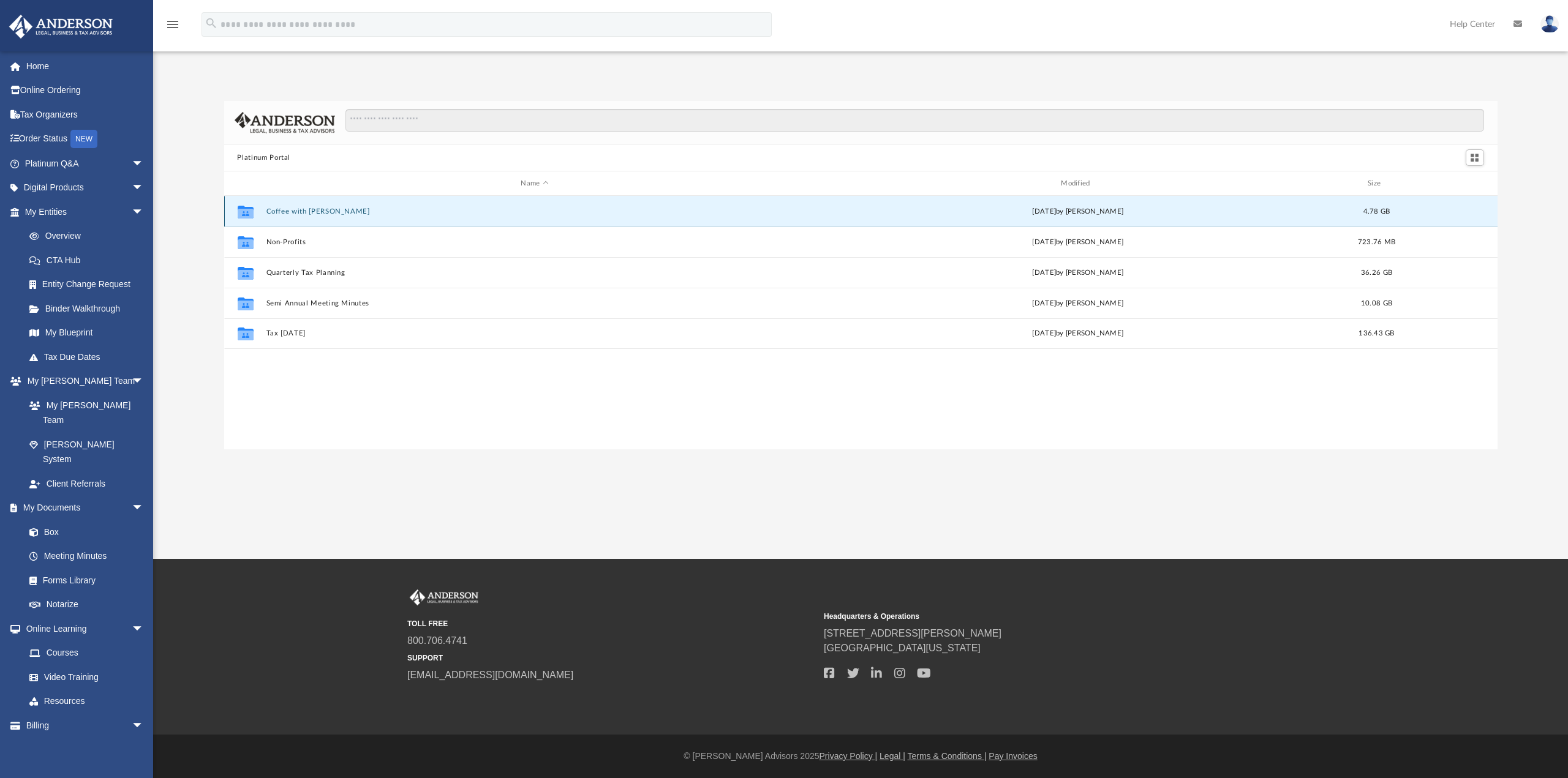
click at [281, 211] on button "Coffee with [PERSON_NAME]" at bounding box center [535, 211] width 538 height 8
click at [281, 211] on button "Coffee with Carl" at bounding box center [535, 211] width 538 height 8
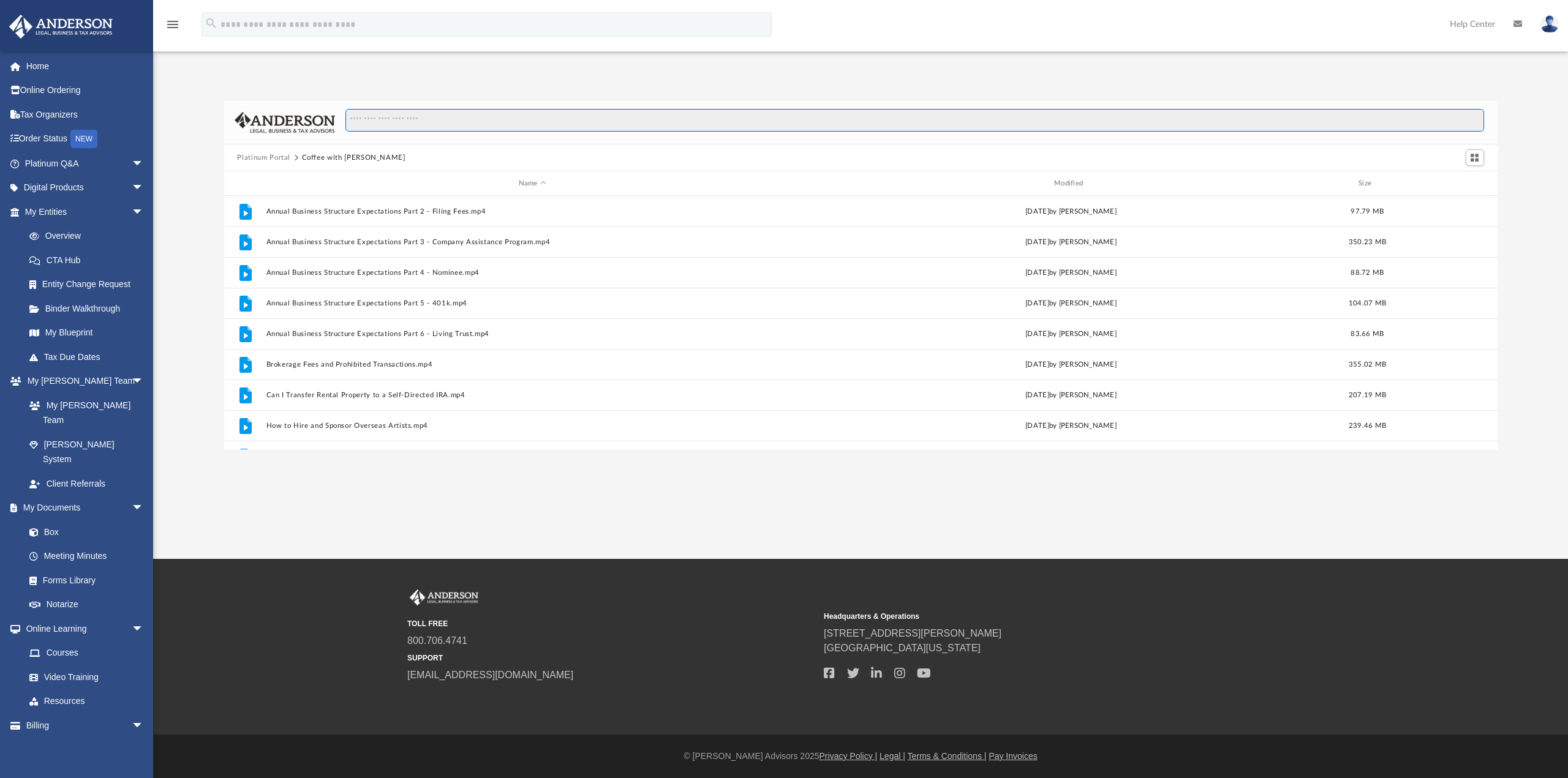
click at [385, 119] on input "Search files and folders" at bounding box center [914, 121] width 1138 height 23
click at [264, 159] on button "Platinum Portal" at bounding box center [263, 157] width 53 height 11
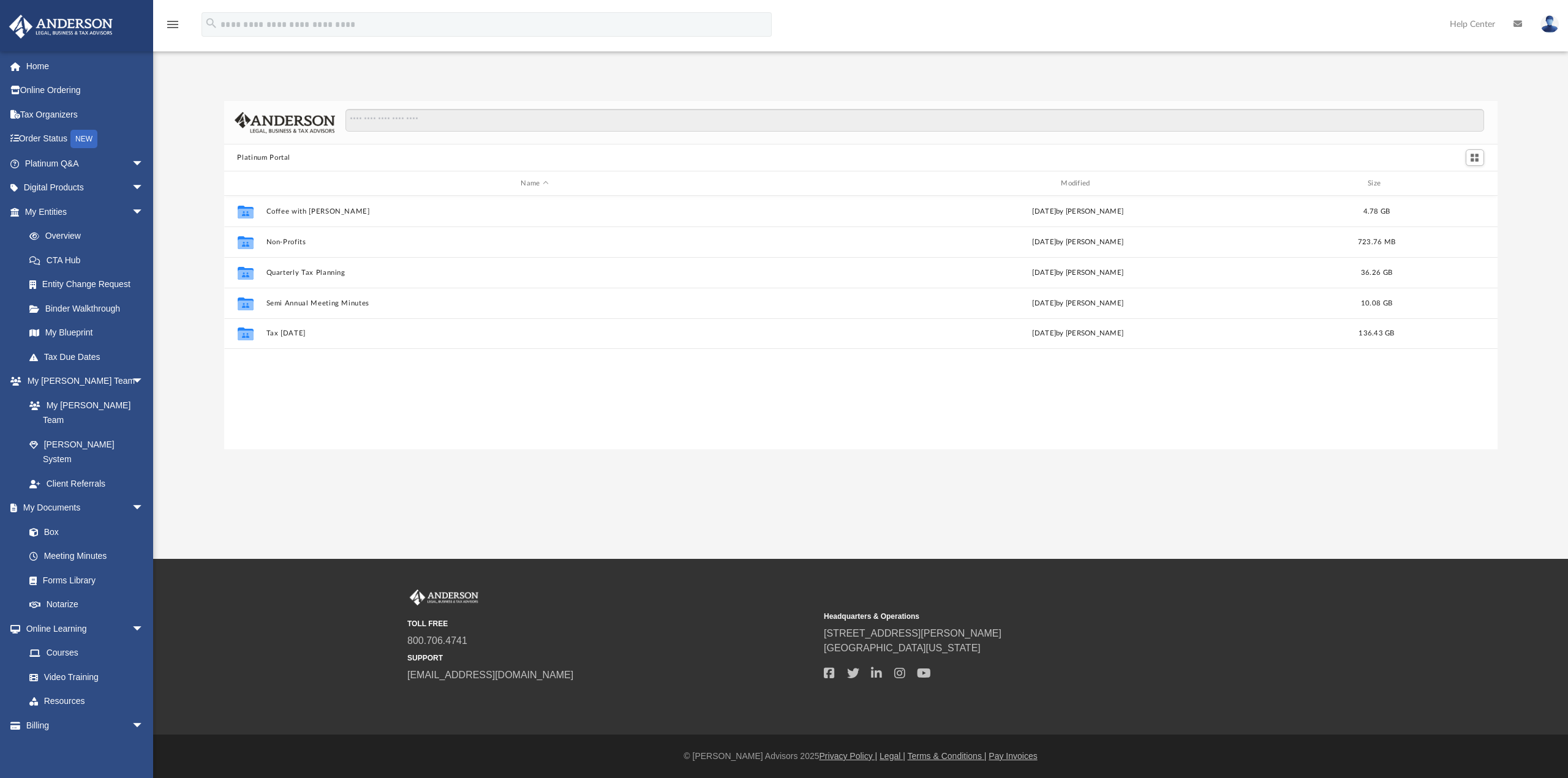
click at [414, 107] on div at bounding box center [861, 122] width 1273 height 43
click at [414, 115] on input "Search files and folders" at bounding box center [914, 121] width 1138 height 23
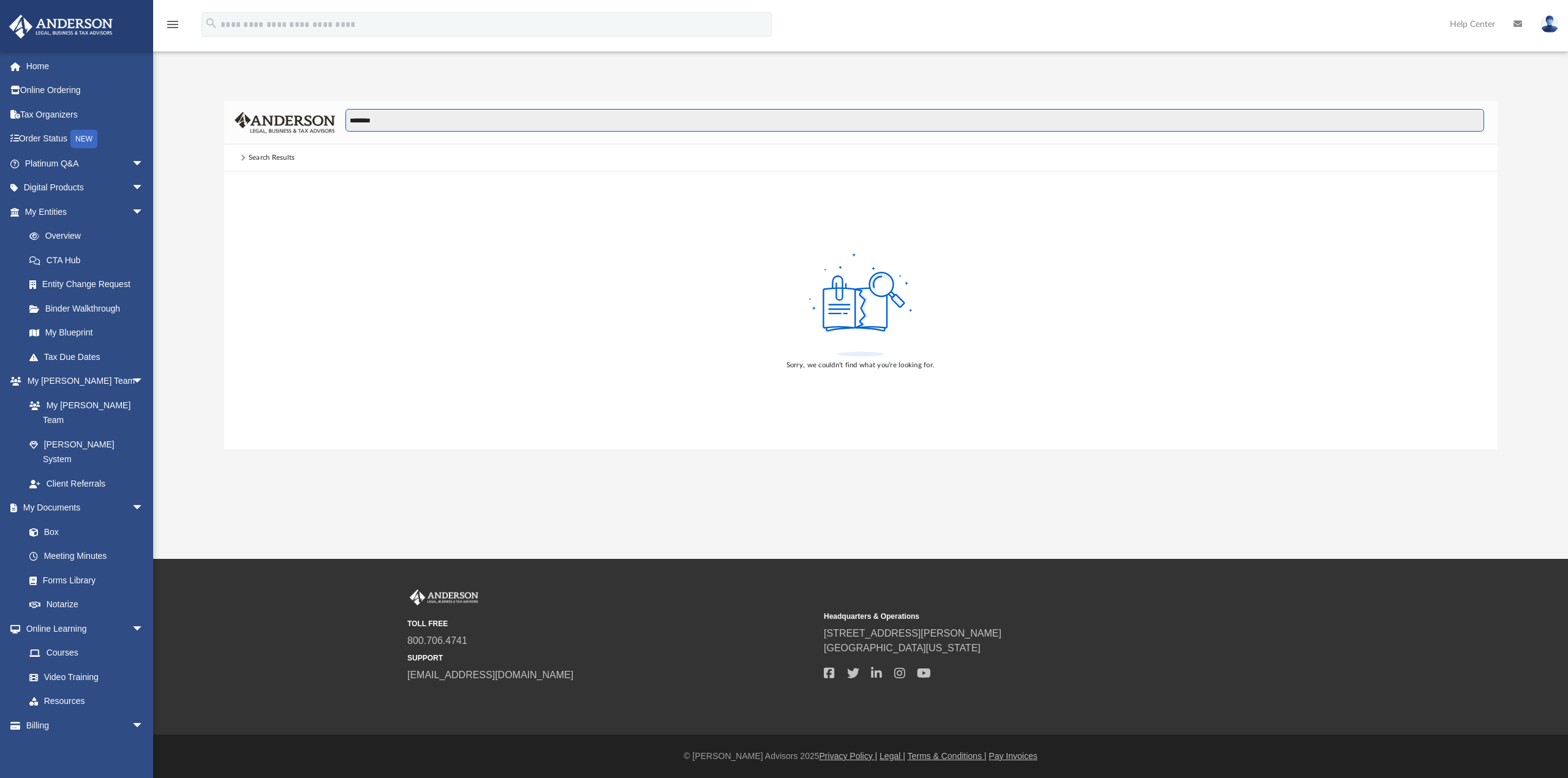
click at [406, 119] on input "*******" at bounding box center [914, 121] width 1138 height 23
type input "*"
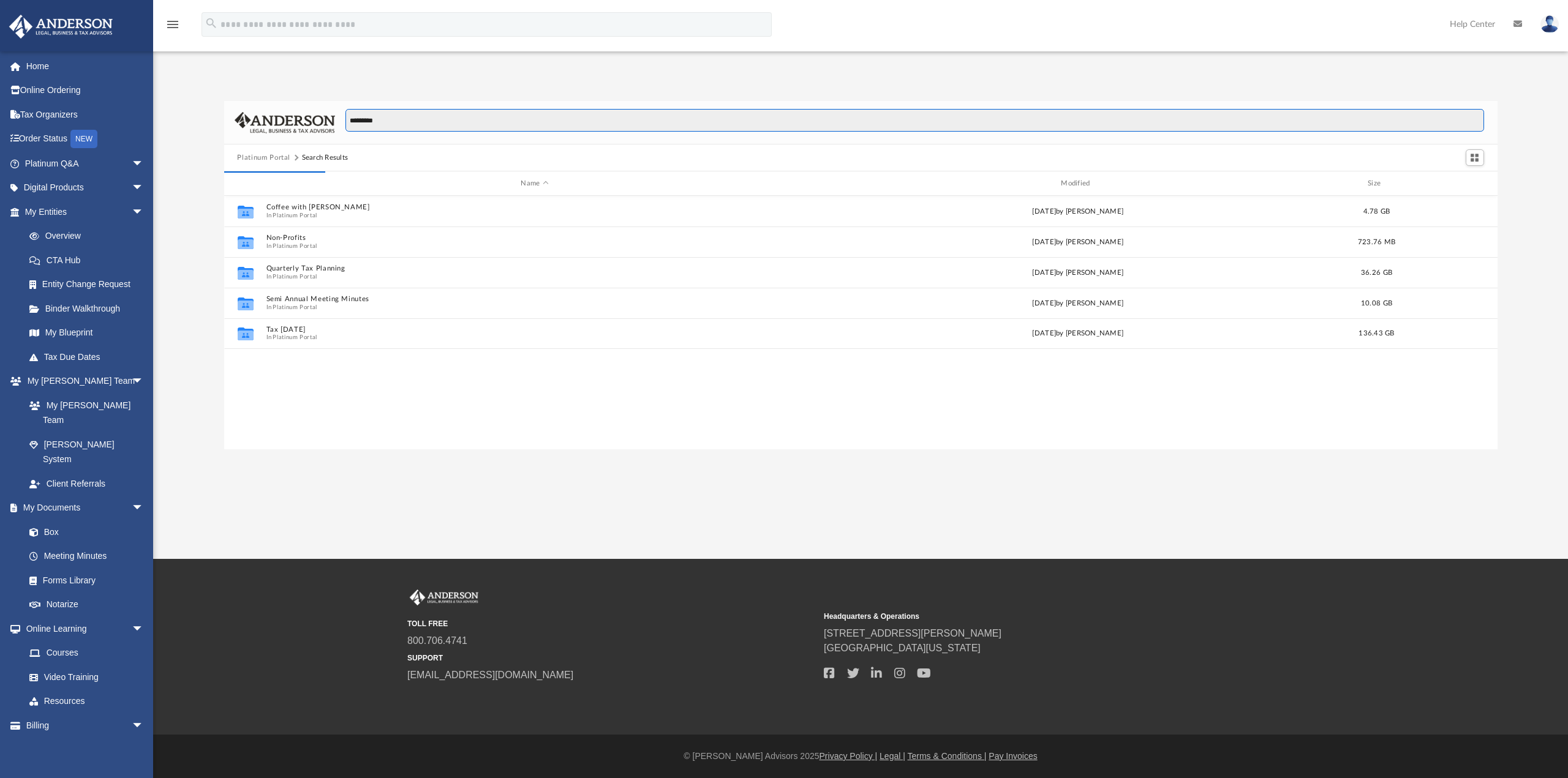
type input "*********"
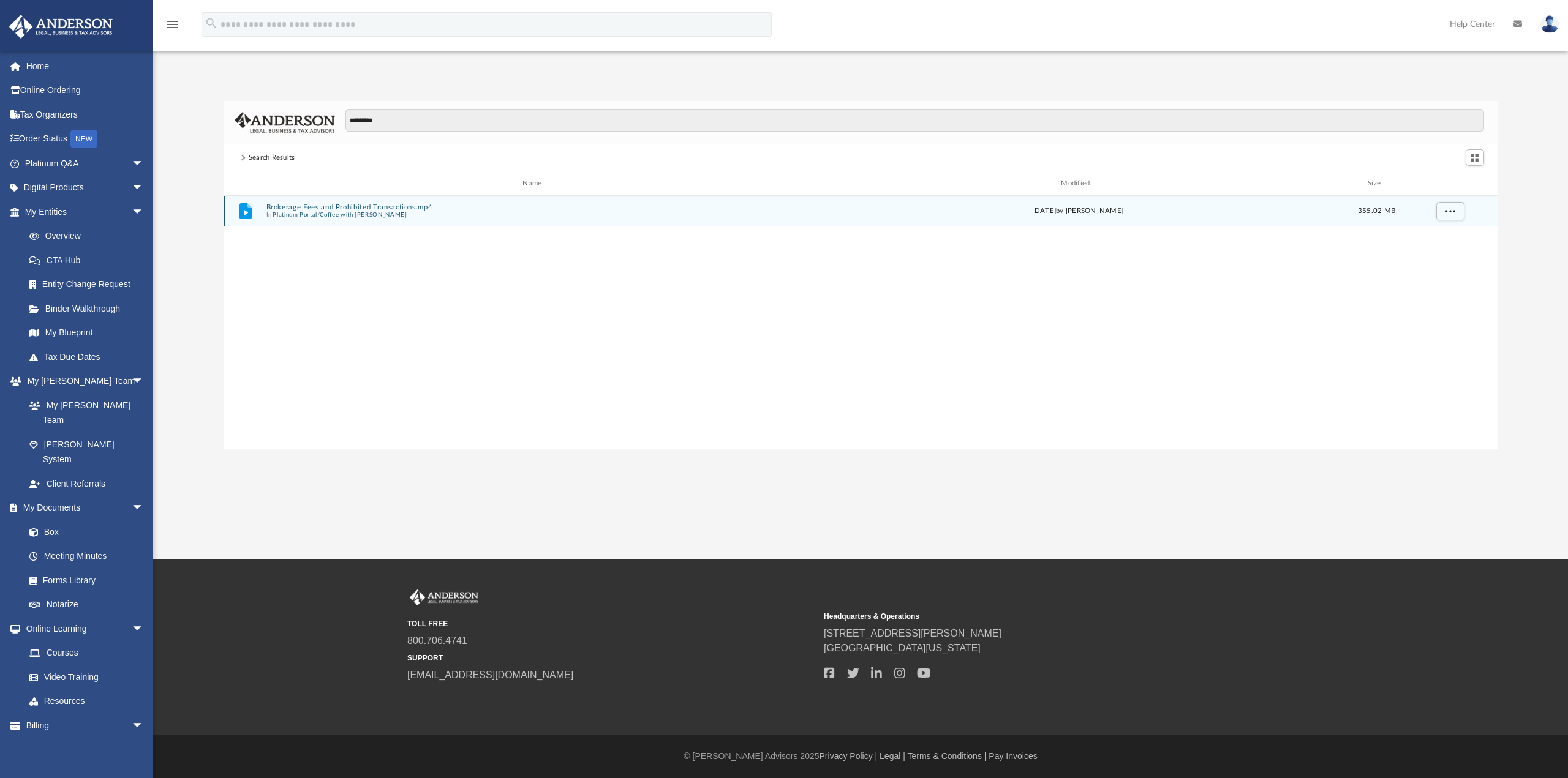
click at [291, 216] on button "Platinum Portal" at bounding box center [295, 215] width 44 height 8
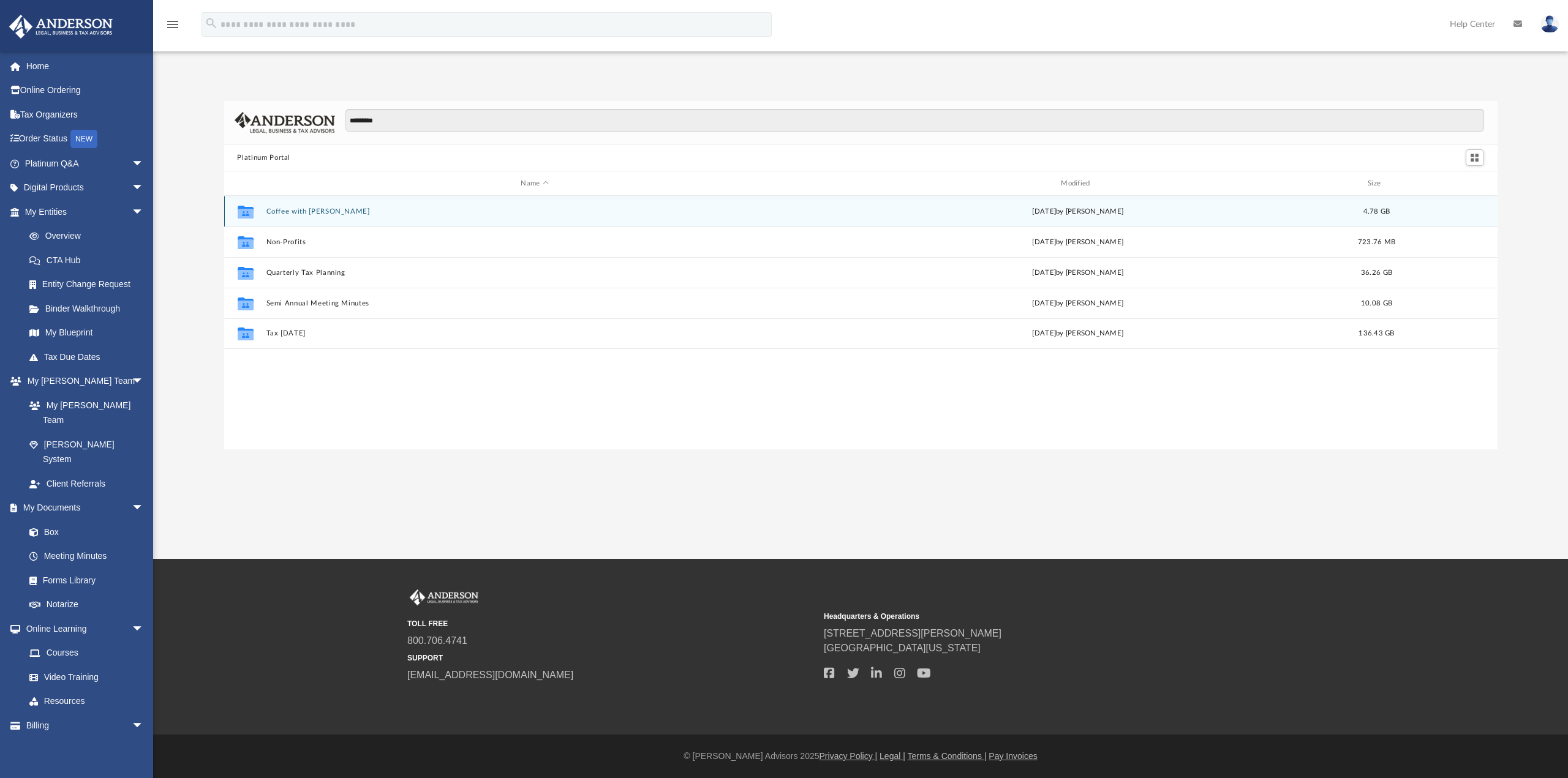
click at [248, 205] on icon "Collaborated Folder" at bounding box center [244, 211] width 20 height 20
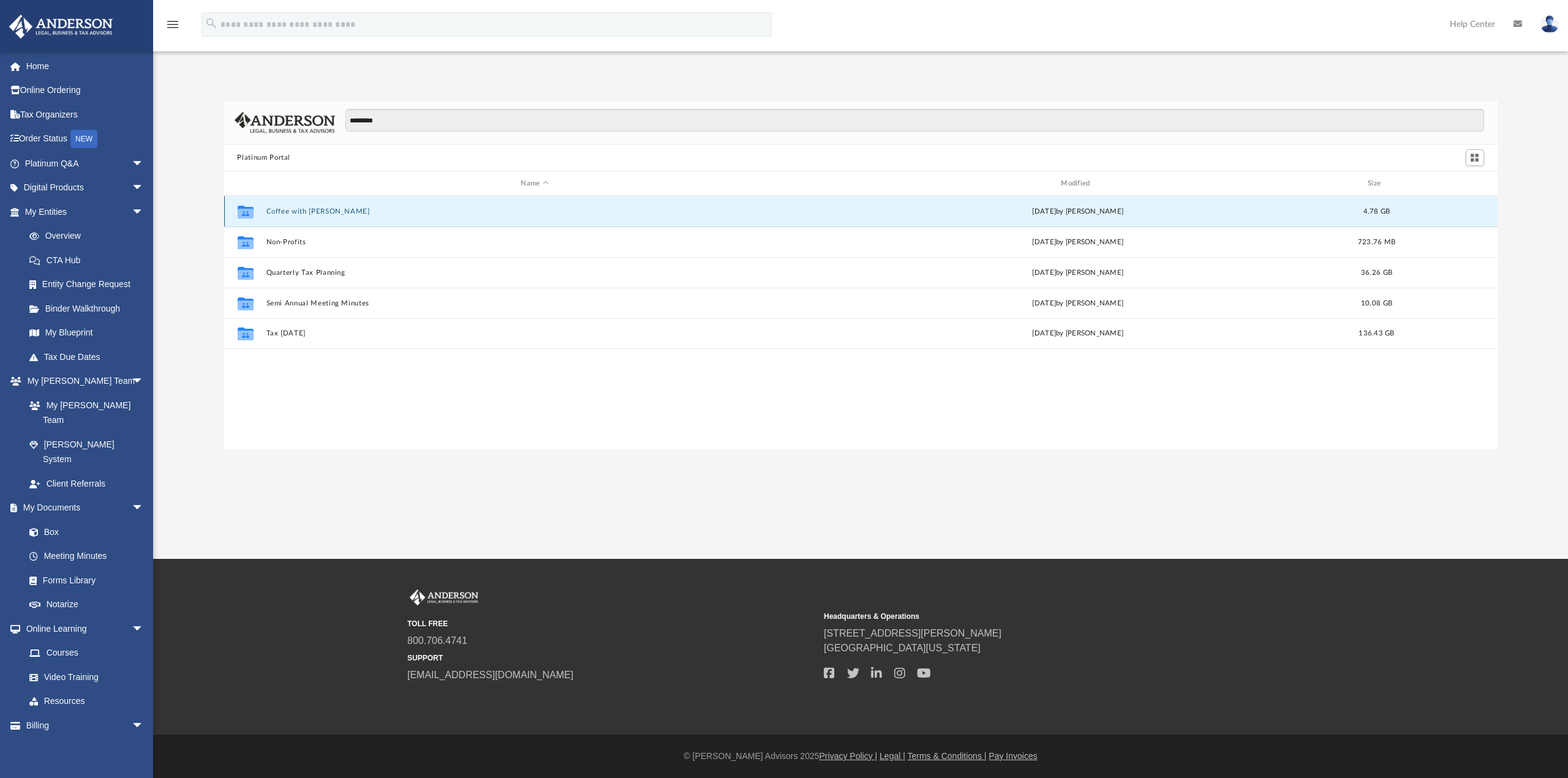
click at [263, 210] on div "Collaborated Folder Coffee with Carl Wed Aug 16 2023 by Matthew Moore 4.78 GB" at bounding box center [861, 211] width 1273 height 30
click at [313, 211] on button "Coffee with Carl" at bounding box center [535, 211] width 538 height 8
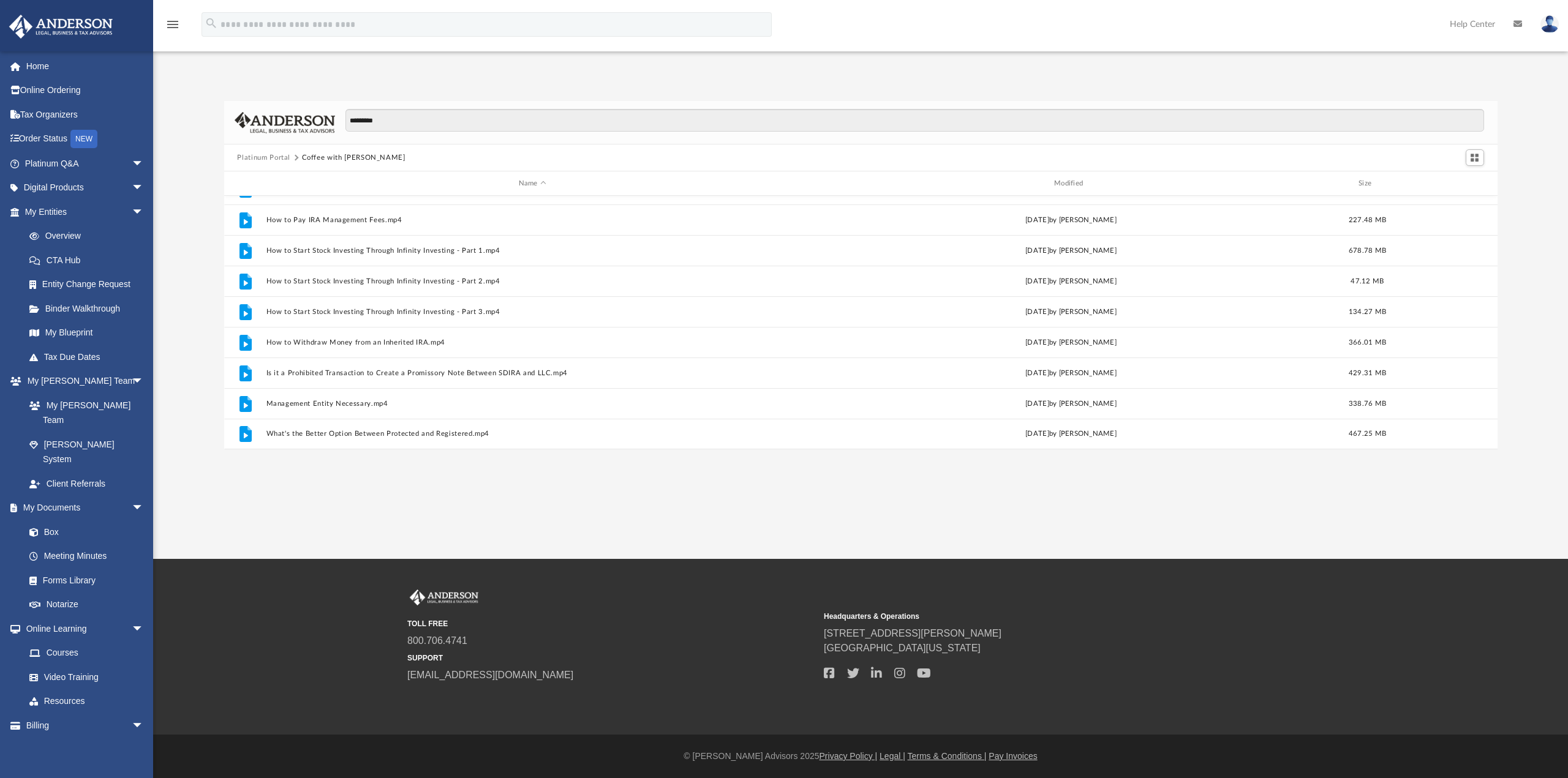
scroll to position [0, 0]
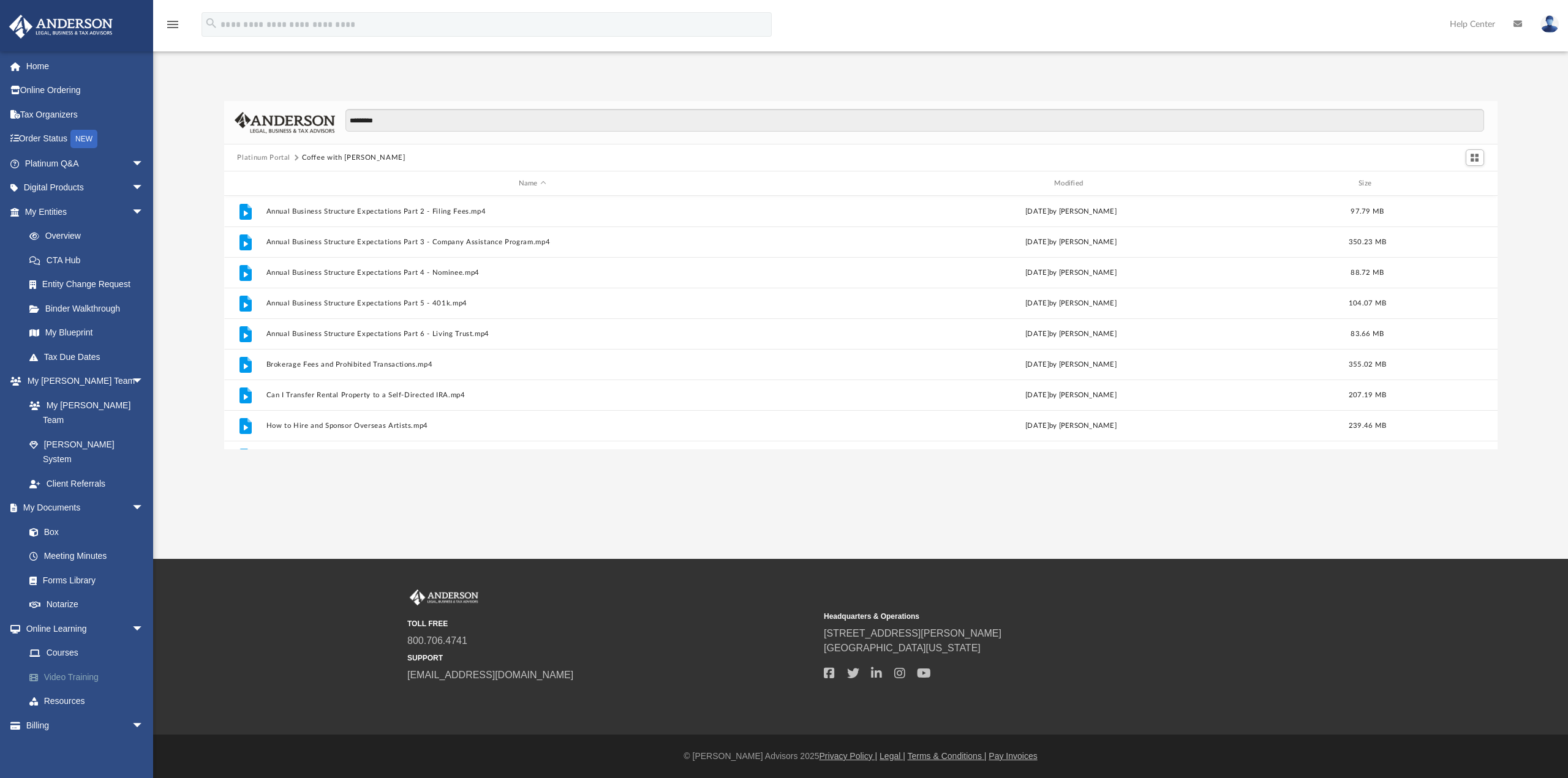
click at [76, 665] on link "Video Training" at bounding box center [90, 677] width 145 height 25
click at [274, 160] on button "Platinum Portal" at bounding box center [263, 157] width 53 height 11
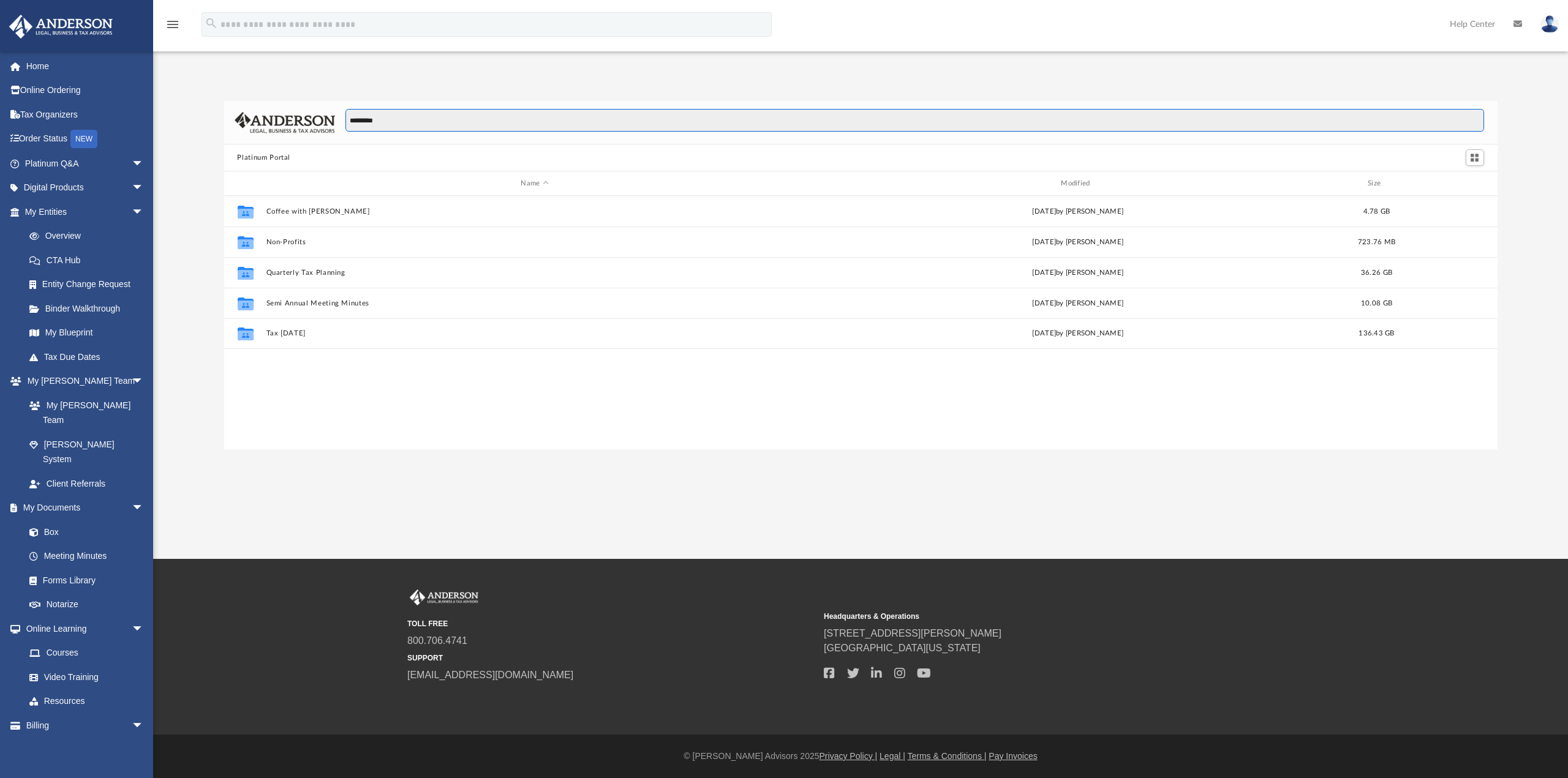
click at [388, 121] on input "*********" at bounding box center [914, 121] width 1138 height 23
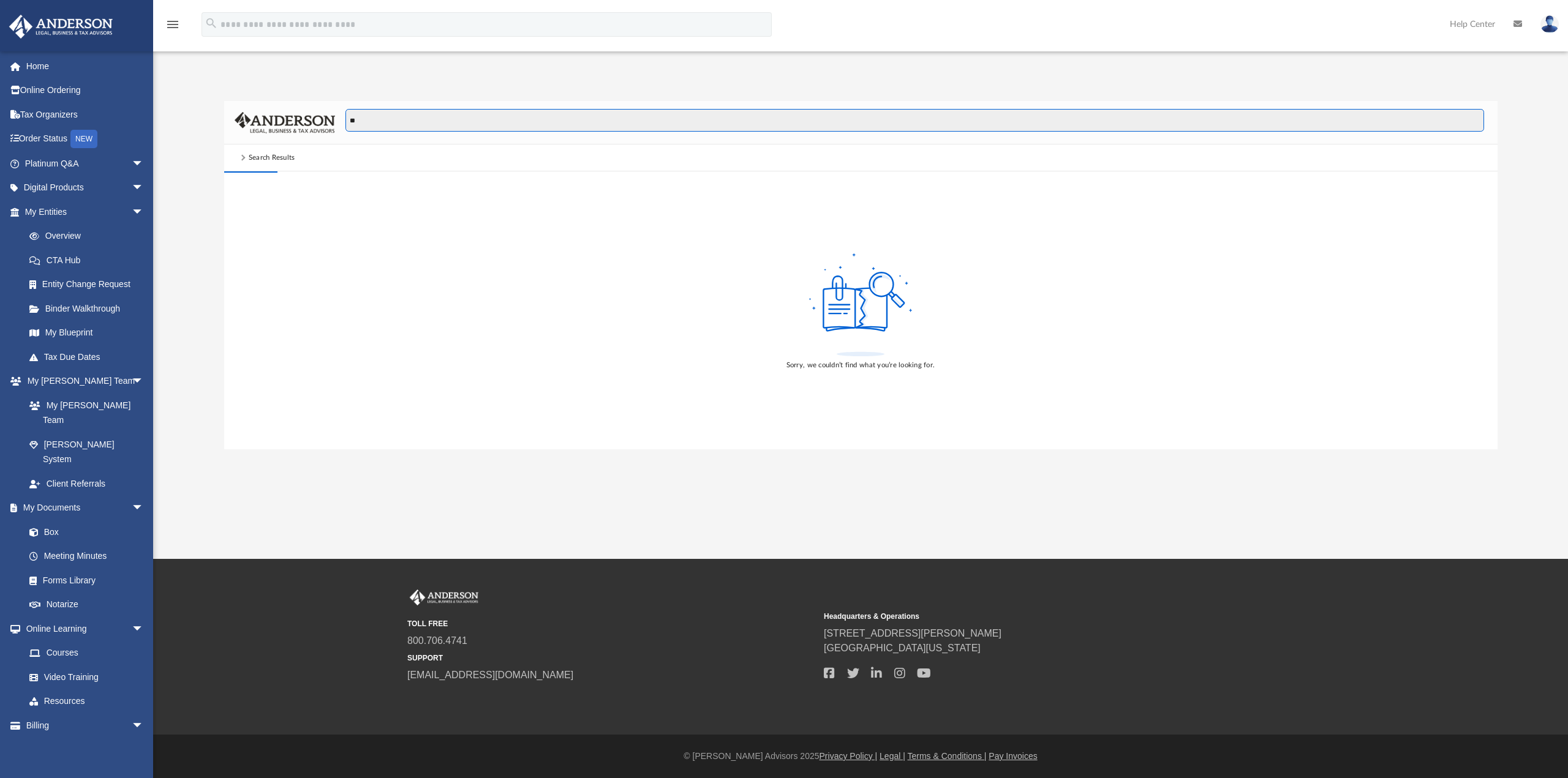
type input "*"
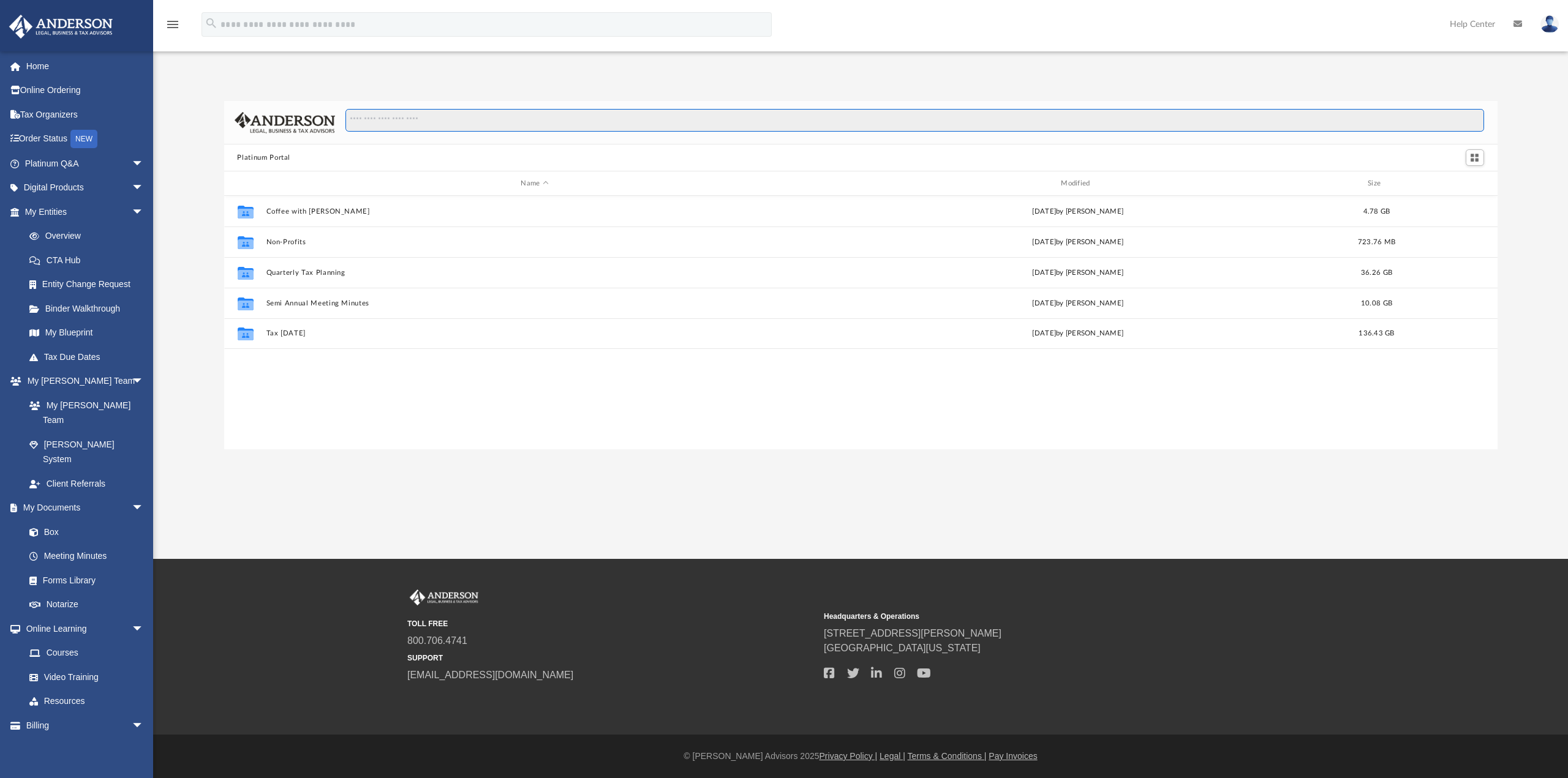
scroll to position [269, 1264]
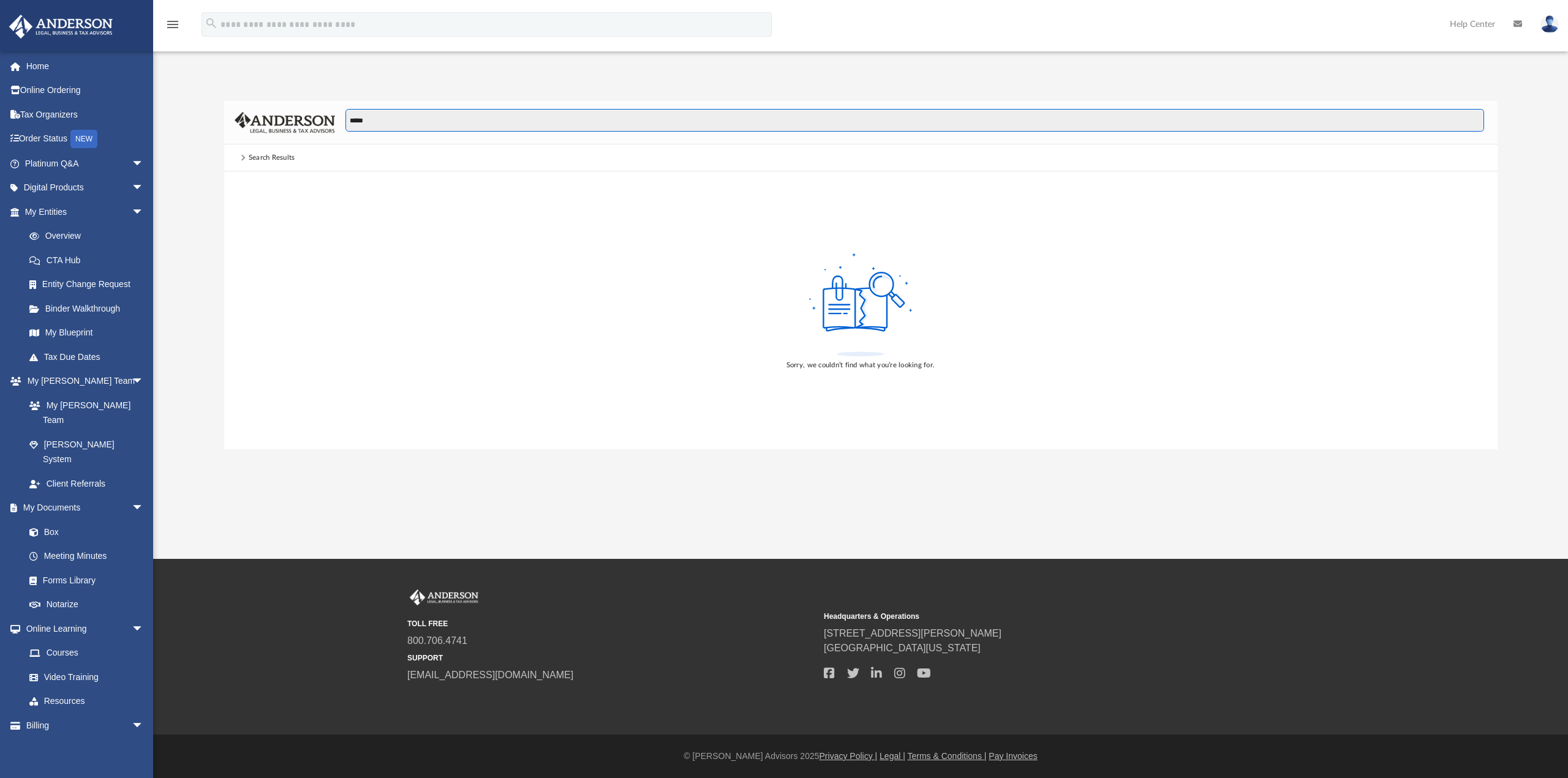
type input "*****"
click at [277, 155] on div "Search Results" at bounding box center [272, 157] width 46 height 11
click at [244, 159] on span at bounding box center [242, 158] width 11 height 5
click at [389, 116] on input "*****" at bounding box center [914, 121] width 1138 height 23
click at [75, 568] on link "Forms Library" at bounding box center [90, 580] width 145 height 25
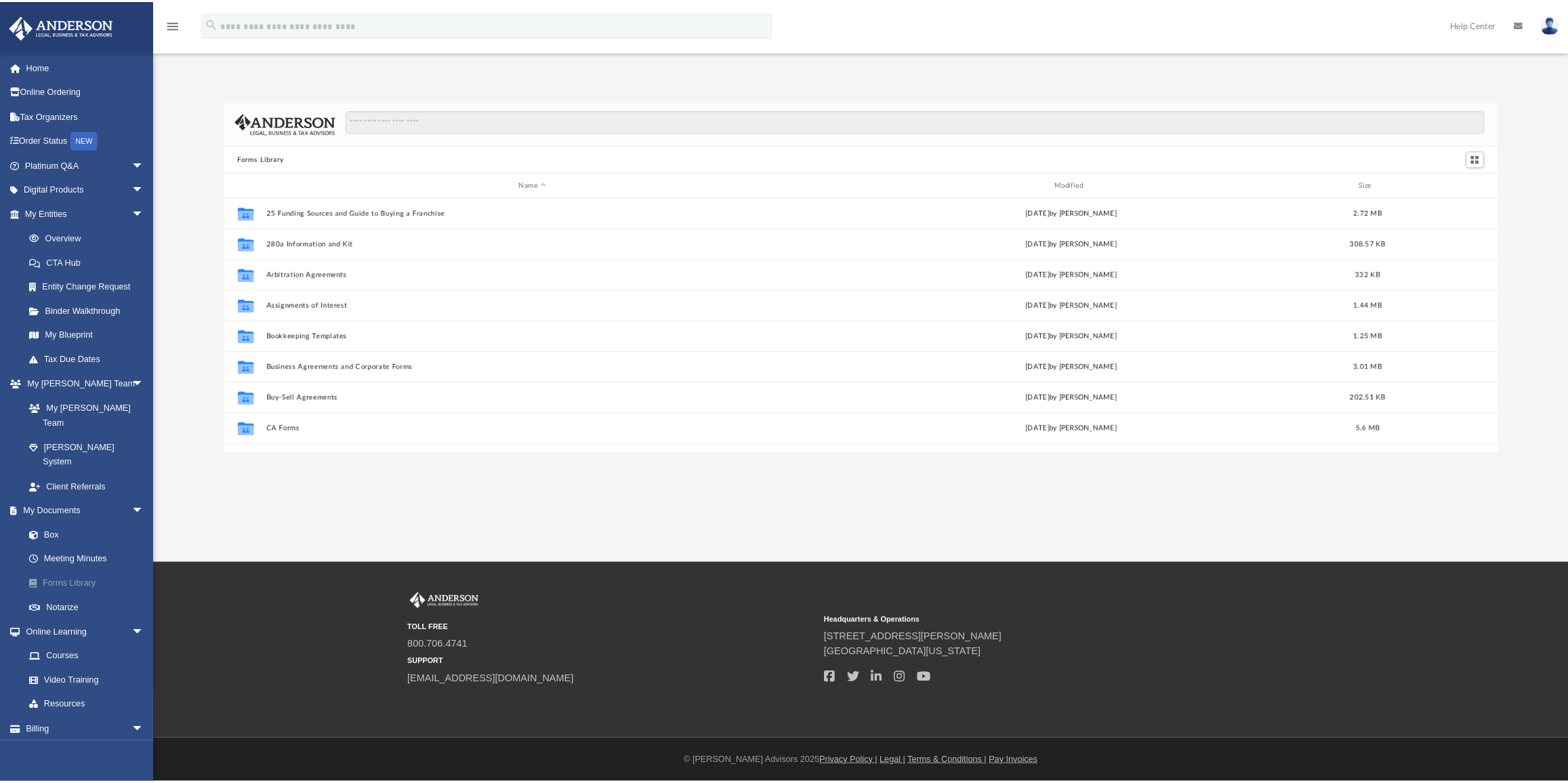
scroll to position [298, 1399]
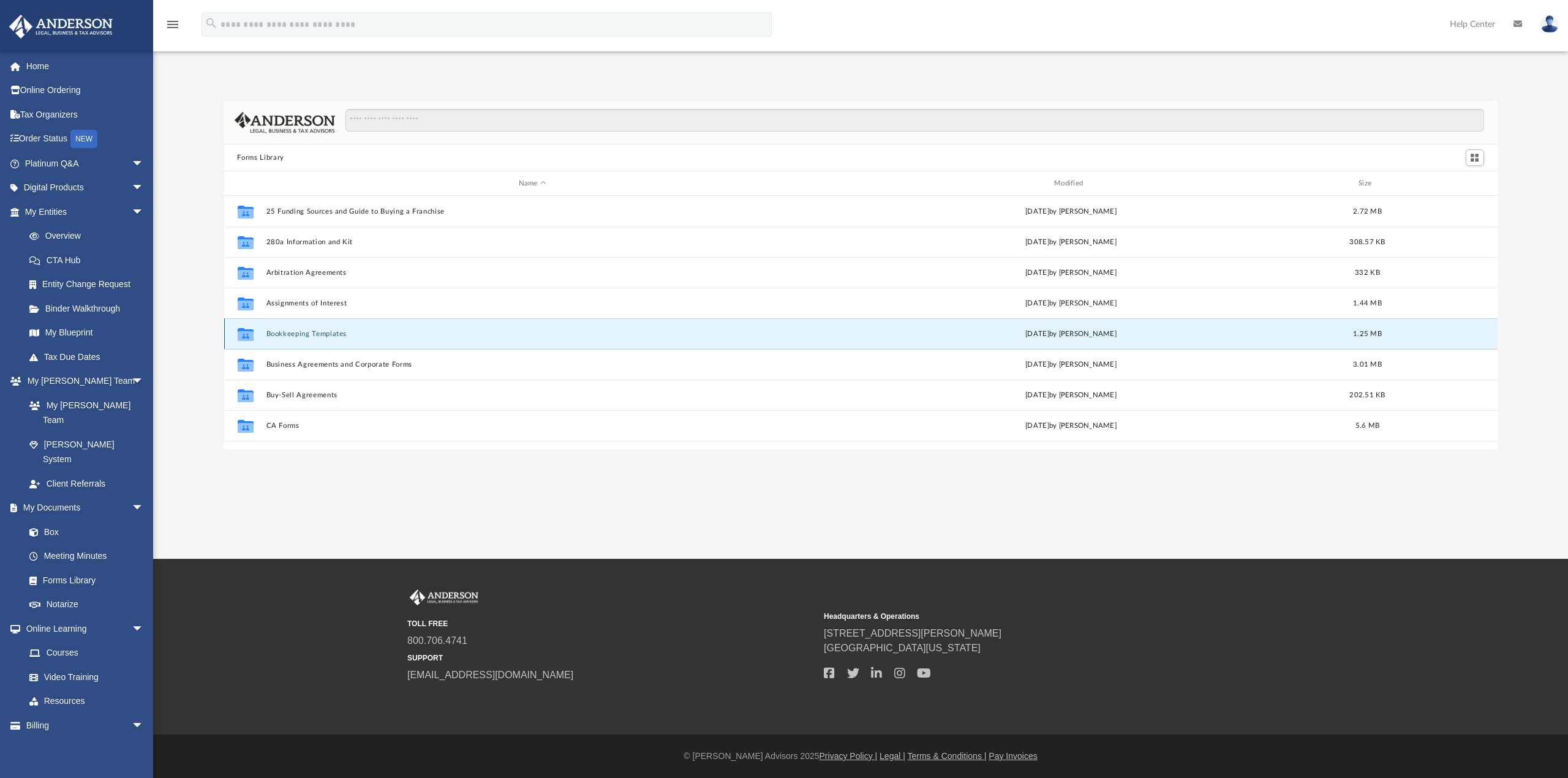
click at [322, 334] on button "Bookkeeping Templates" at bounding box center [532, 334] width 533 height 8
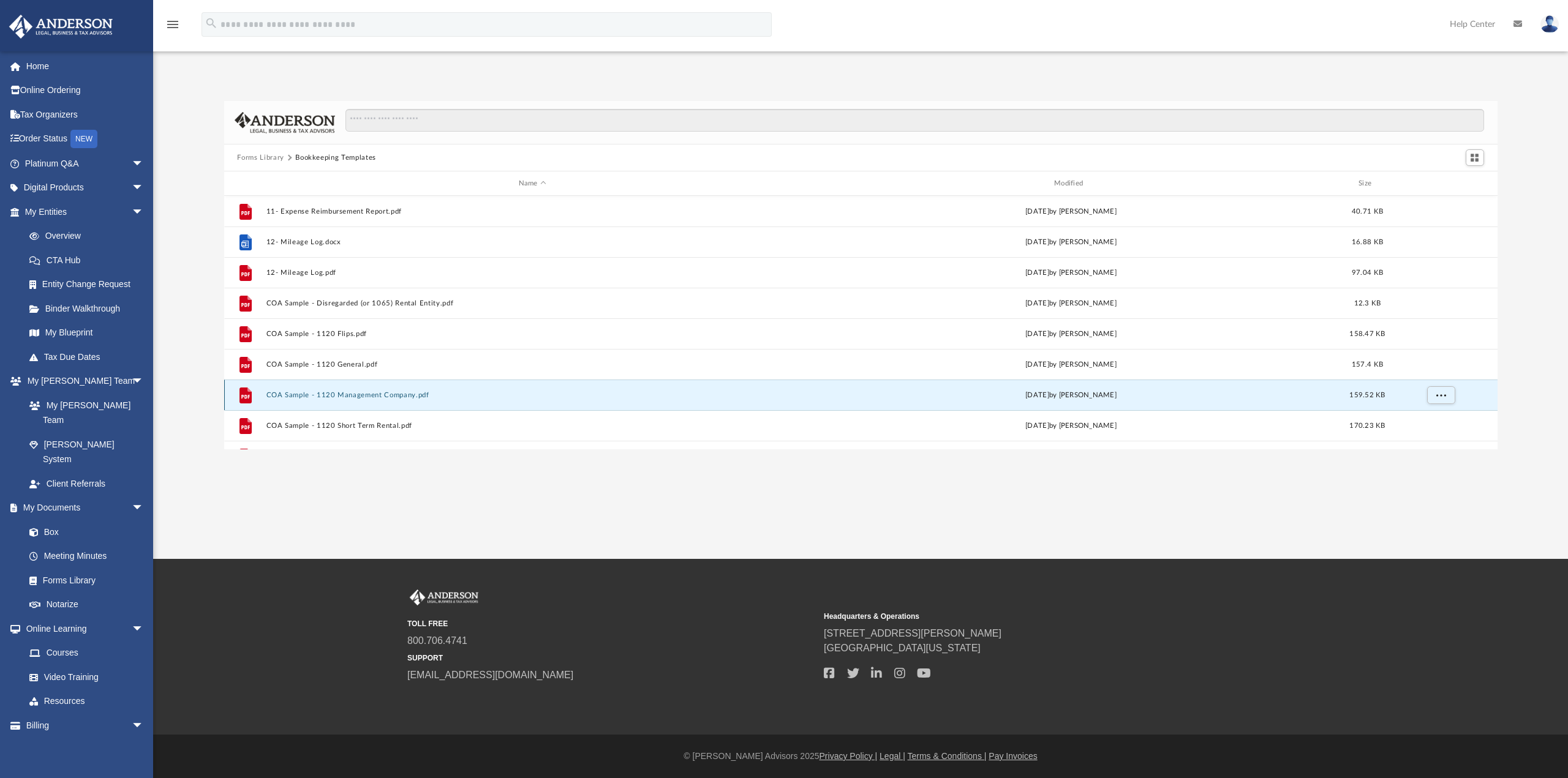
click at [365, 397] on button "COA Sample - 1120 Management Company.pdf" at bounding box center [532, 395] width 533 height 8
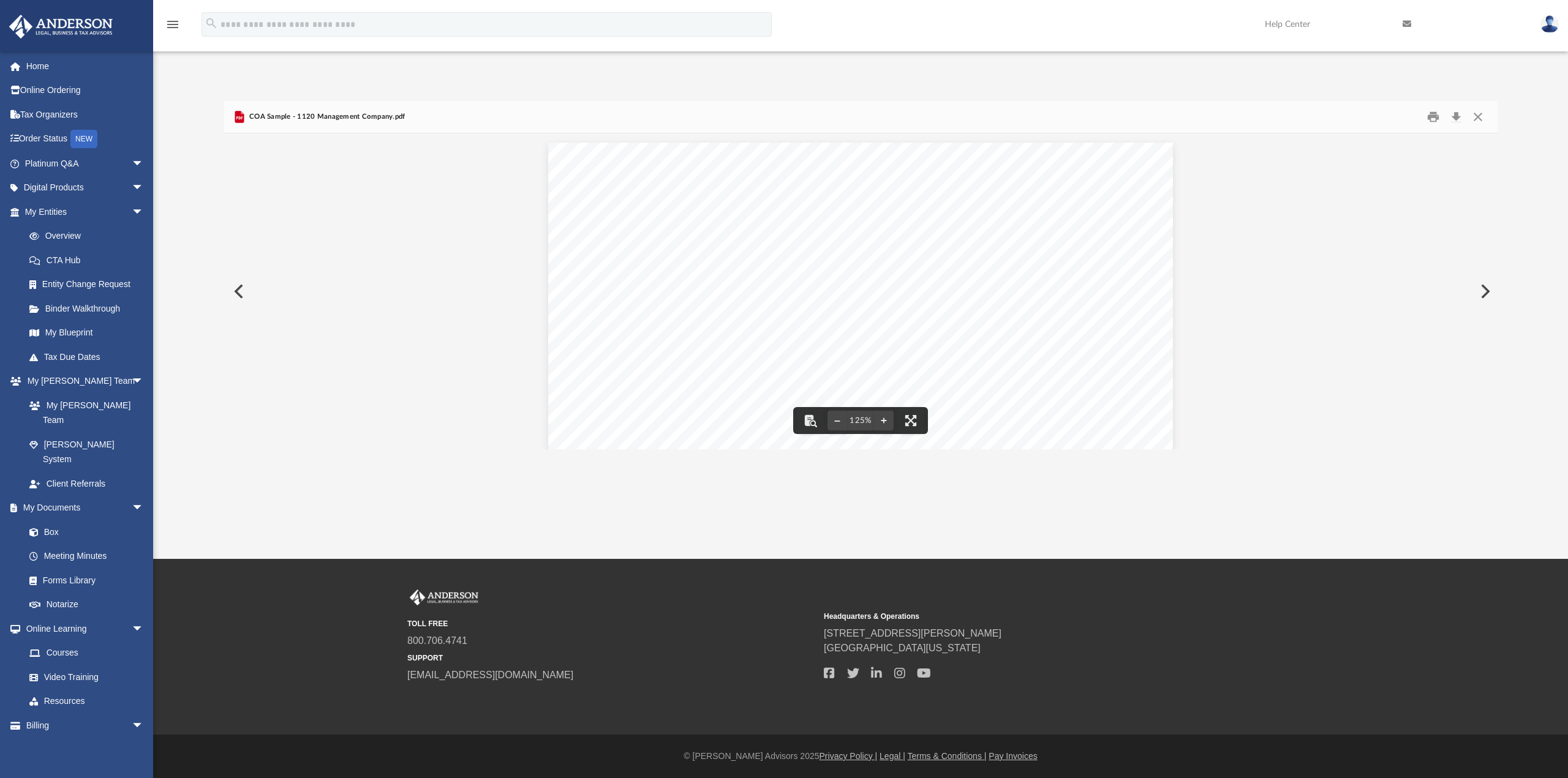
click at [1483, 290] on button "Preview" at bounding box center [1484, 291] width 27 height 34
click at [1484, 290] on button "Preview" at bounding box center [1484, 291] width 27 height 34
click at [1456, 114] on button "Download" at bounding box center [1456, 117] width 22 height 19
click at [55, 641] on link "Courses" at bounding box center [90, 653] width 145 height 25
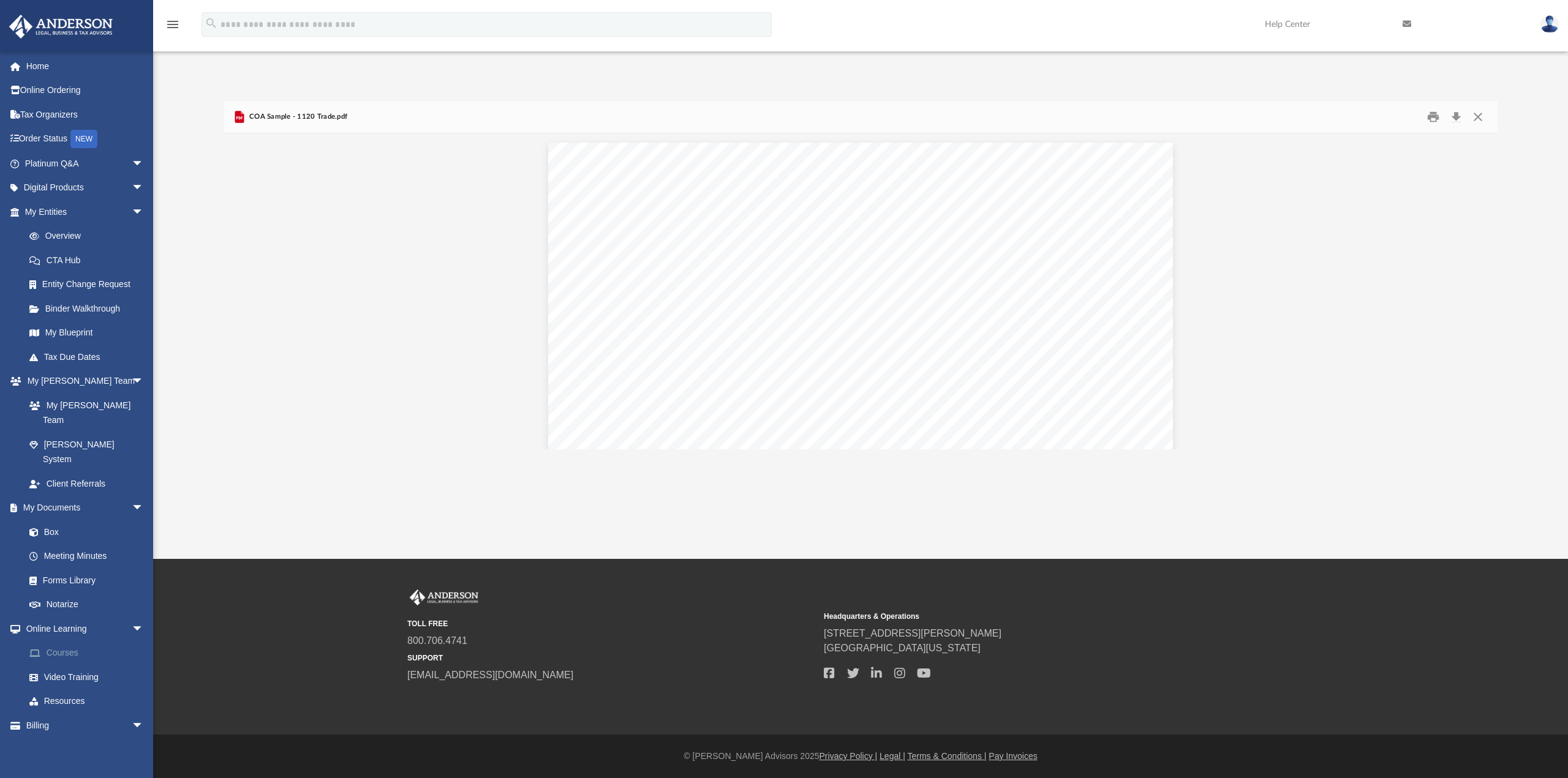
click at [55, 641] on link "Courses" at bounding box center [90, 653] width 145 height 25
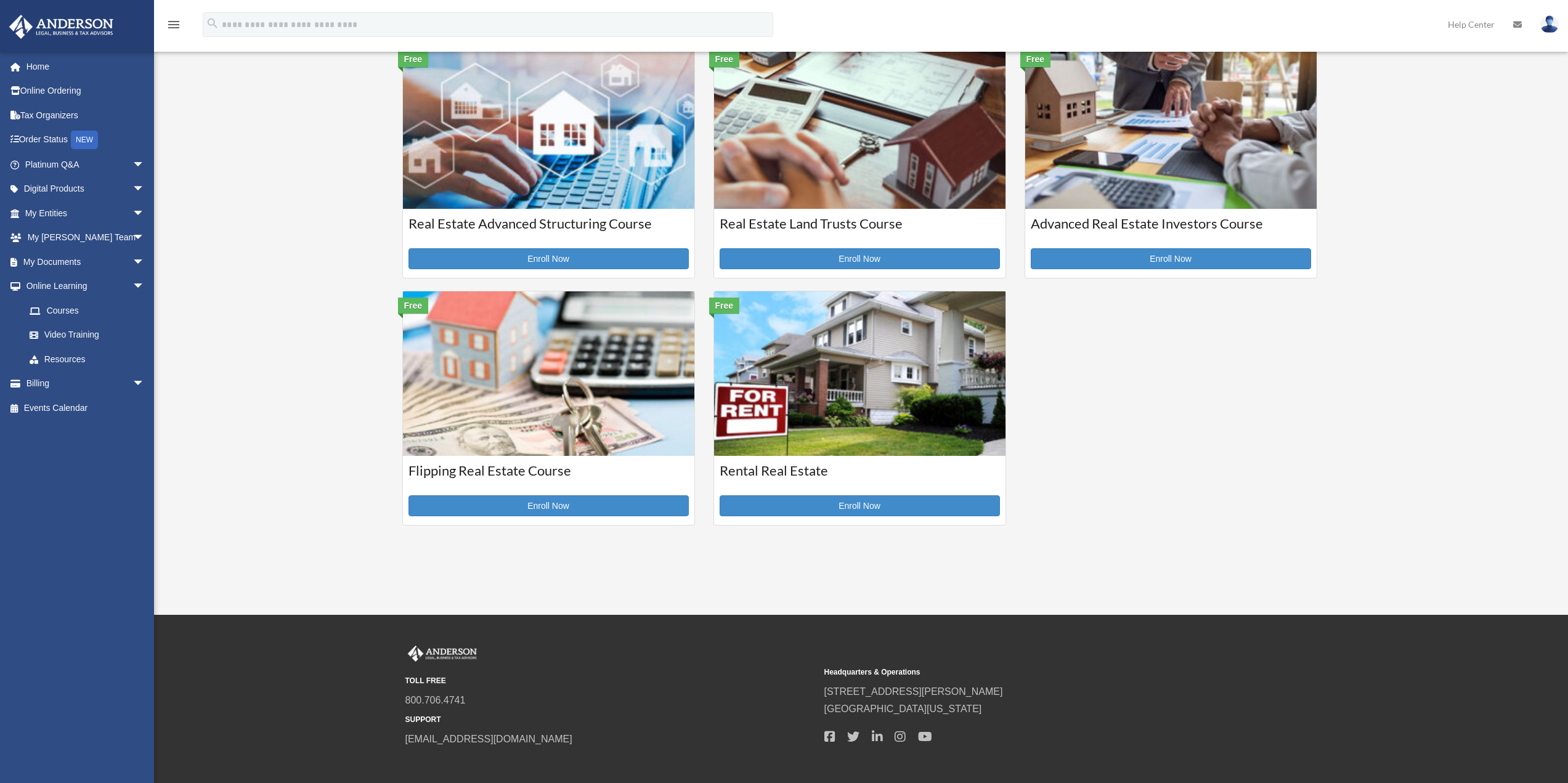
scroll to position [308, 0]
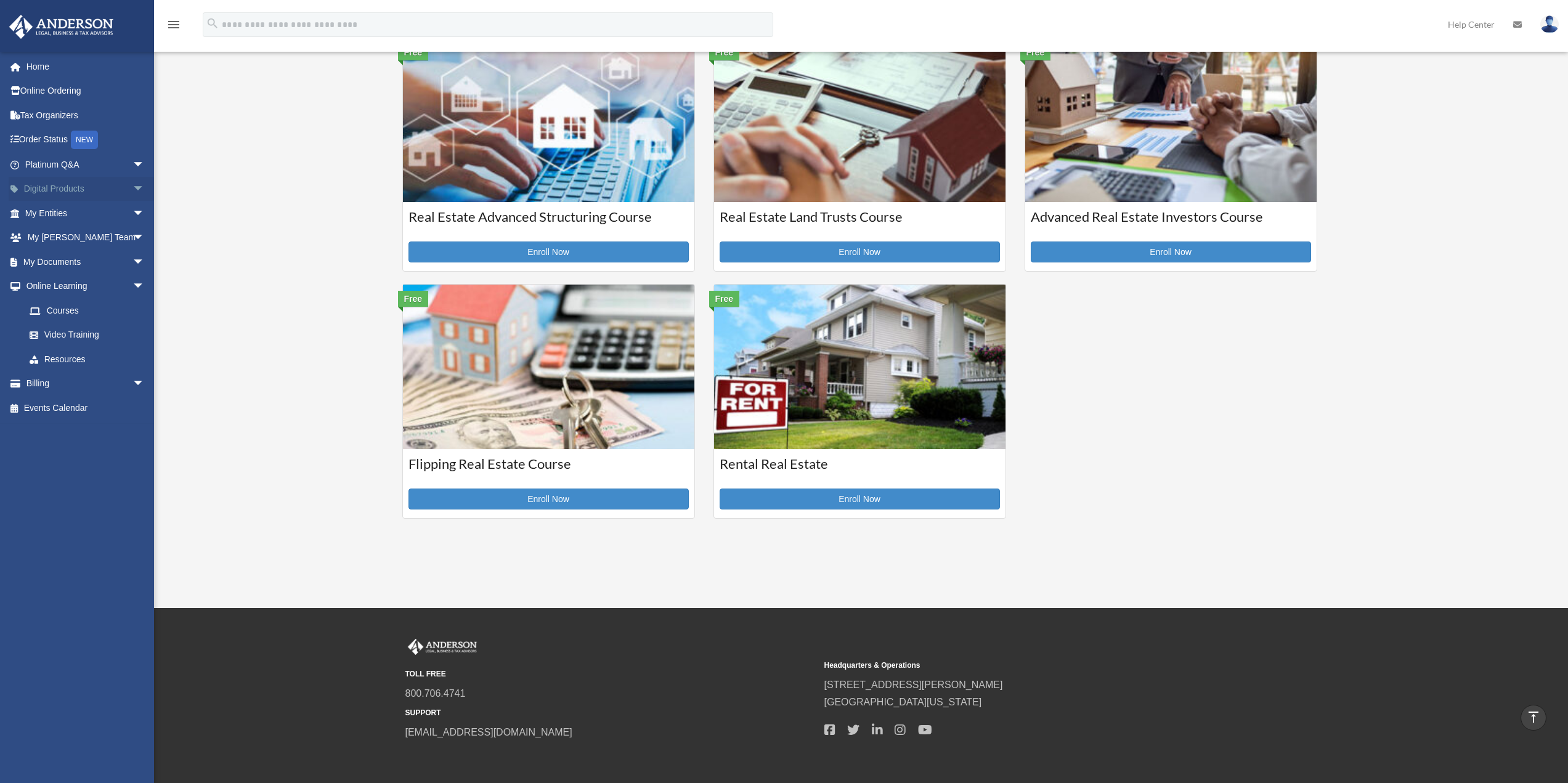
click at [55, 191] on link "Digital Products arrow_drop_down" at bounding box center [86, 189] width 155 height 25
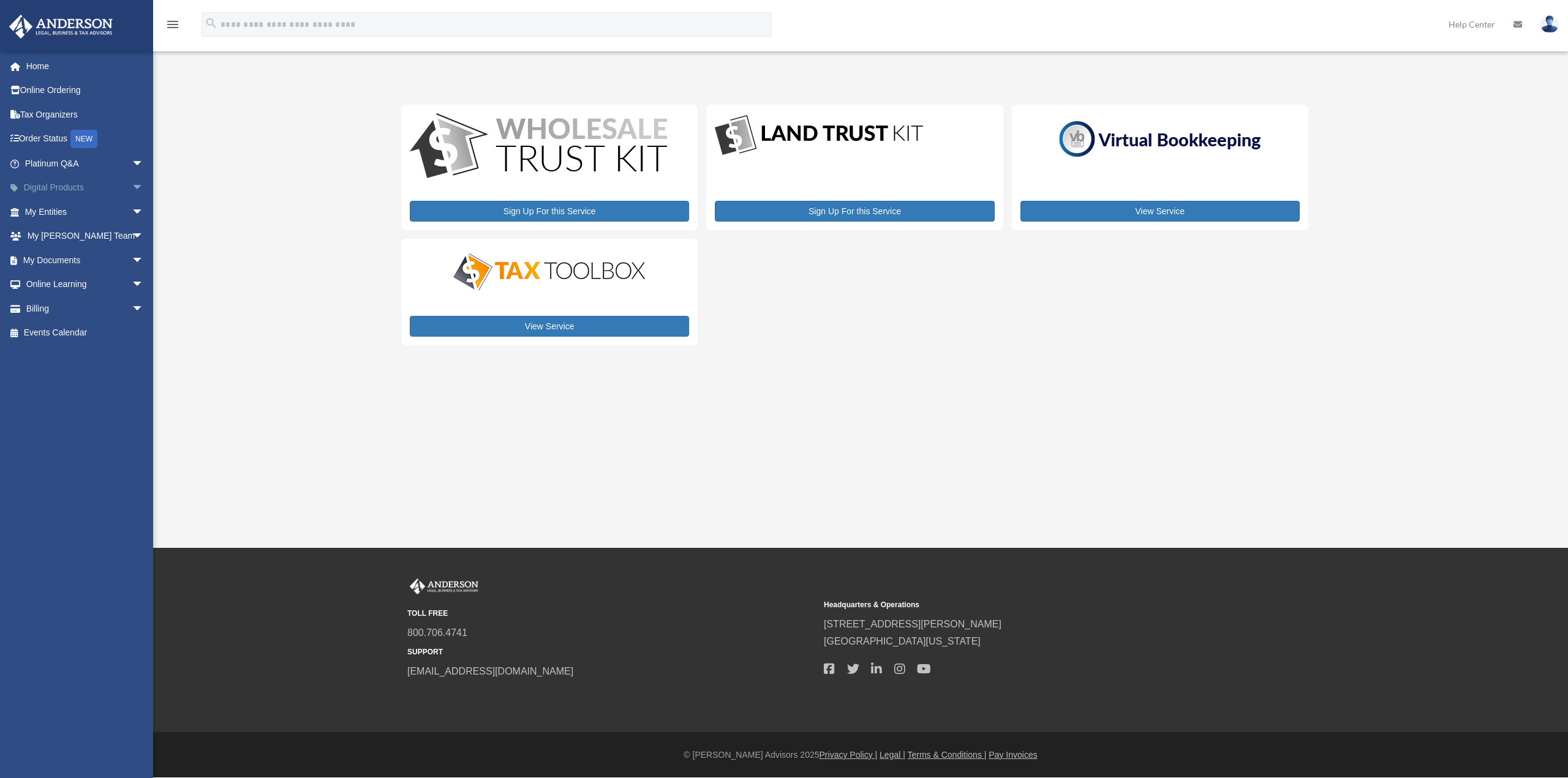
click at [131, 187] on span "arrow_drop_down" at bounding box center [143, 188] width 25 height 25
click at [98, 234] on div "Virtual Bookkeeping" at bounding box center [95, 236] width 104 height 15
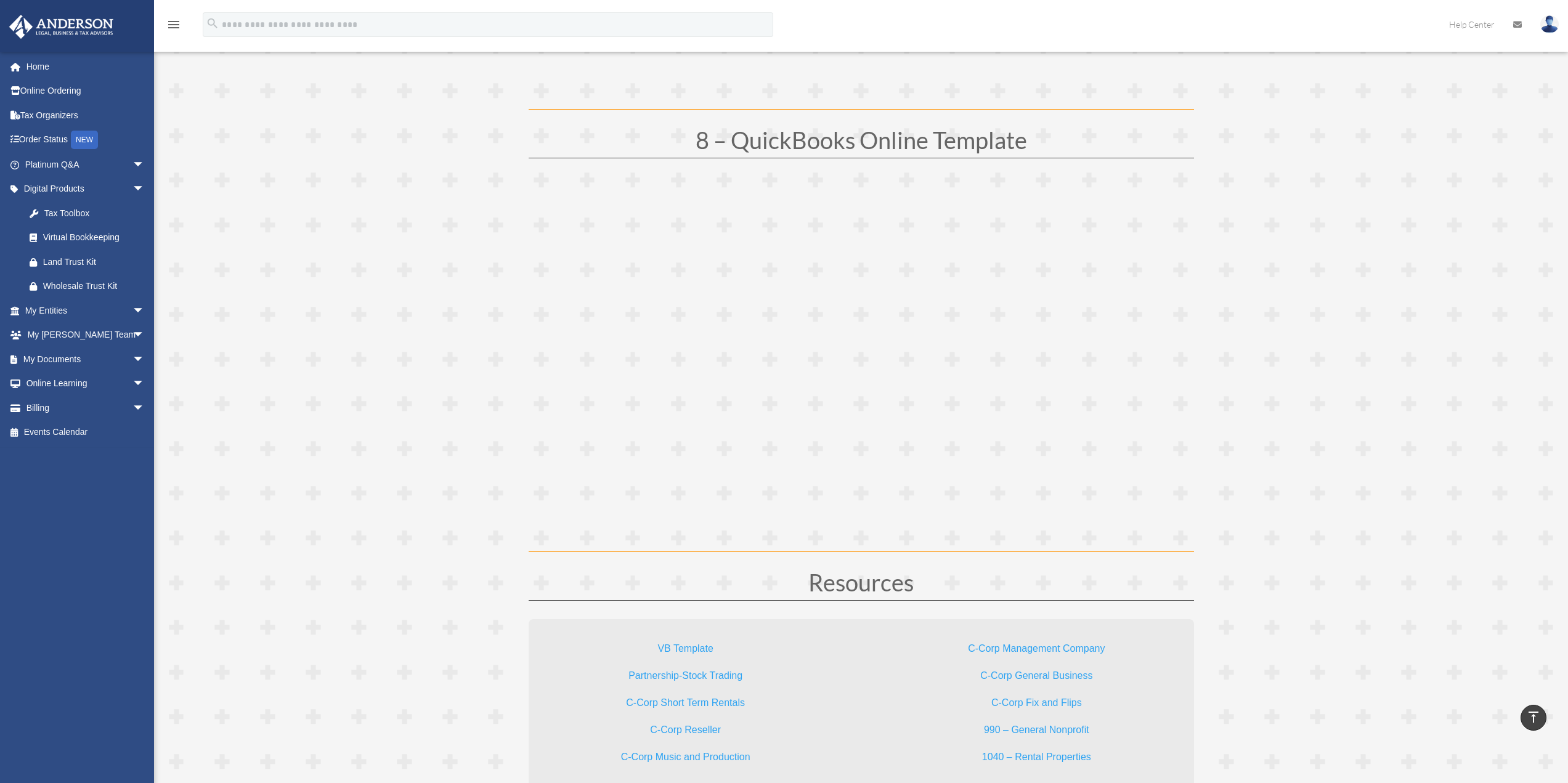
scroll to position [3204, 0]
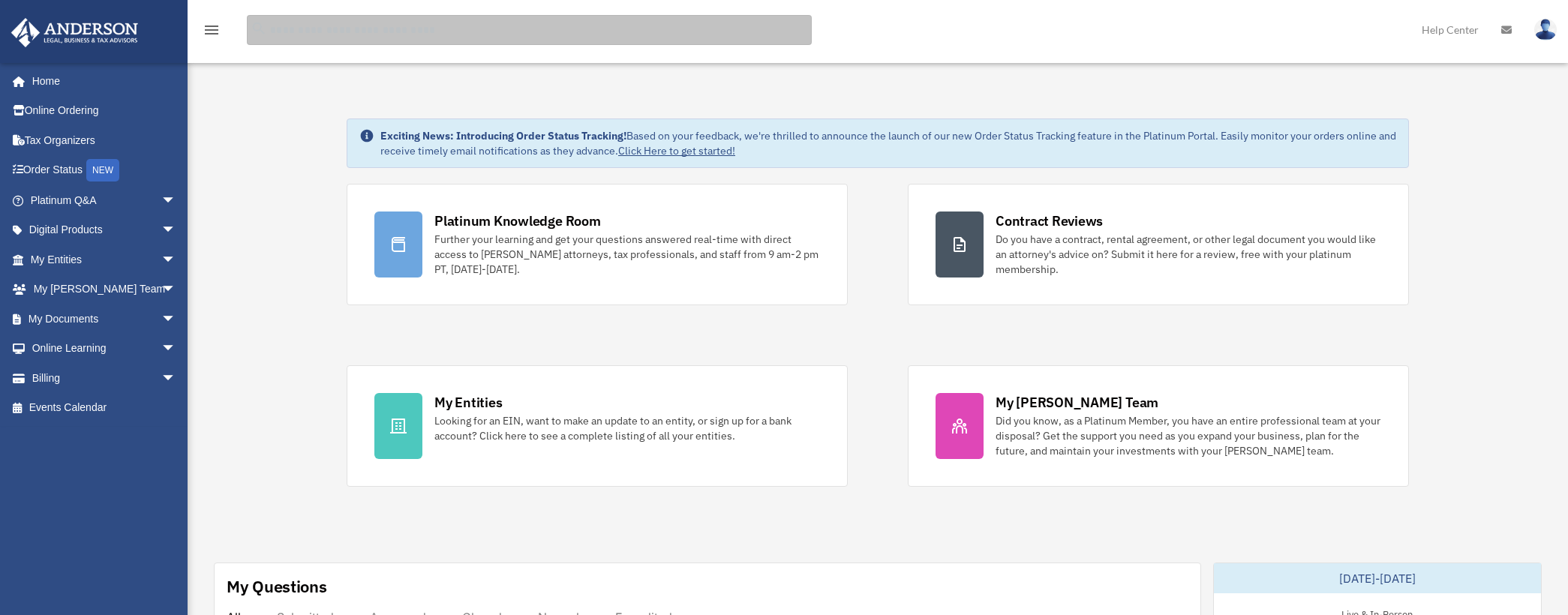
click at [309, 27] on input "search" at bounding box center [529, 30] width 565 height 30
type input "**********"
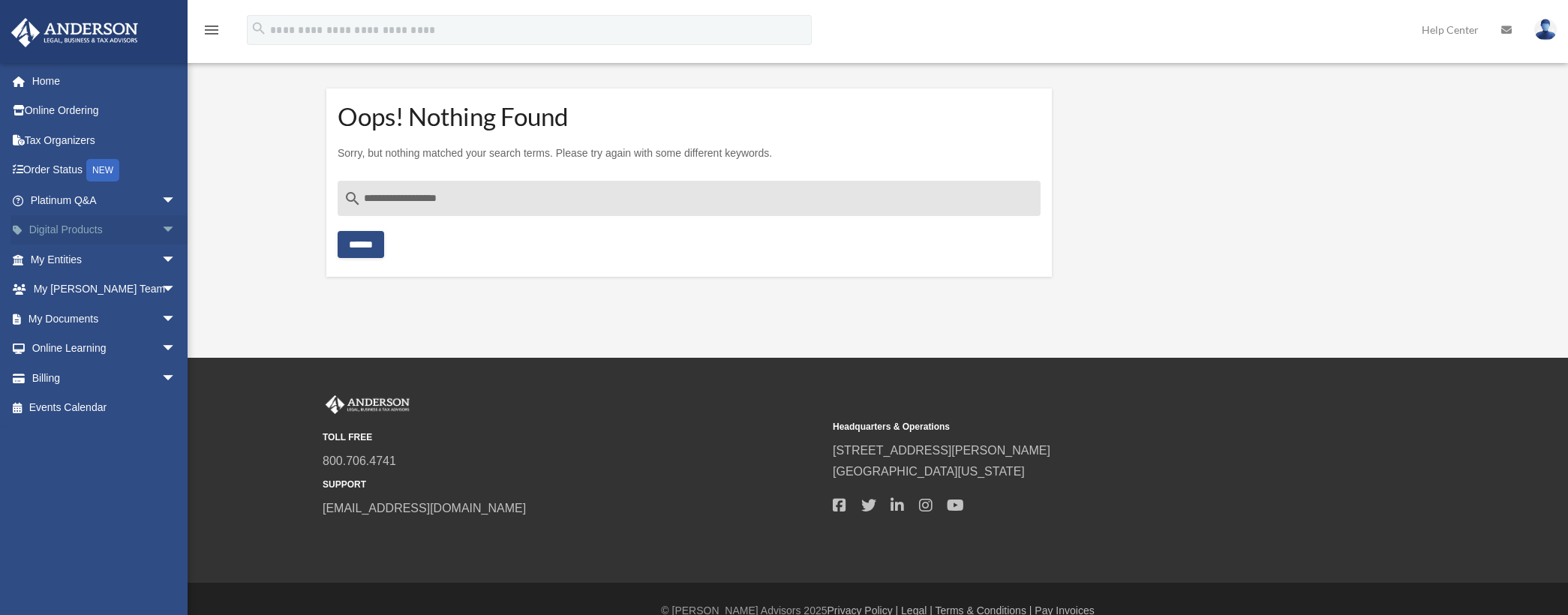
click at [57, 234] on link "Digital Products arrow_drop_down" at bounding box center [105, 230] width 188 height 30
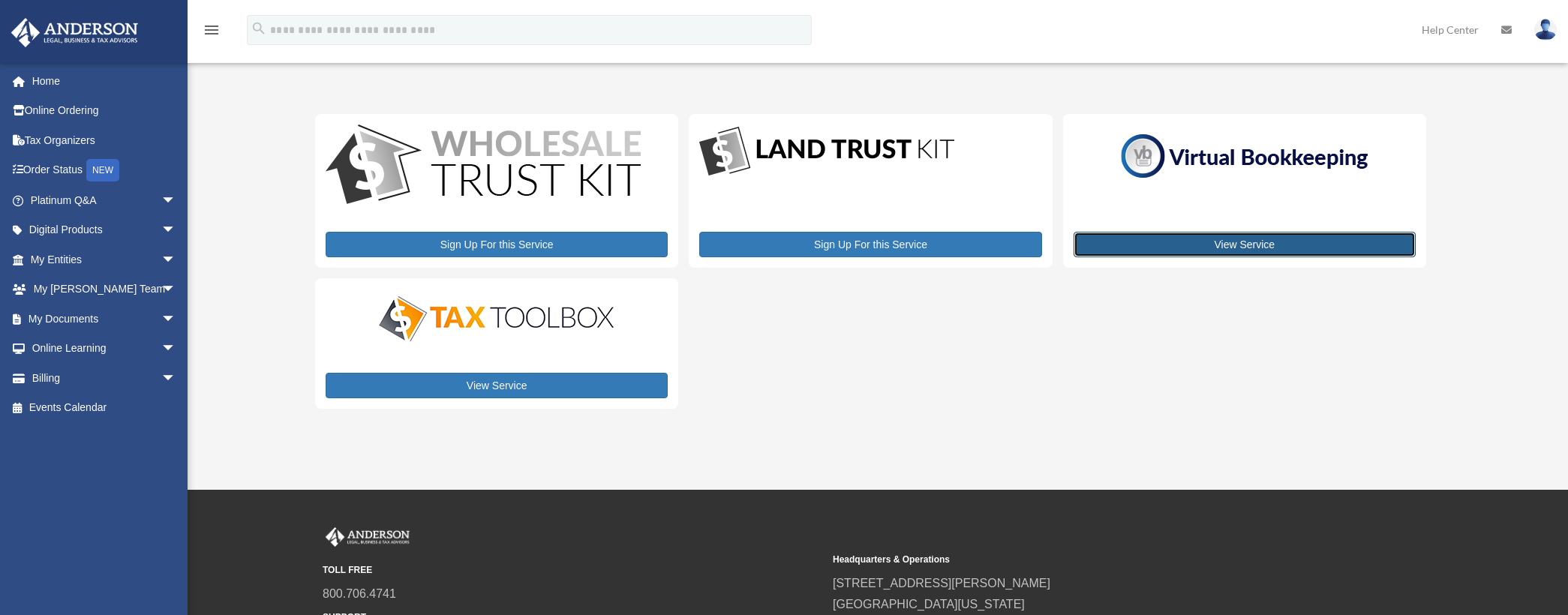
click at [1264, 247] on link "View Service" at bounding box center [1245, 244] width 342 height 26
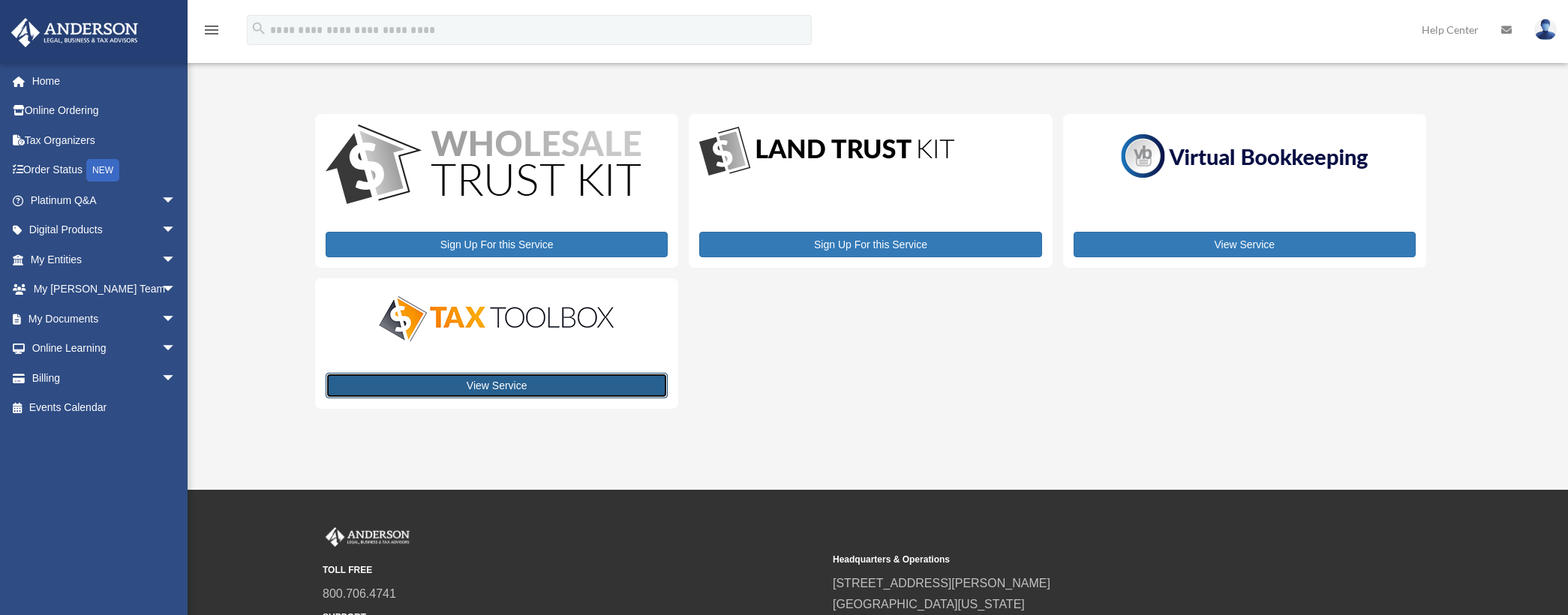
click at [518, 382] on link "View Service" at bounding box center [497, 385] width 342 height 26
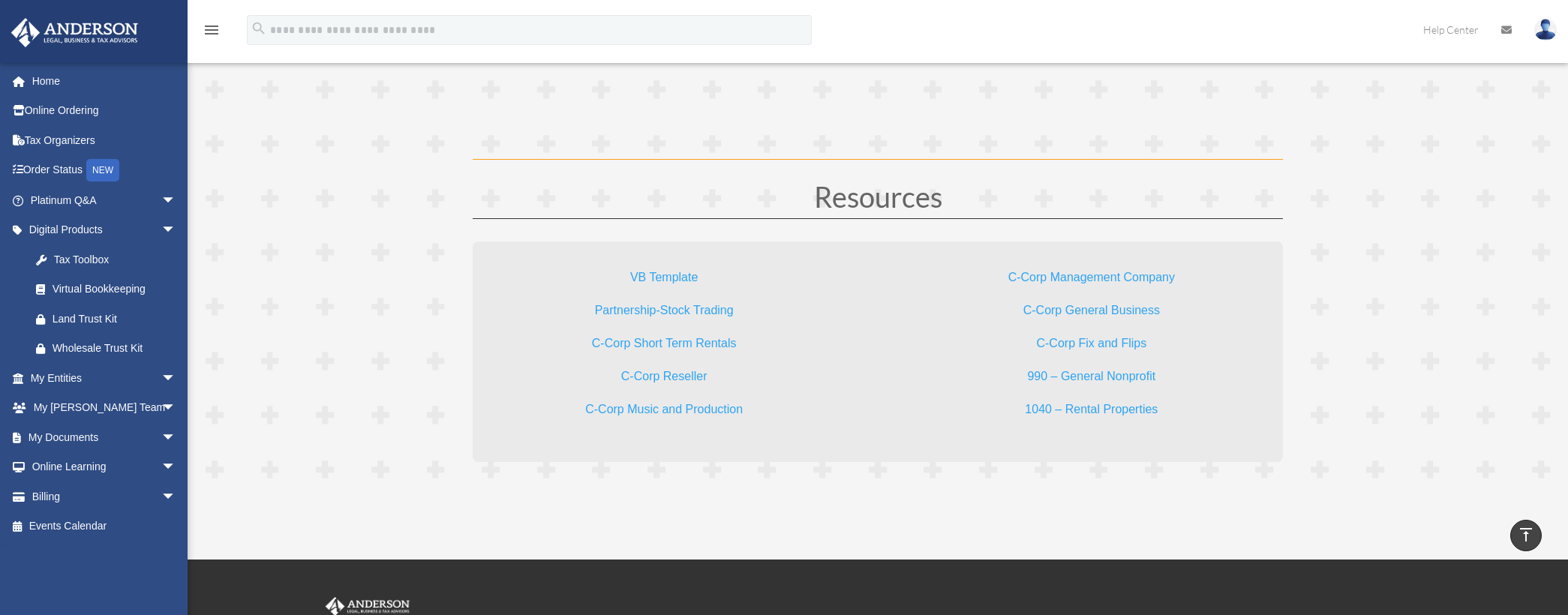
scroll to position [4426, 0]
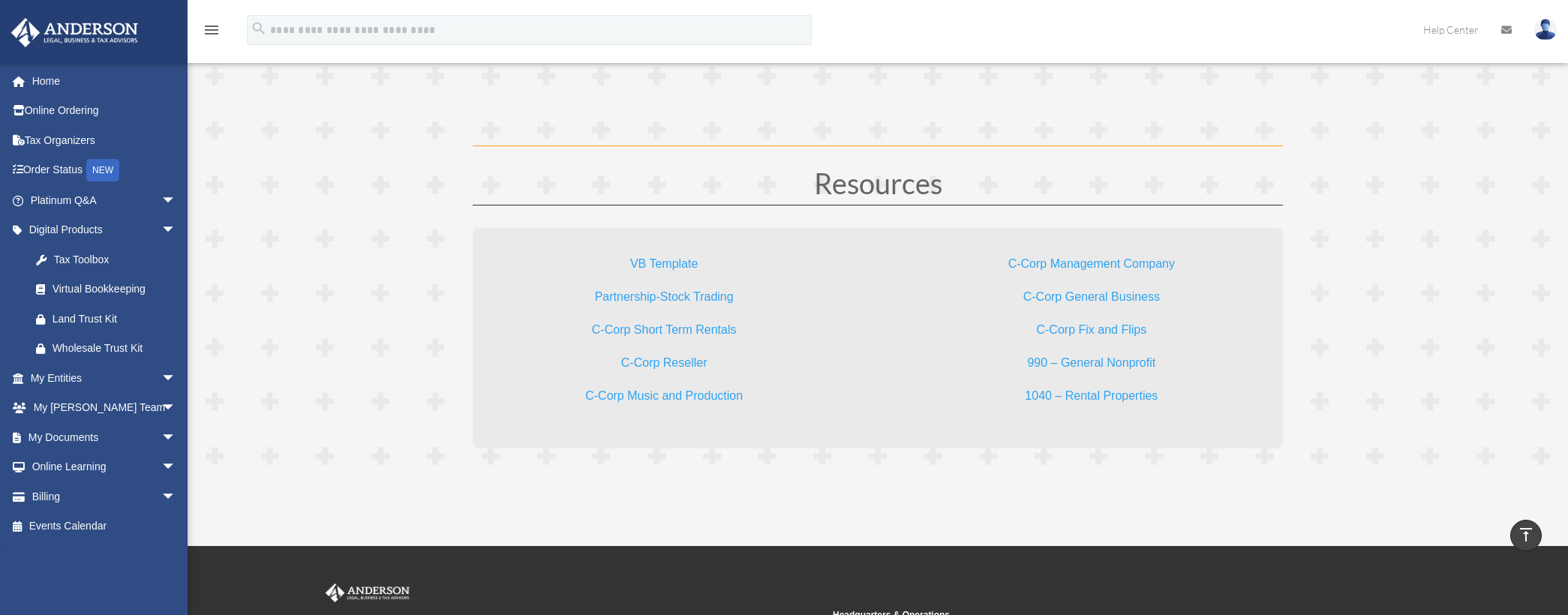
click at [673, 298] on link "Partnership-Stock Trading" at bounding box center [664, 300] width 138 height 20
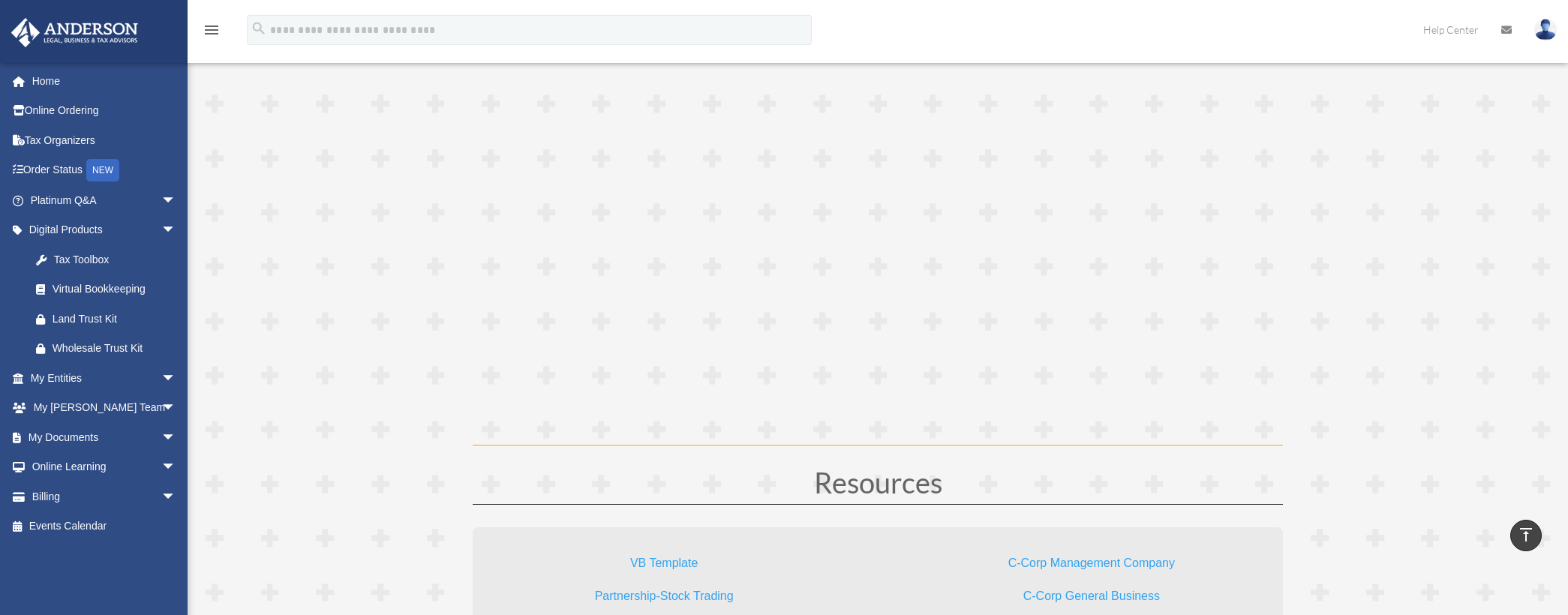
scroll to position [4125, 0]
click at [48, 109] on link "Online Ordering" at bounding box center [105, 110] width 188 height 30
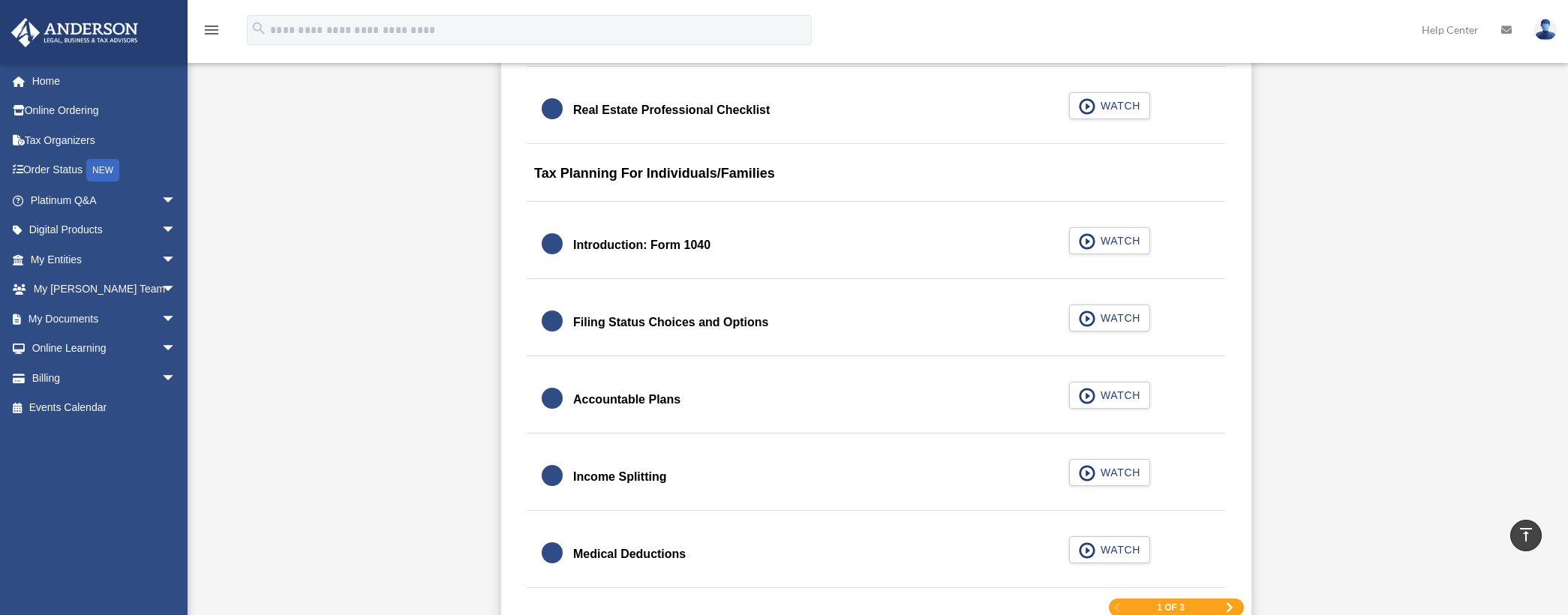
scroll to position [2175, 0]
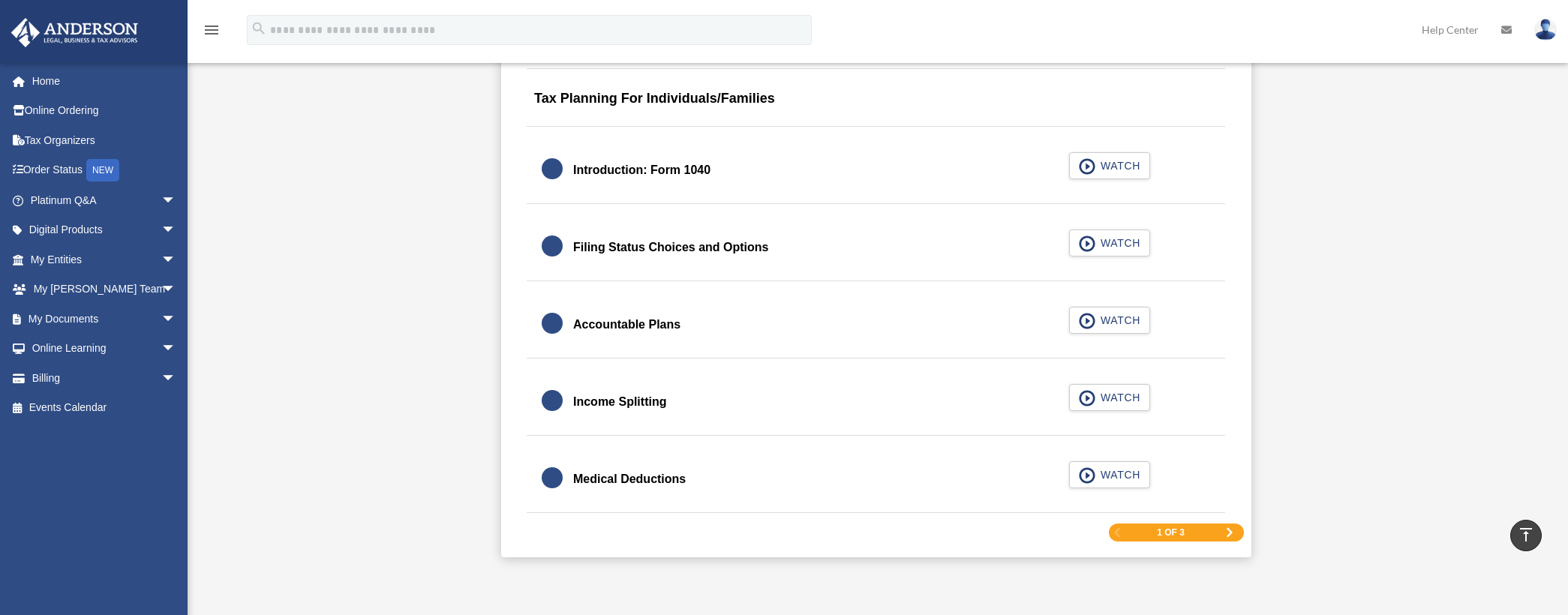
click at [1230, 529] on span "Next Page" at bounding box center [1230, 533] width 9 height 9
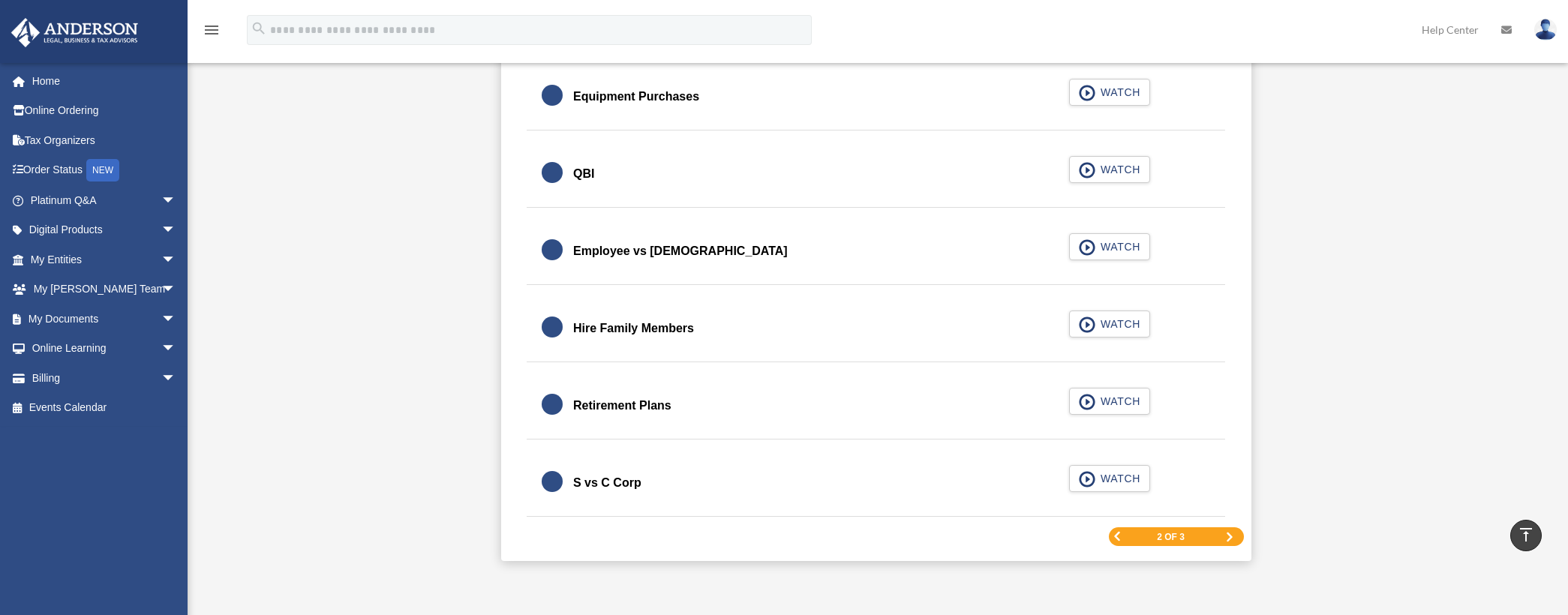
scroll to position [2150, 0]
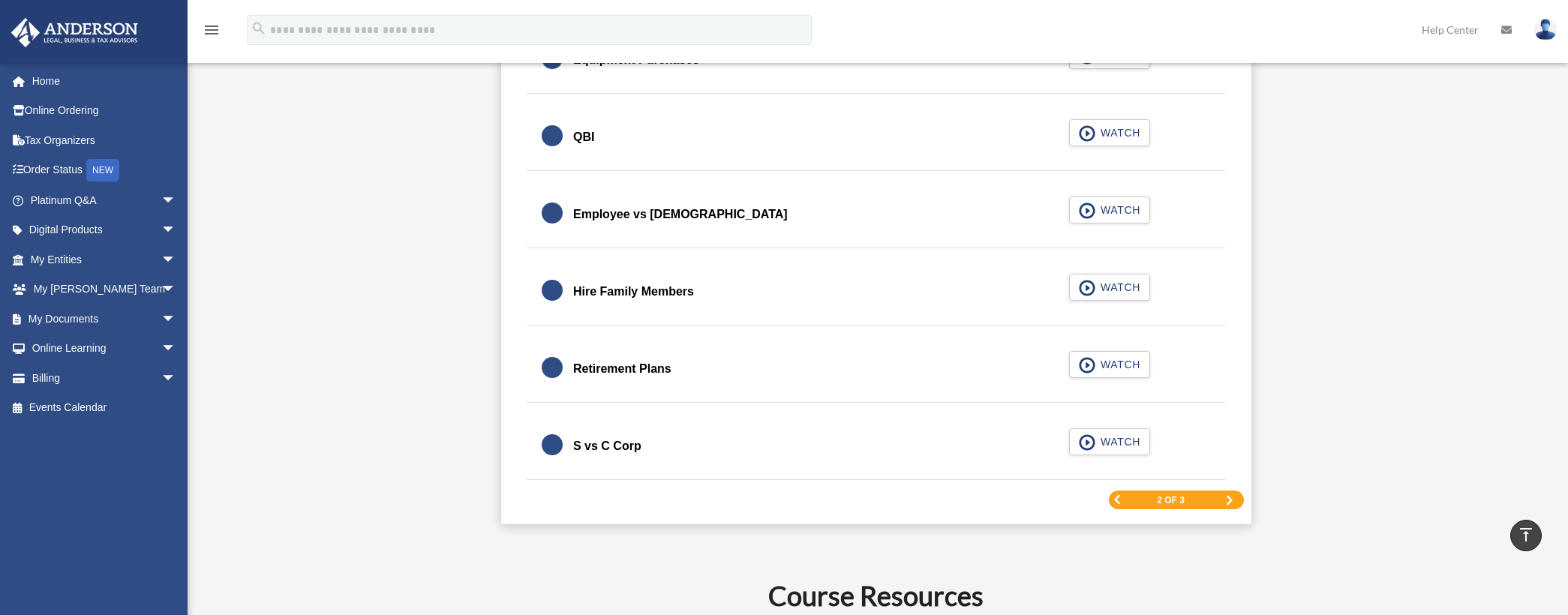
click at [1234, 501] on span "Next Page" at bounding box center [1230, 501] width 9 height 9
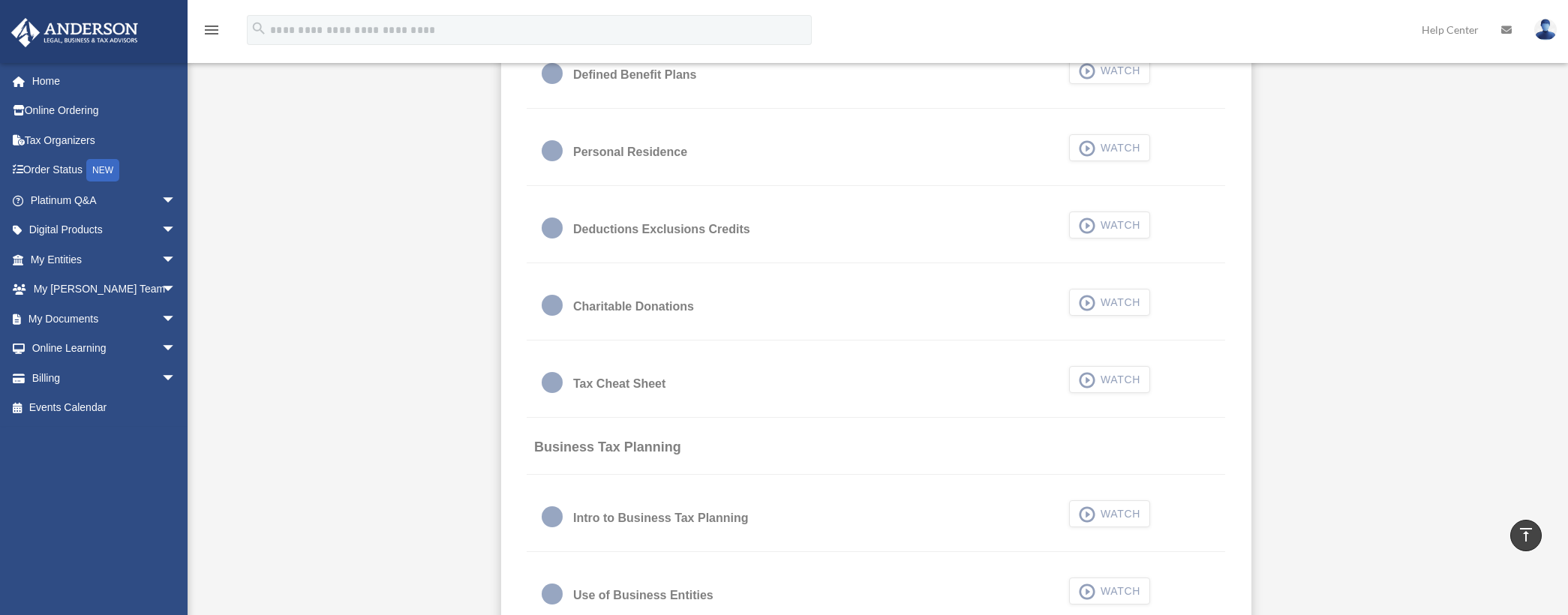
scroll to position [949, 0]
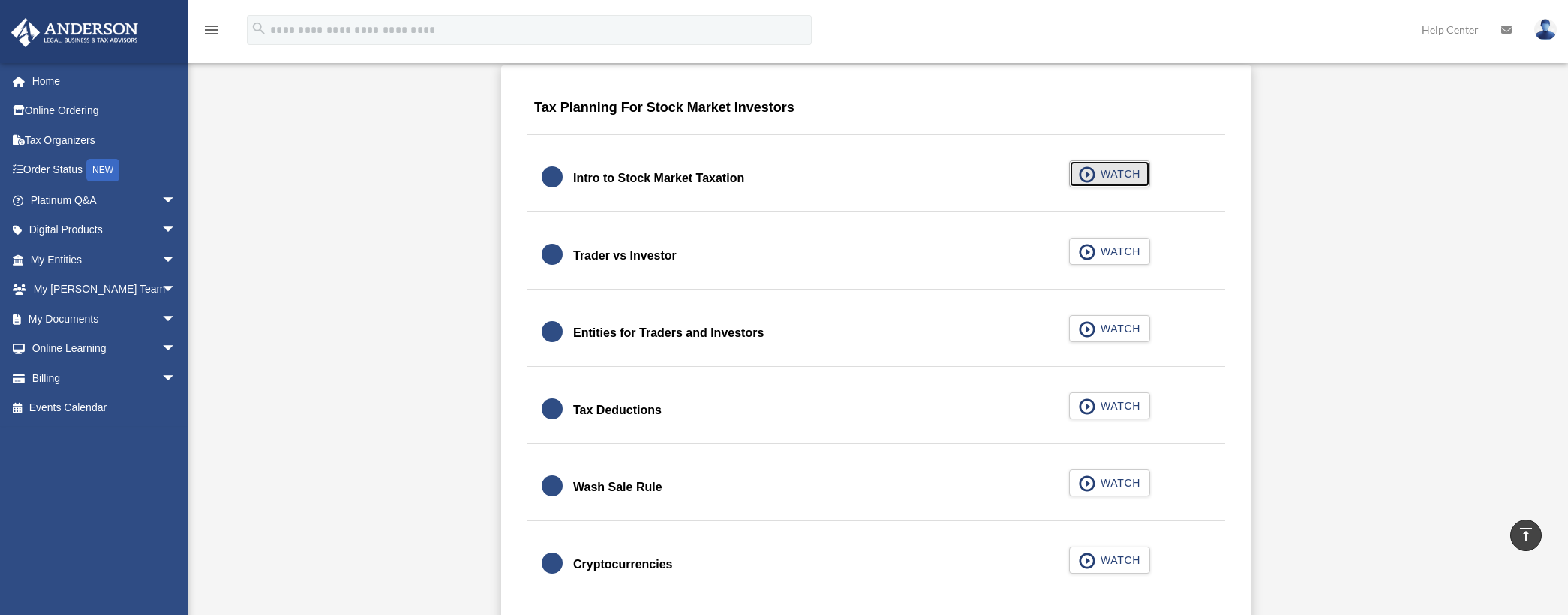
click at [1088, 173] on span "button" at bounding box center [1087, 174] width 17 height 16
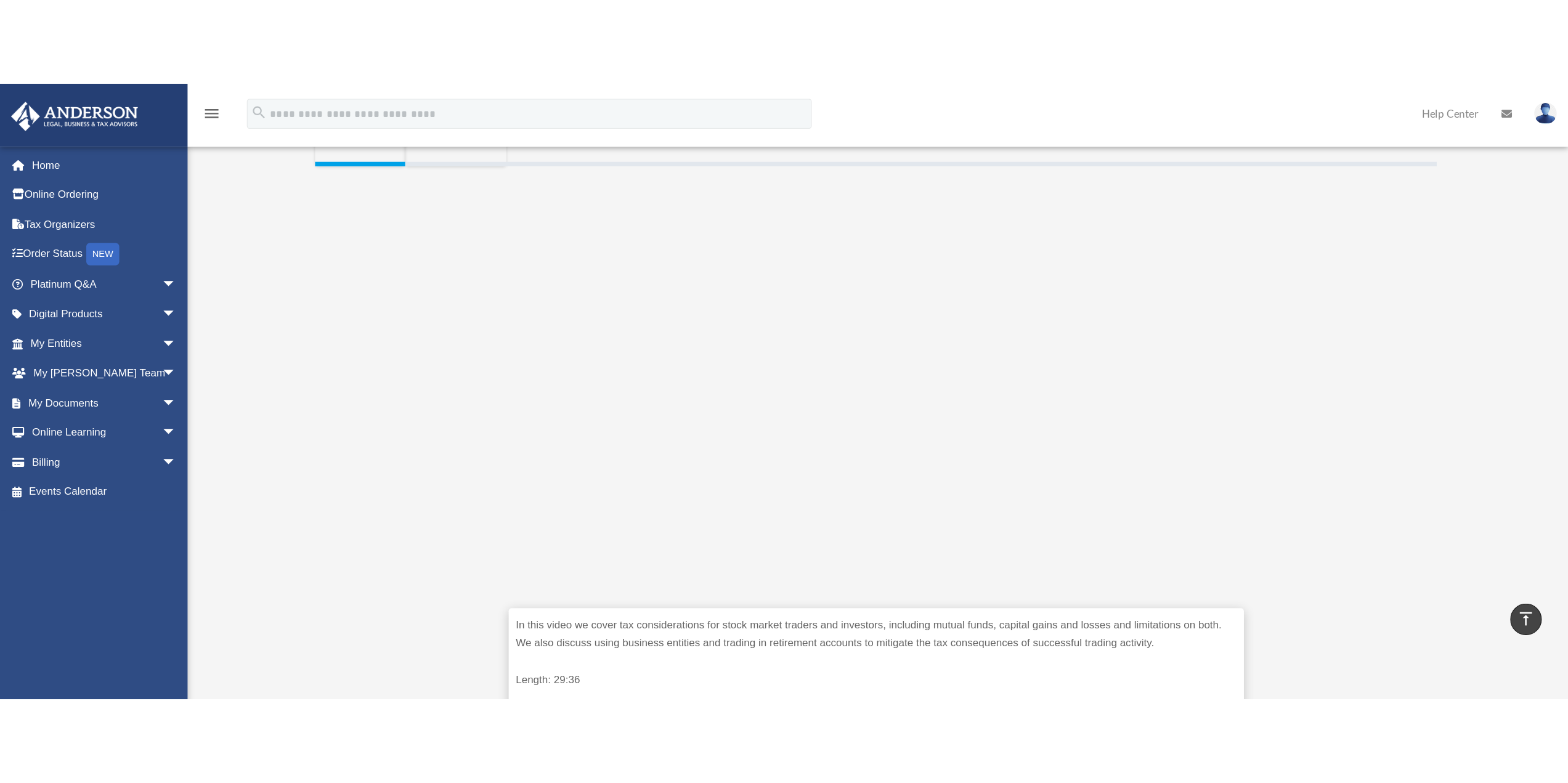
scroll to position [257, 0]
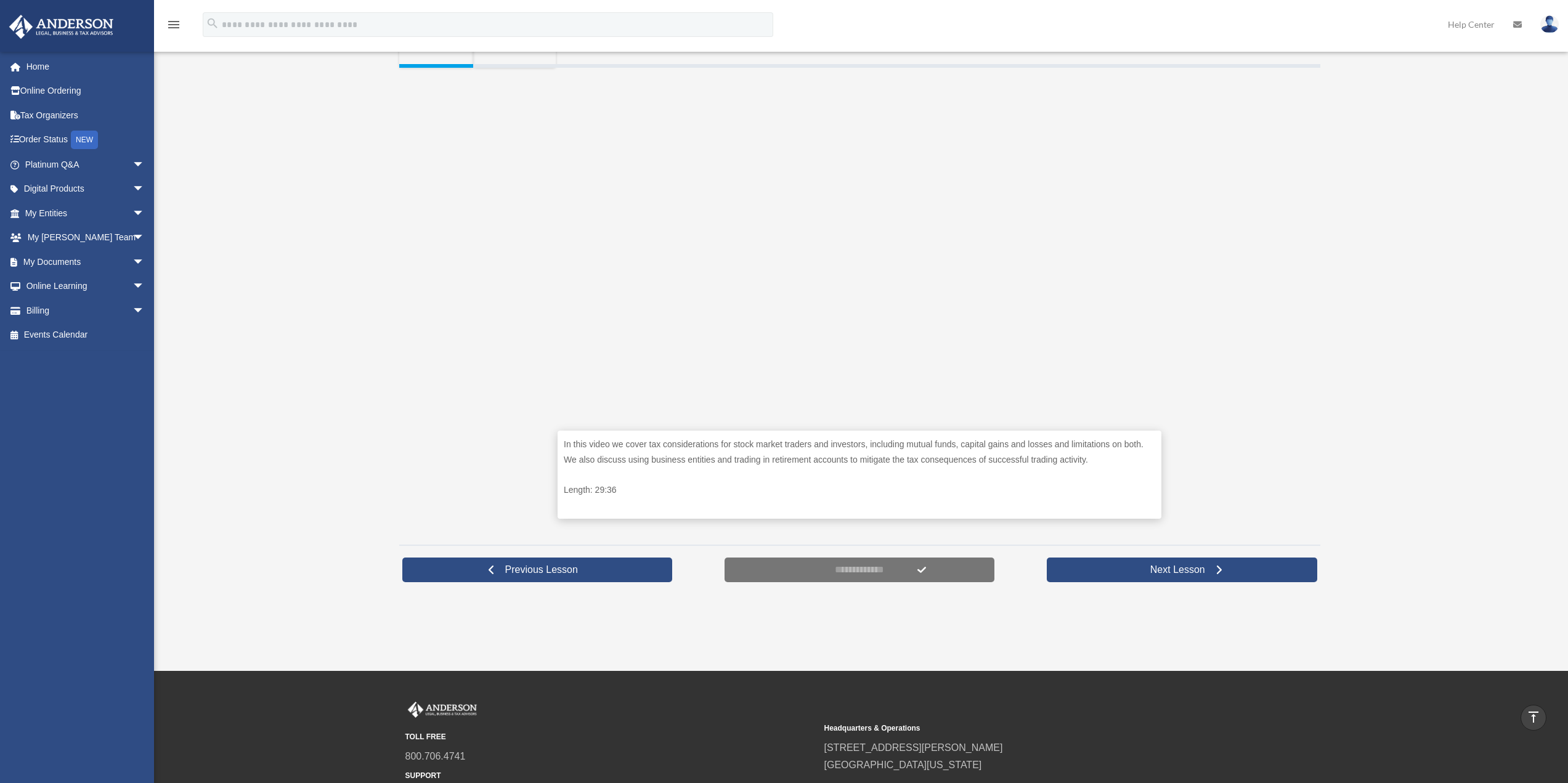
click at [1271, 323] on div "In this video we cover tax considerations for stock market traders and investor…" at bounding box center [860, 301] width 921 height 468
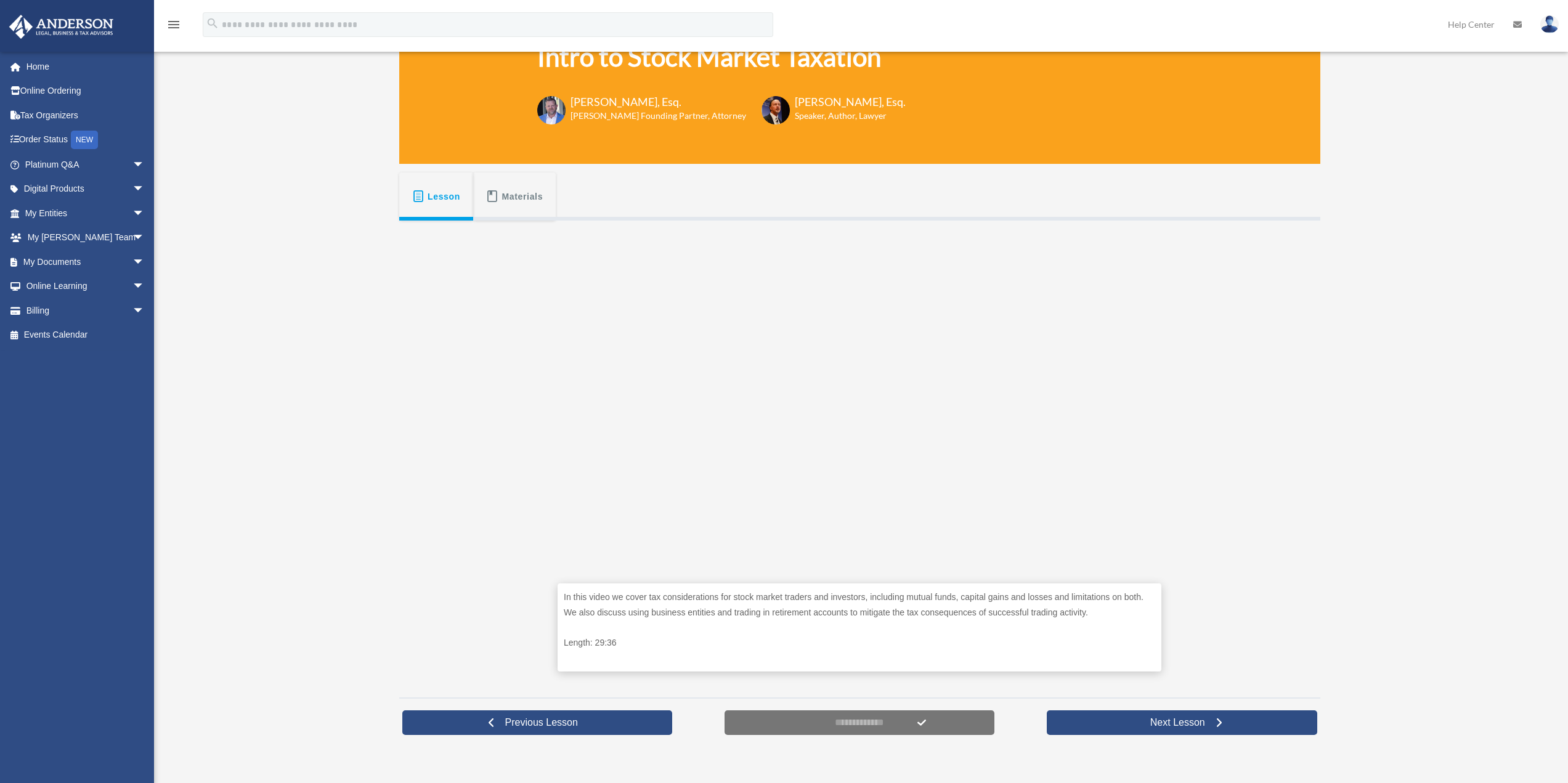
scroll to position [134, 0]
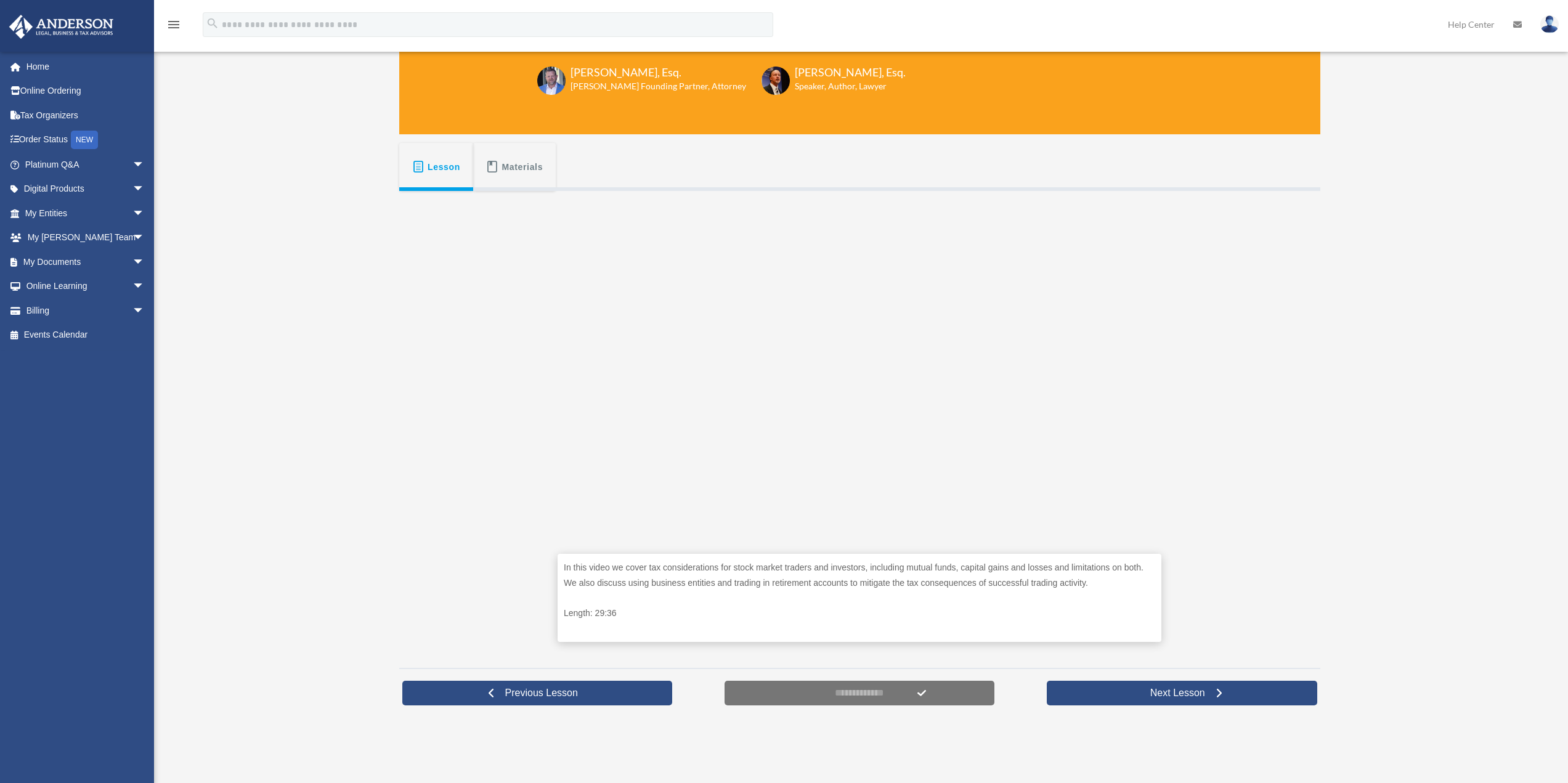
click at [508, 165] on span "Materials" at bounding box center [522, 167] width 42 height 22
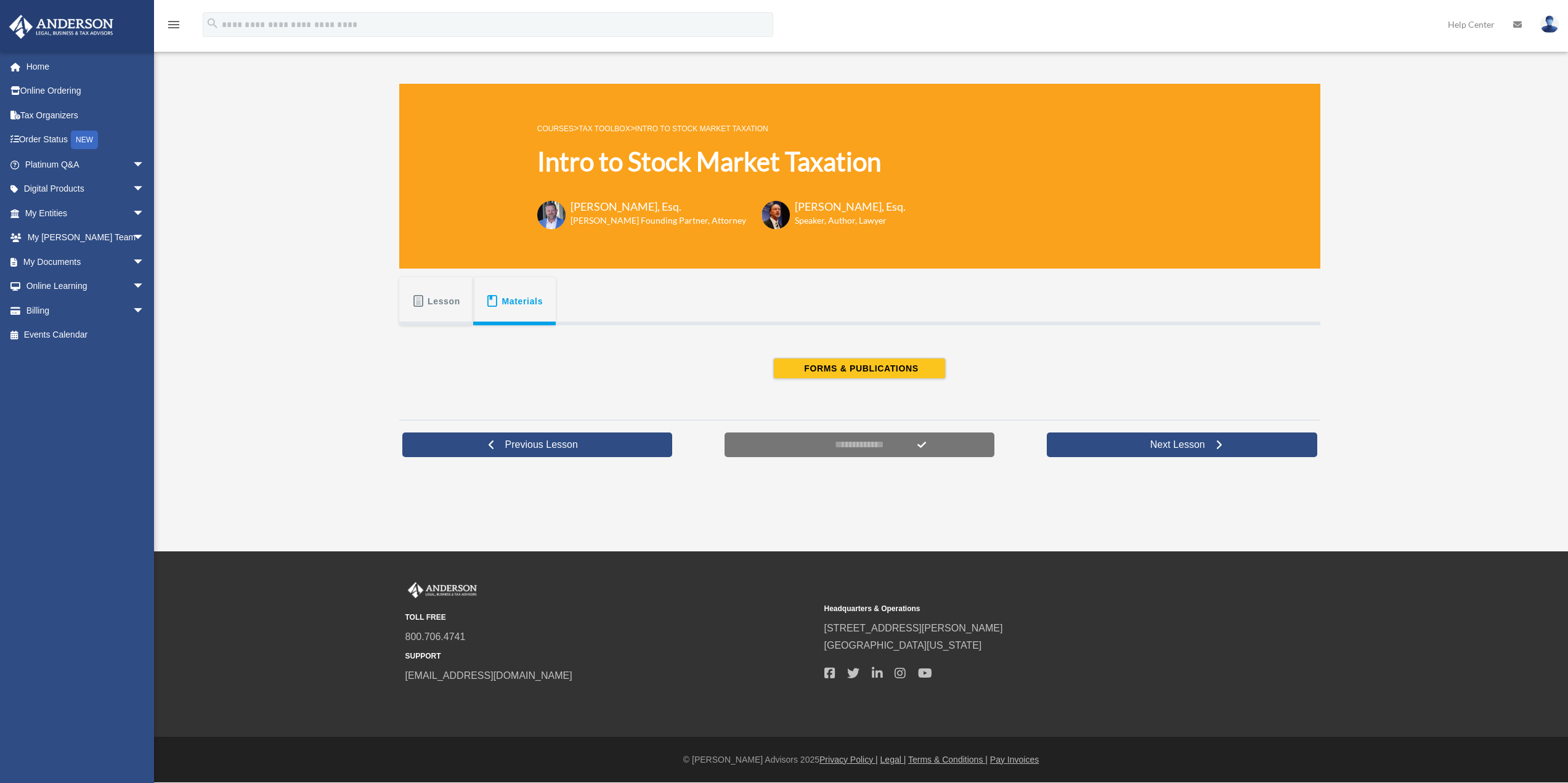
scroll to position [0, 0]
click at [445, 300] on span "Lesson" at bounding box center [448, 301] width 33 height 22
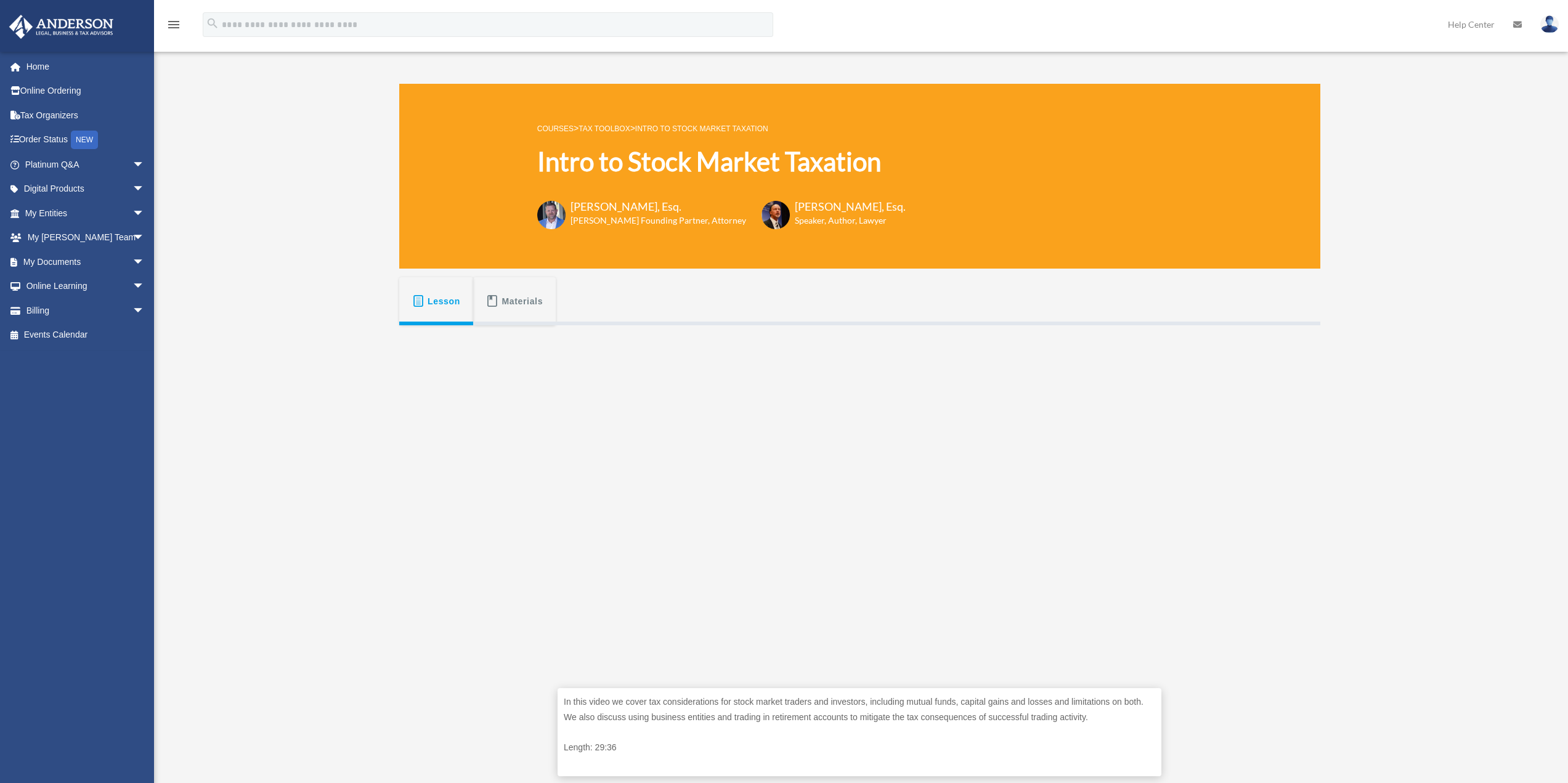
click at [517, 300] on span "Materials" at bounding box center [522, 301] width 42 height 22
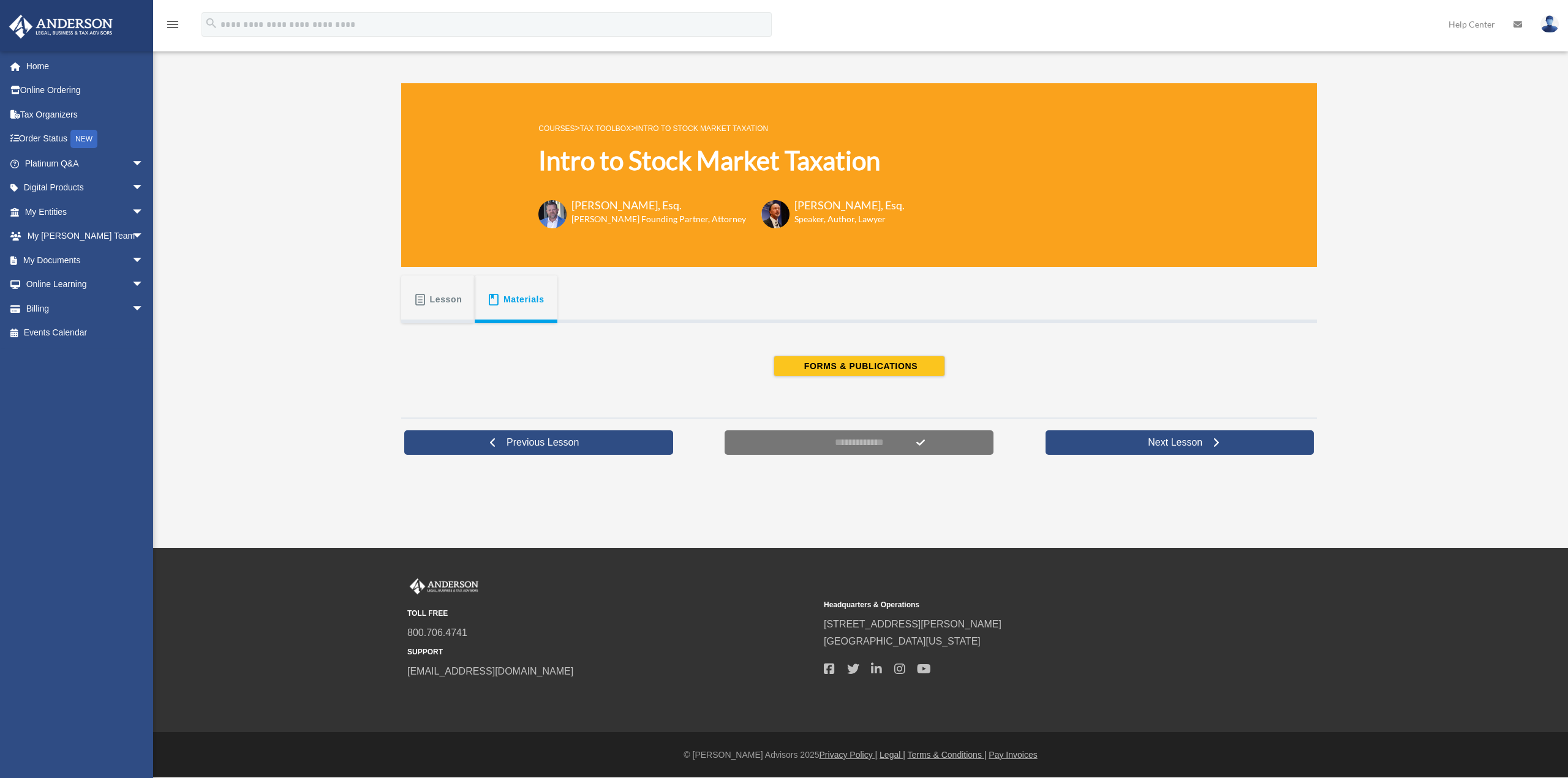
click at [414, 299] on span at bounding box center [420, 300] width 13 height 12
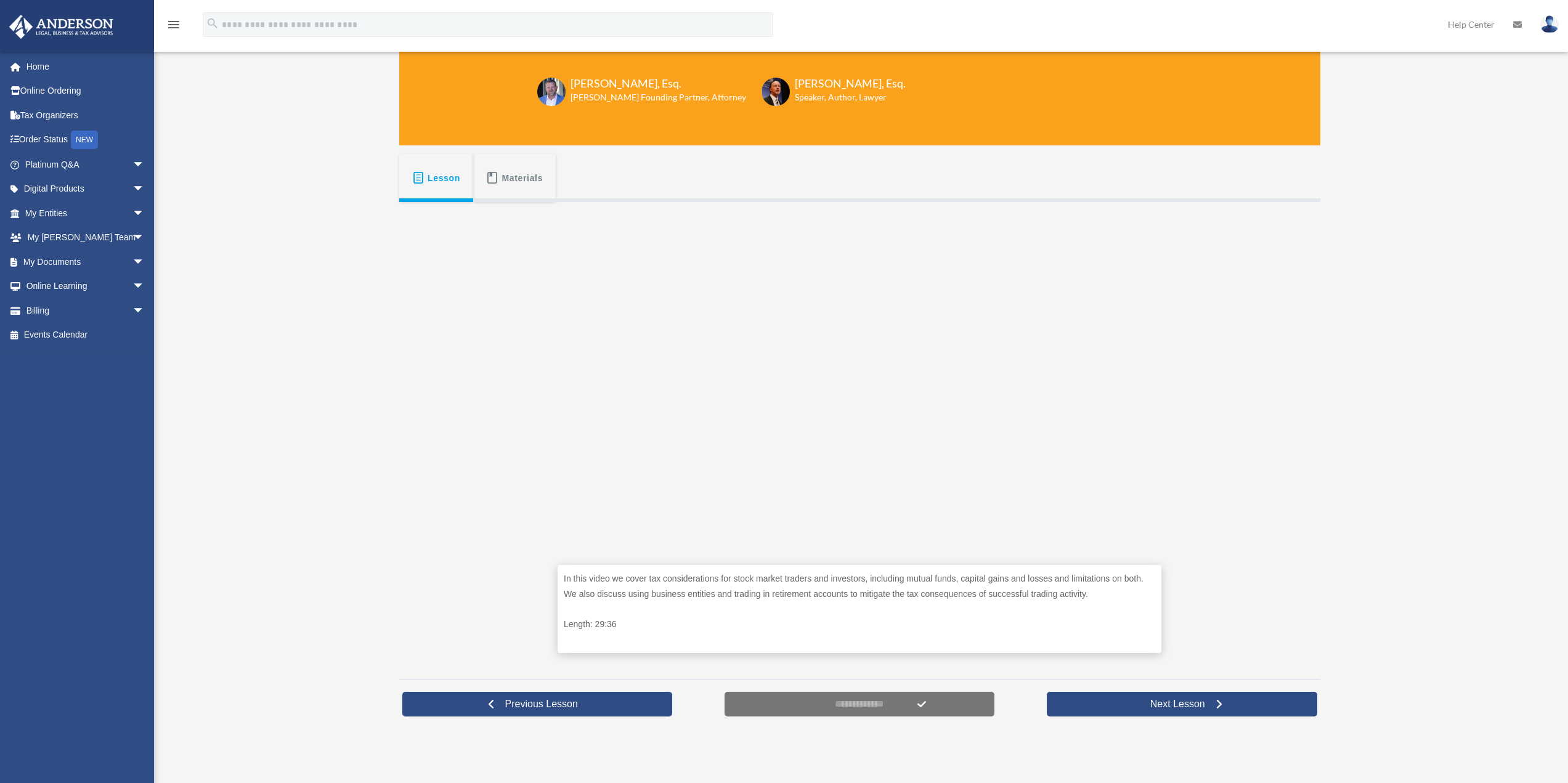
scroll to position [185, 0]
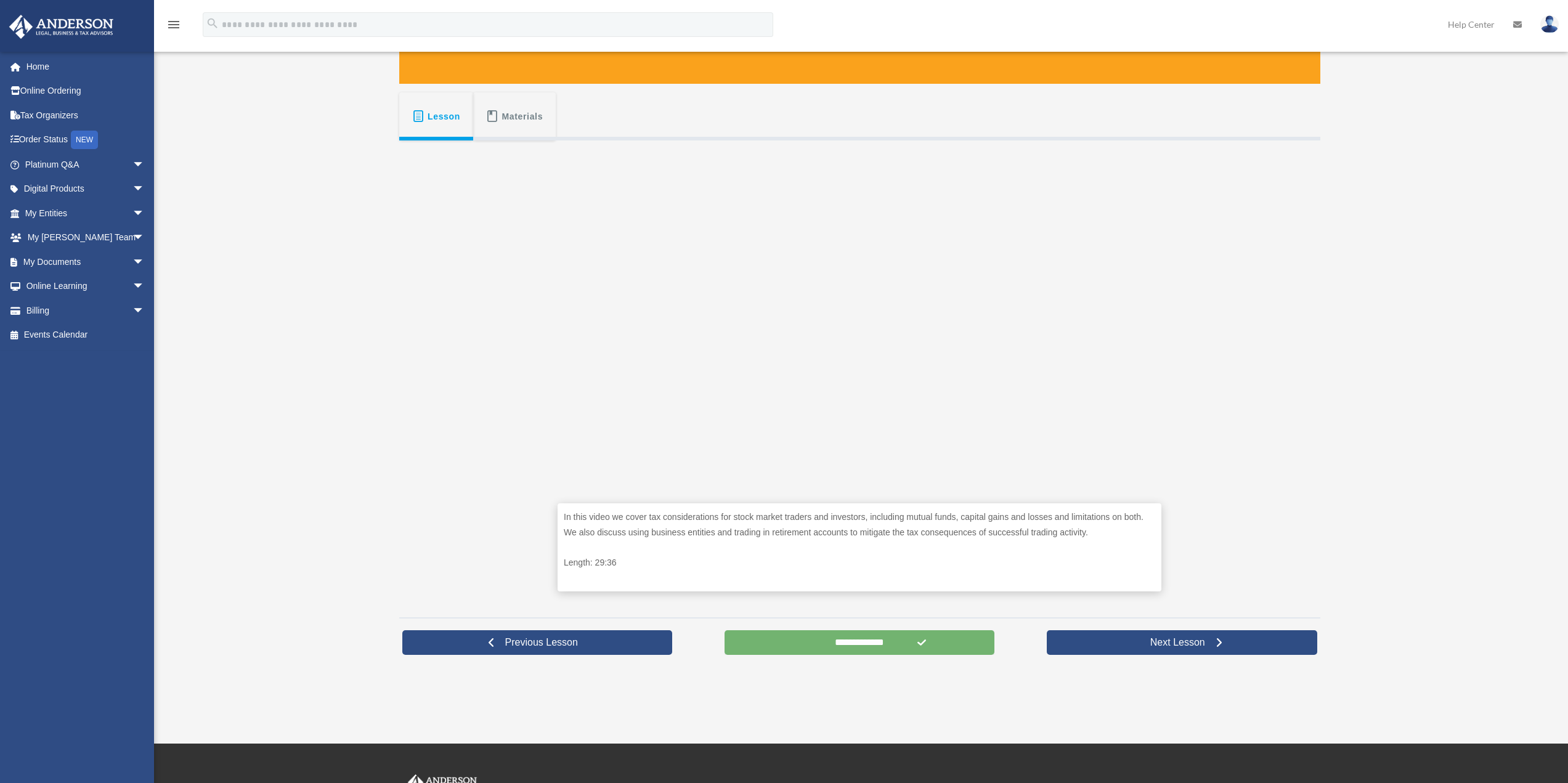
click at [861, 505] on input "**********" at bounding box center [860, 642] width 271 height 25
click at [1118, 505] on link "Next Lesson" at bounding box center [1182, 642] width 271 height 25
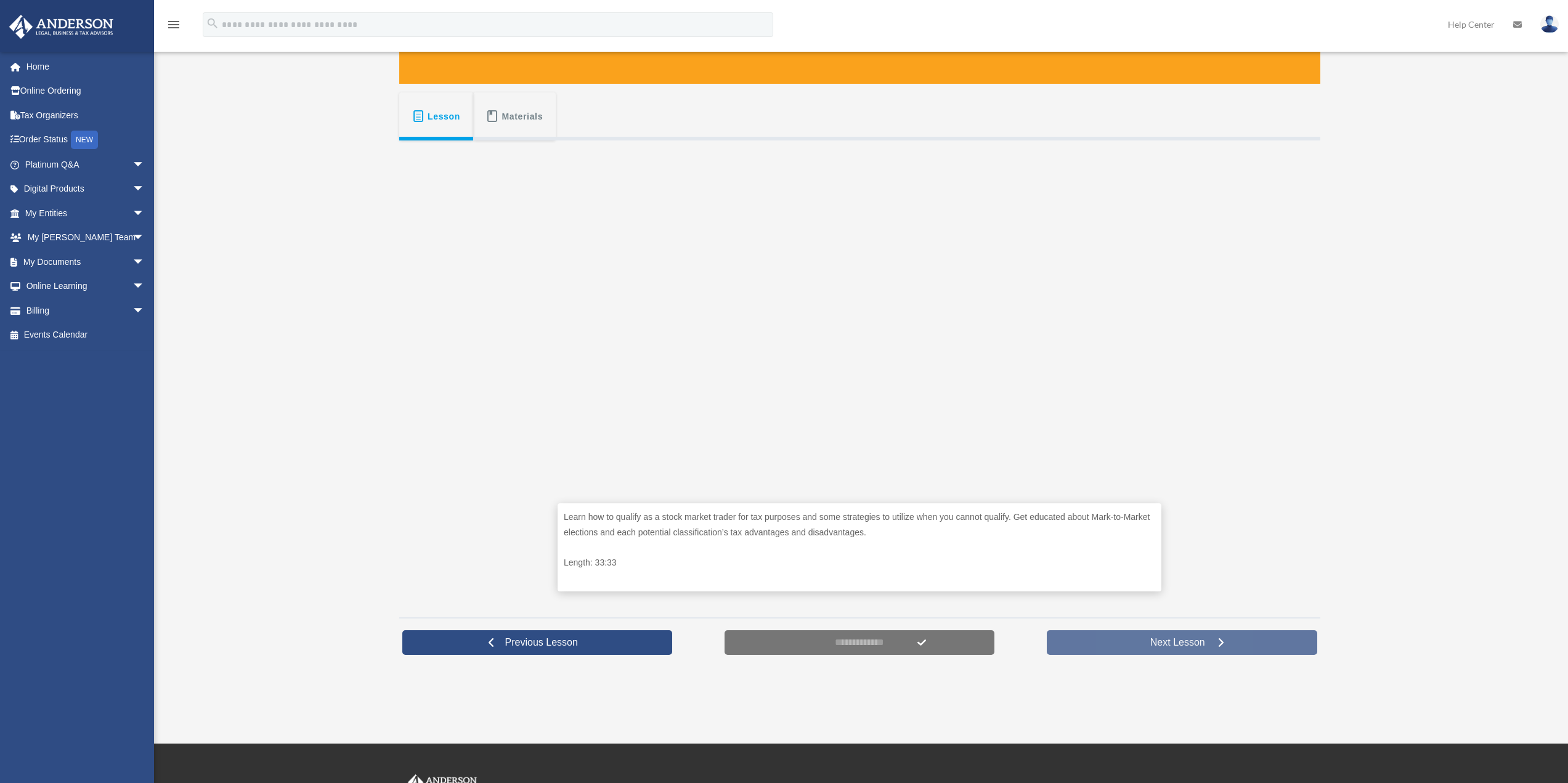
click at [1197, 638] on span "Next Lesson" at bounding box center [1178, 642] width 75 height 12
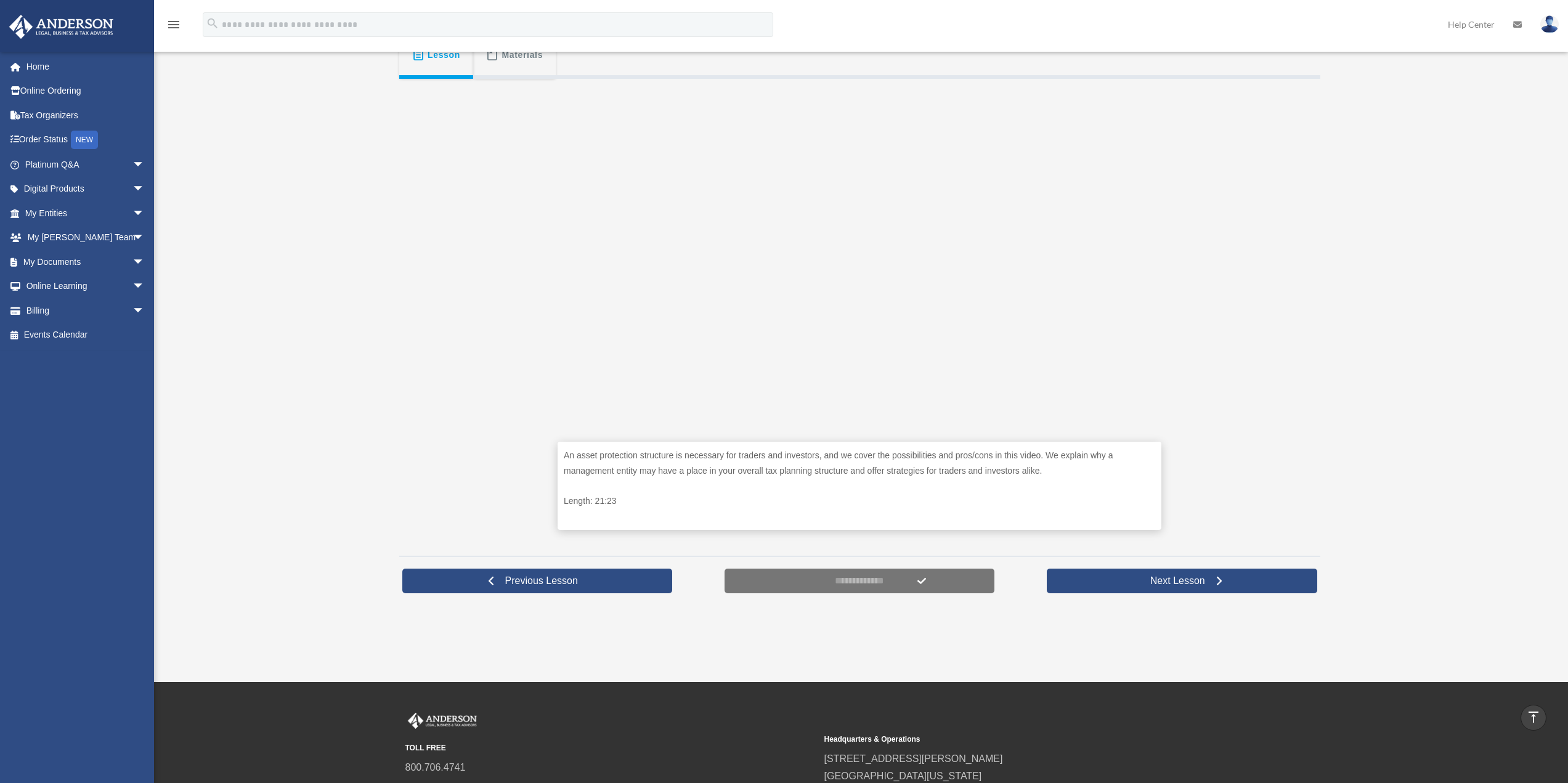
scroll to position [185, 0]
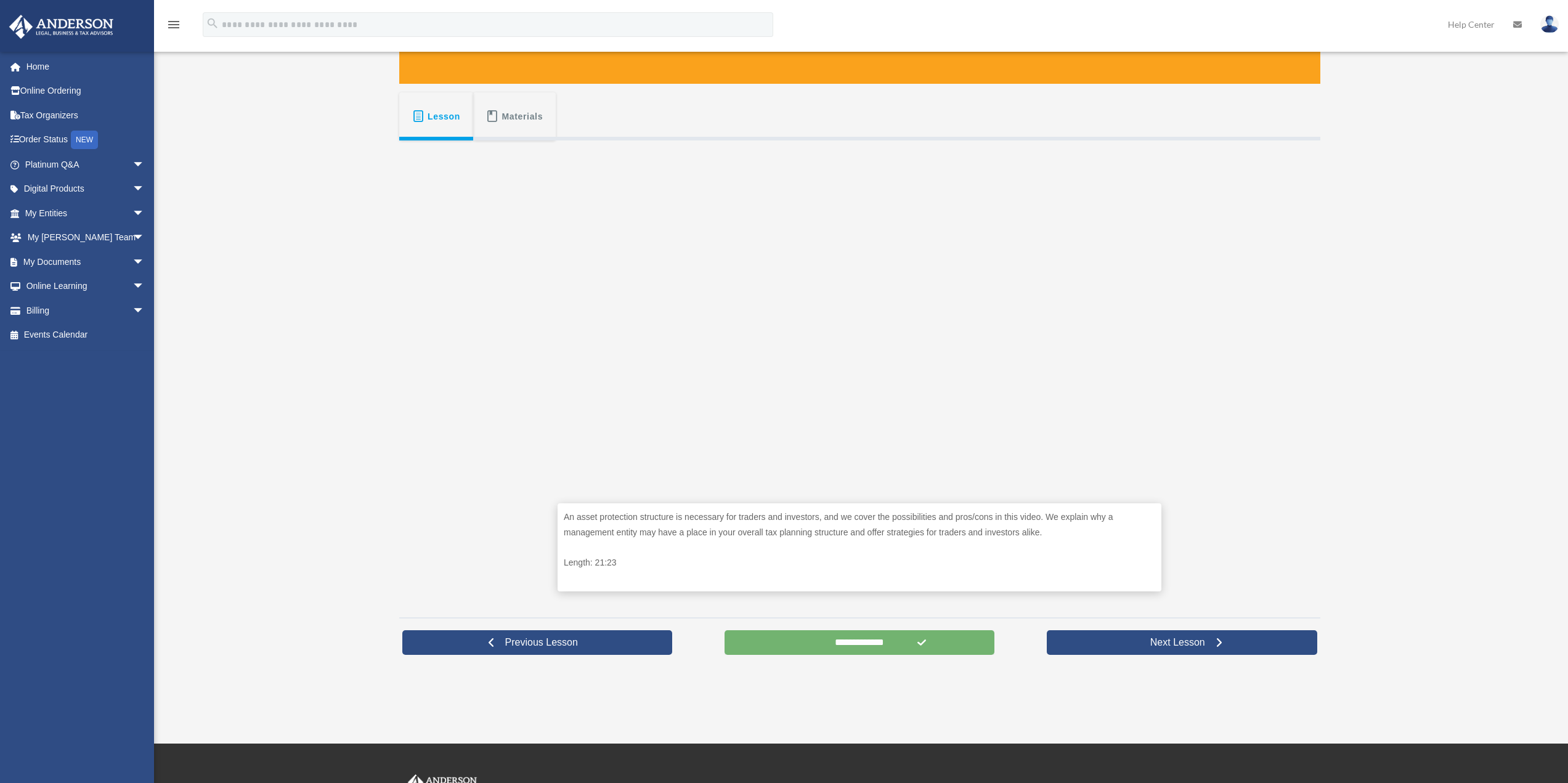
click at [899, 650] on input "**********" at bounding box center [860, 642] width 271 height 25
click at [1171, 644] on span "Next Lesson" at bounding box center [1178, 642] width 75 height 12
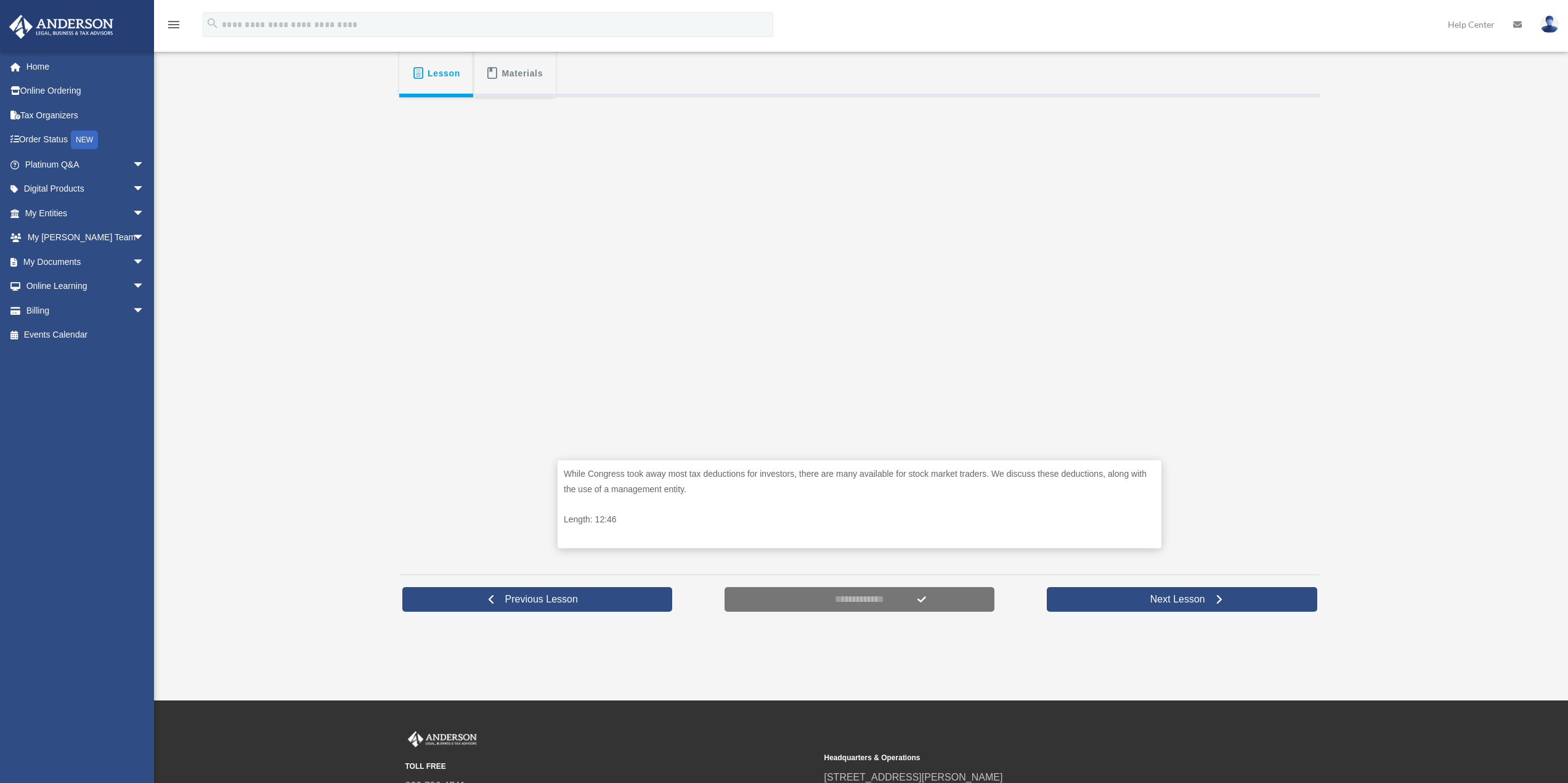
scroll to position [247, 0]
